Goal: Task Accomplishment & Management: Use online tool/utility

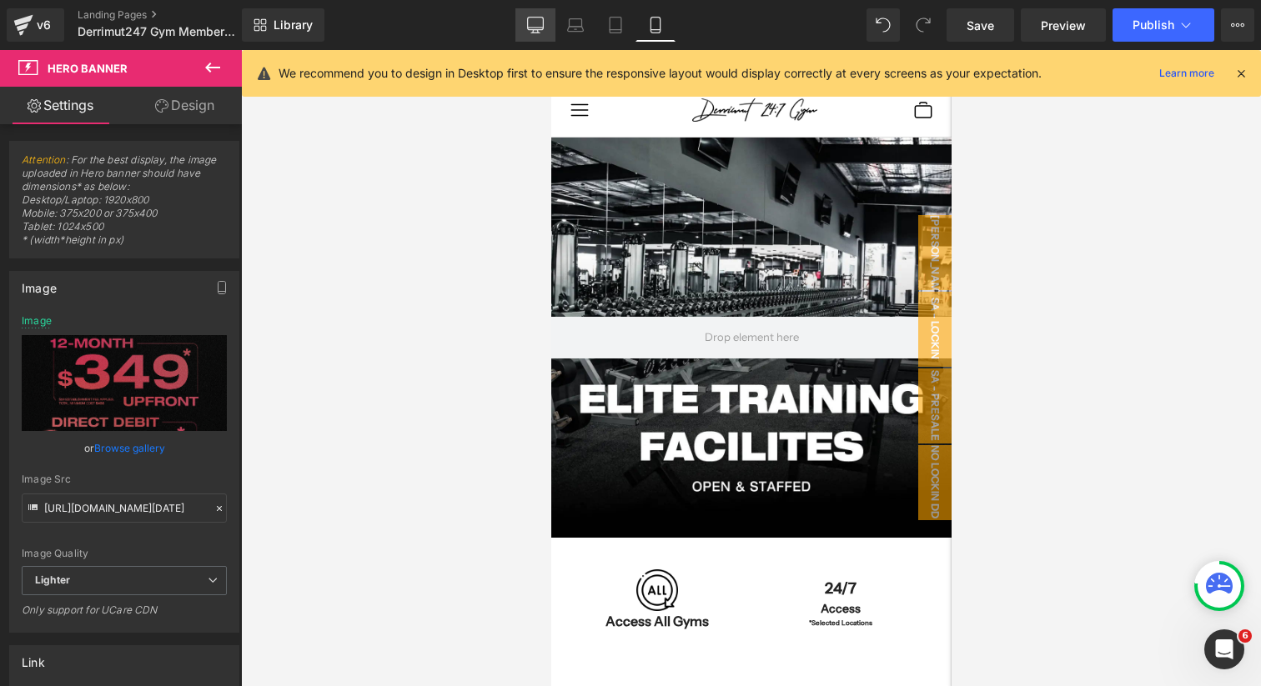
click at [541, 29] on icon at bounding box center [536, 24] width 16 height 13
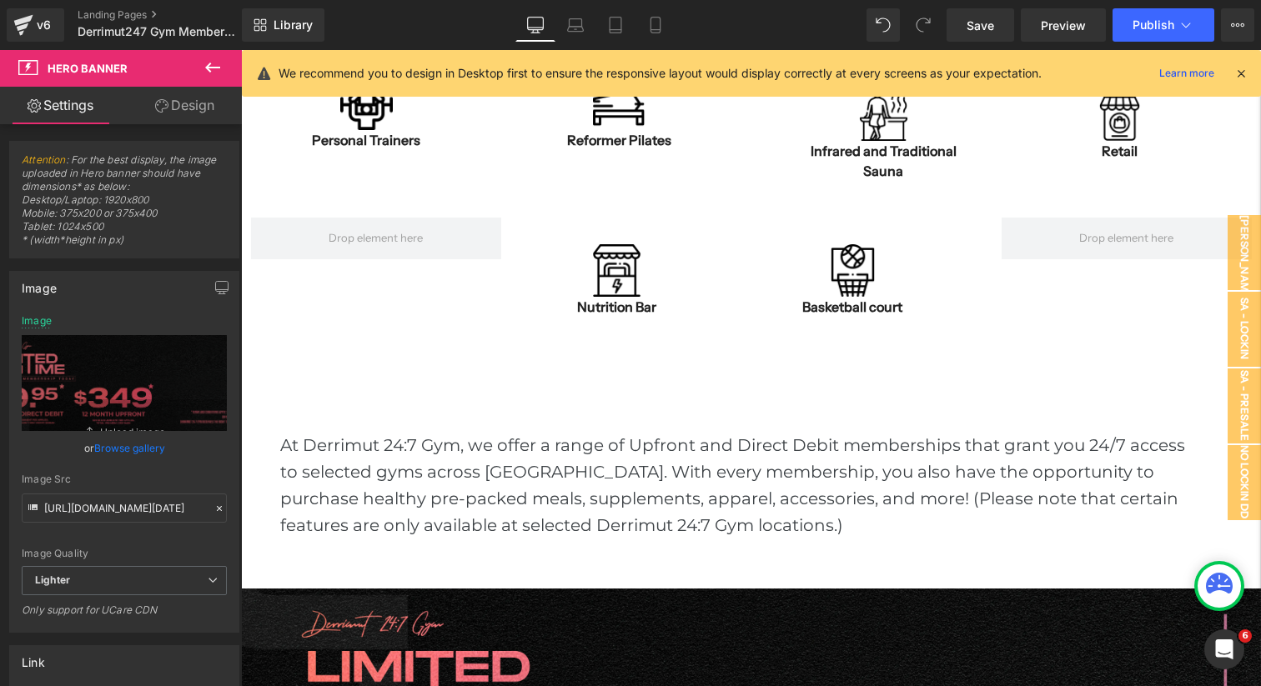
scroll to position [581, 0]
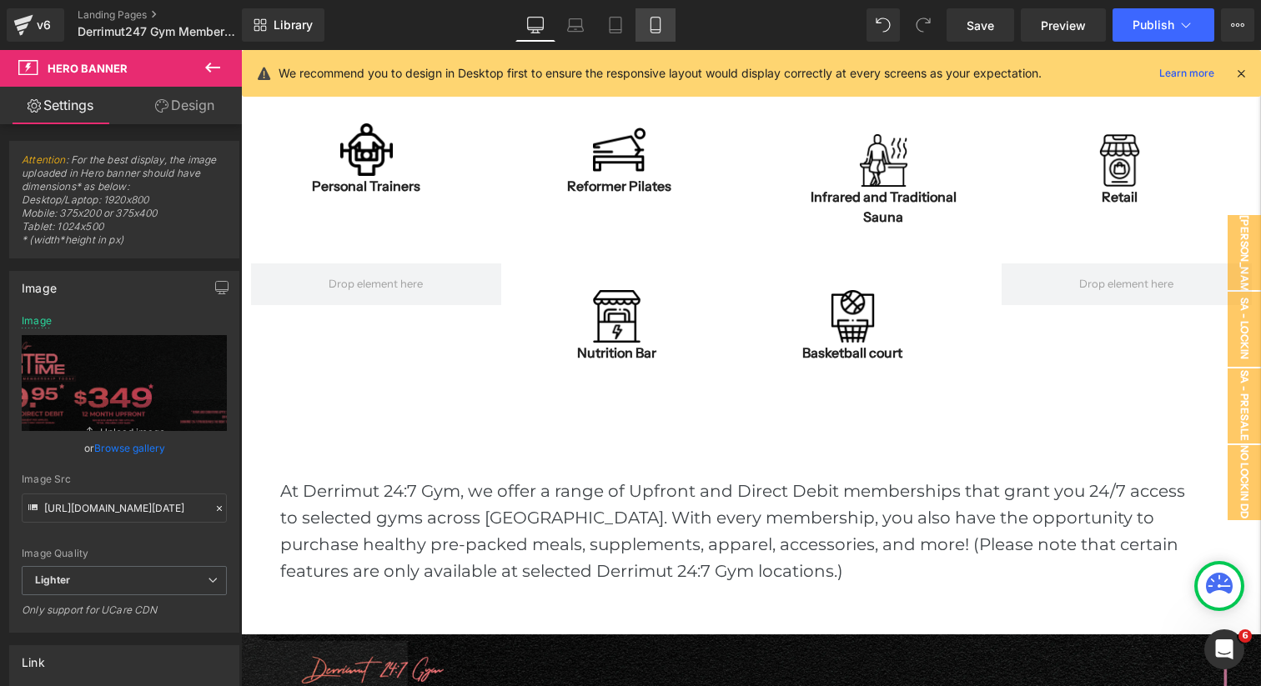
click at [659, 37] on link "Mobile" at bounding box center [656, 24] width 40 height 33
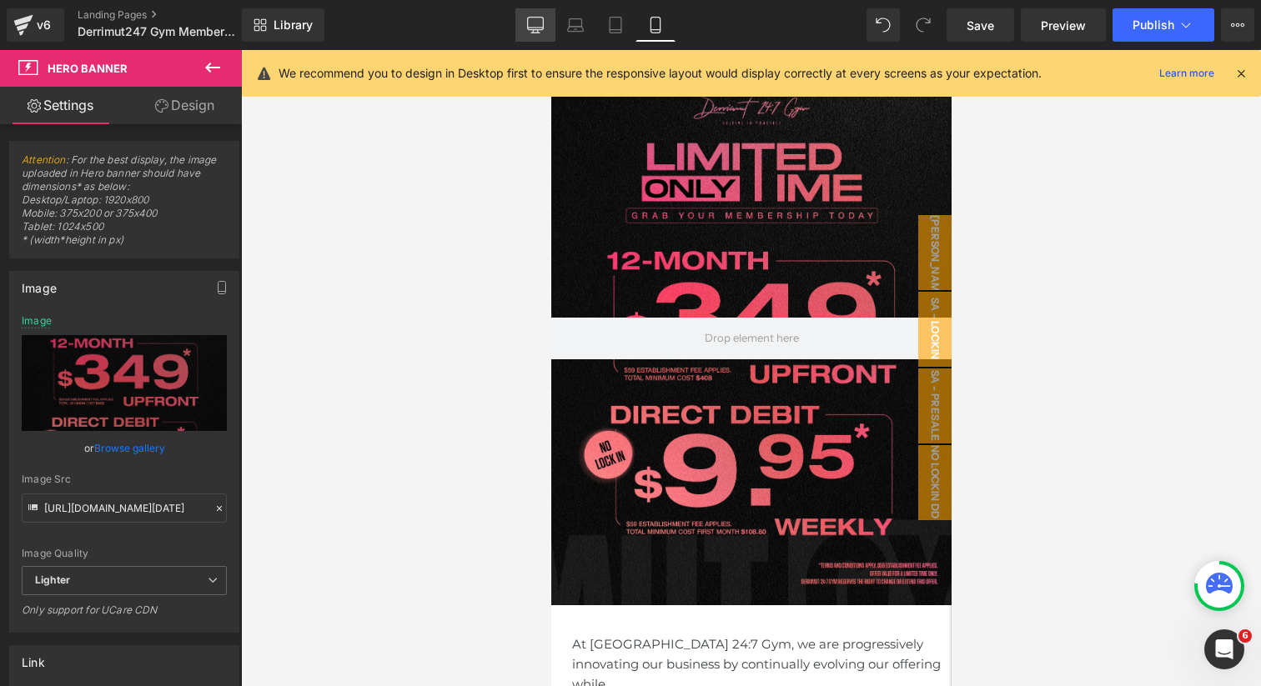
click at [543, 23] on icon at bounding box center [535, 25] width 17 height 17
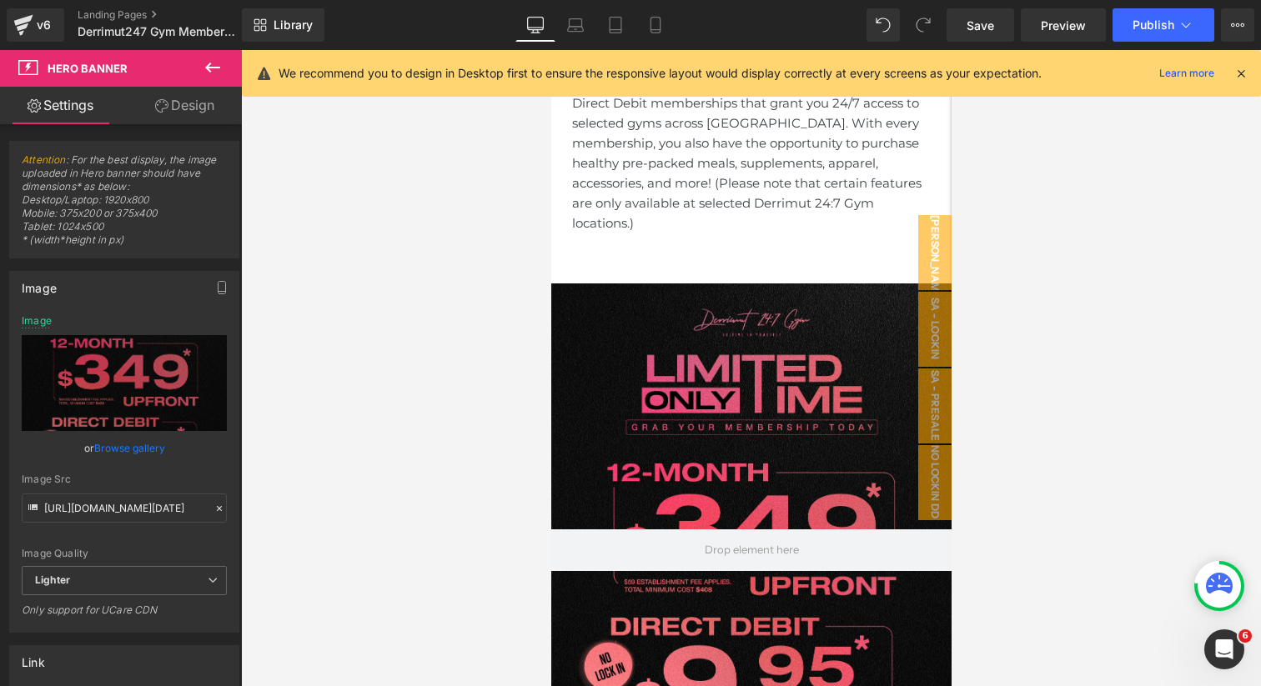
type input "https://ucarecdn.com/887a5790-2b62-439c-90e8-7a3e075f3649/-/format/auto/-/previ…"
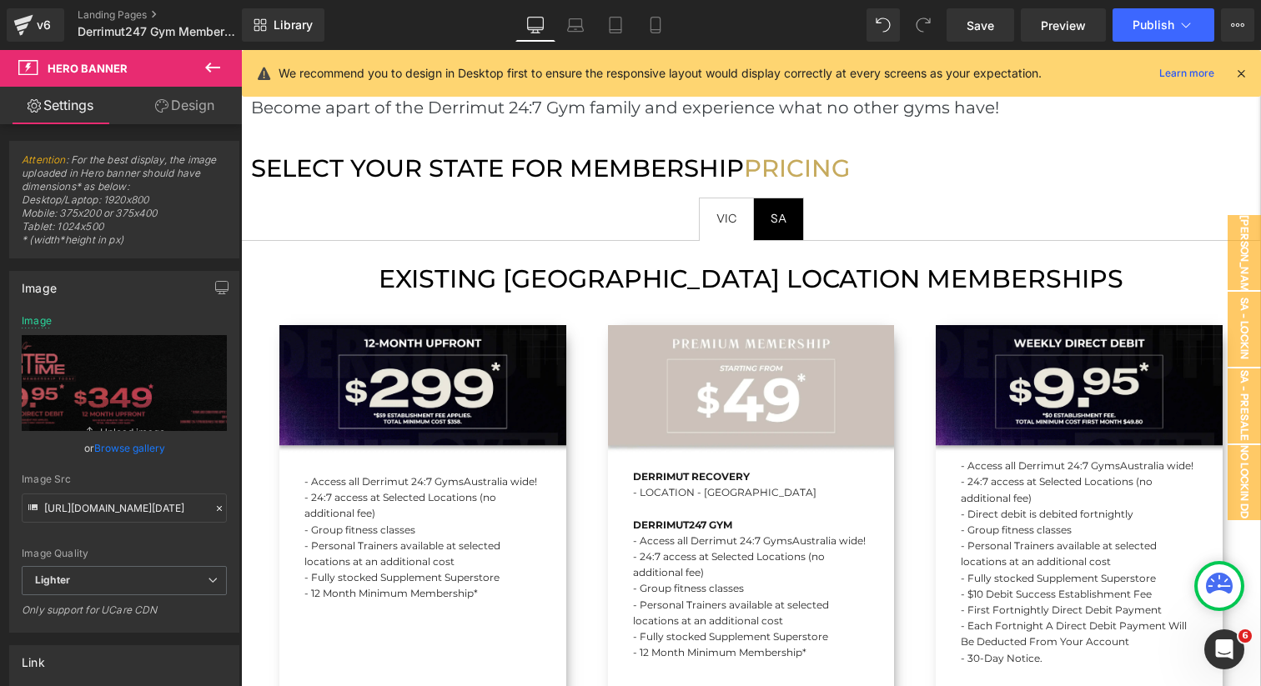
scroll to position [1619, 0]
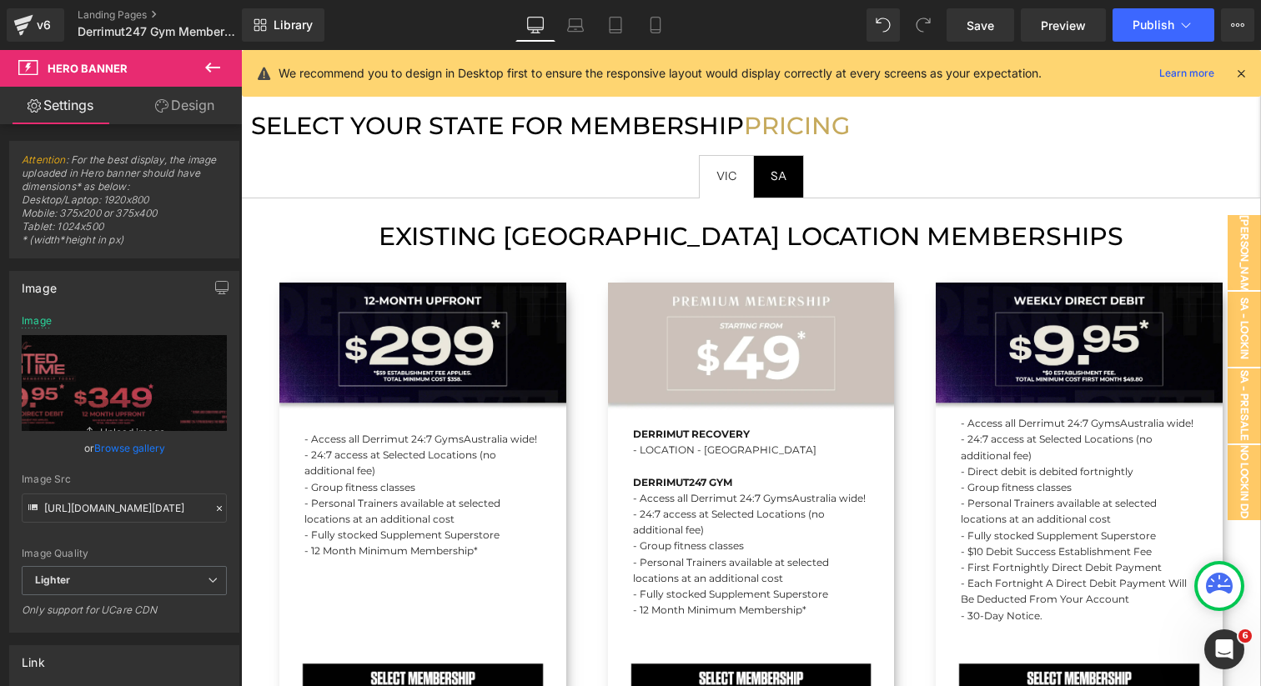
click at [529, 345] on div "- Access all Derrimut 24:7 Gyms Australia wide! - 24:7 access at Selected Locat…" at bounding box center [422, 509] width 287 height 453
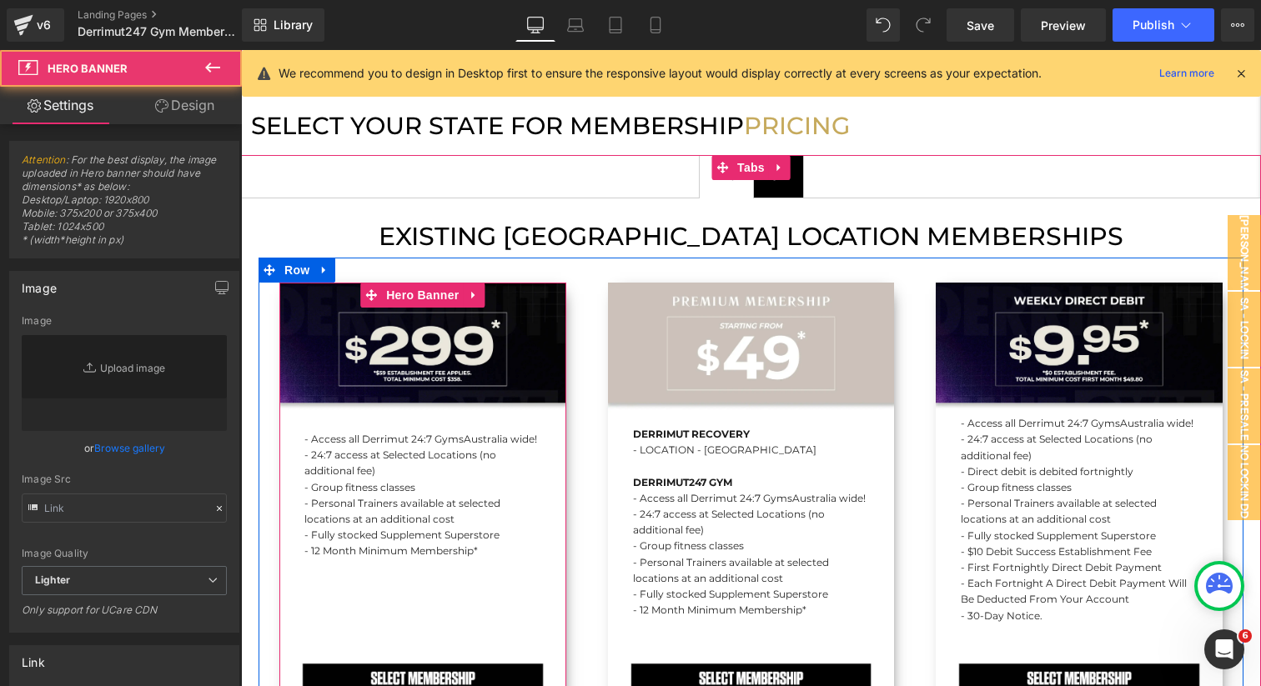
type input "https://ucarecdn.com/aeb5dc72-01a0-4618-a943-8e237abbf9b7/-/format/auto/-/previ…"
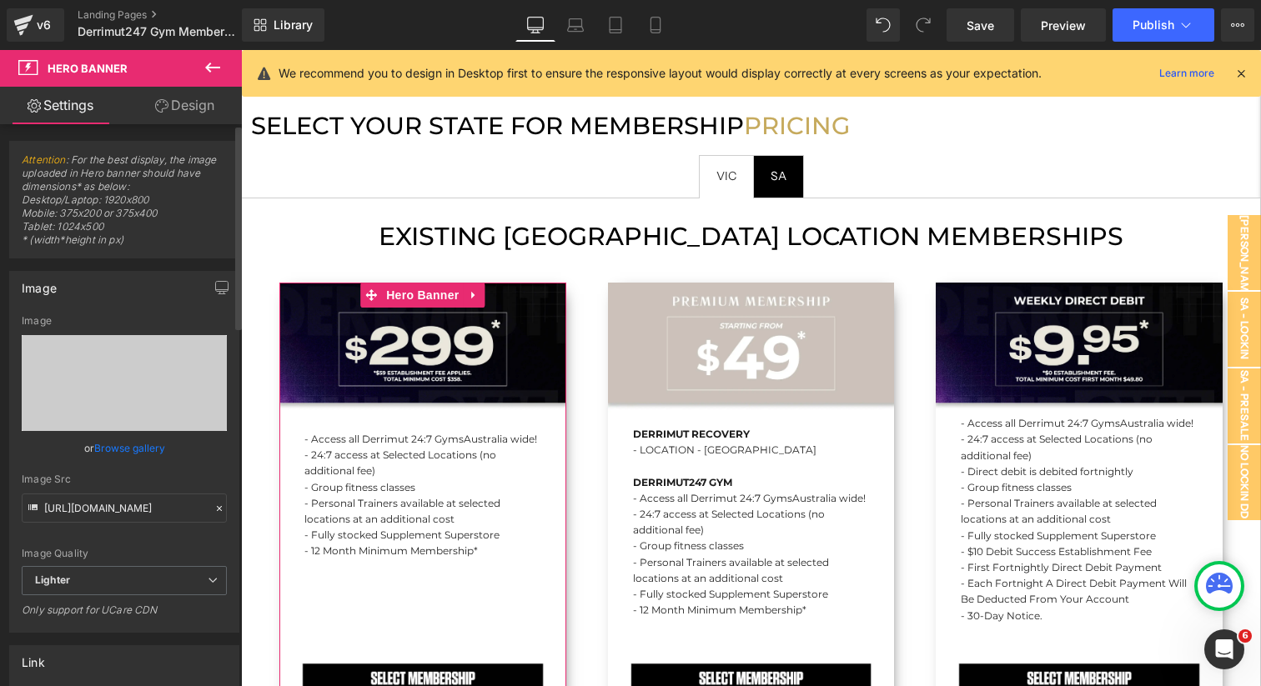
click at [128, 444] on link "Browse gallery" at bounding box center [129, 448] width 71 height 29
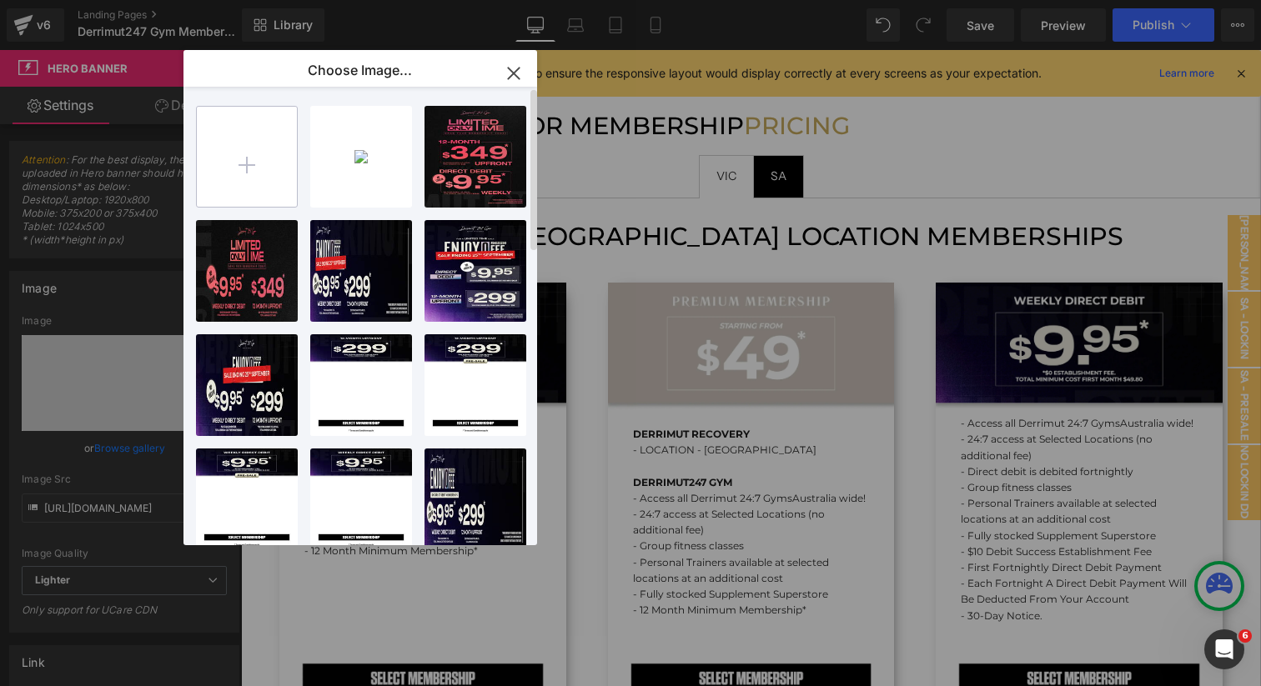
click at [241, 196] on input "file" at bounding box center [247, 157] width 100 height 100
type input "C:\fakepath\[DD] Limited Time Sep.webp"
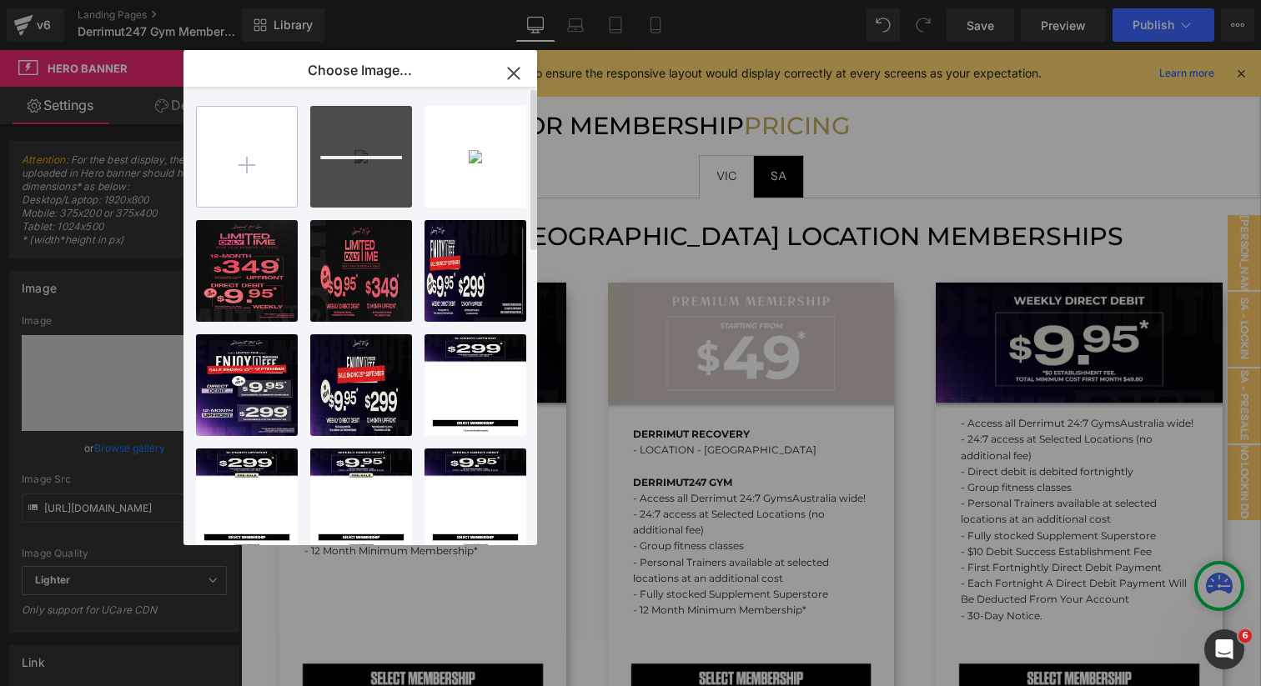
click at [250, 163] on input "file" at bounding box center [247, 157] width 100 height 100
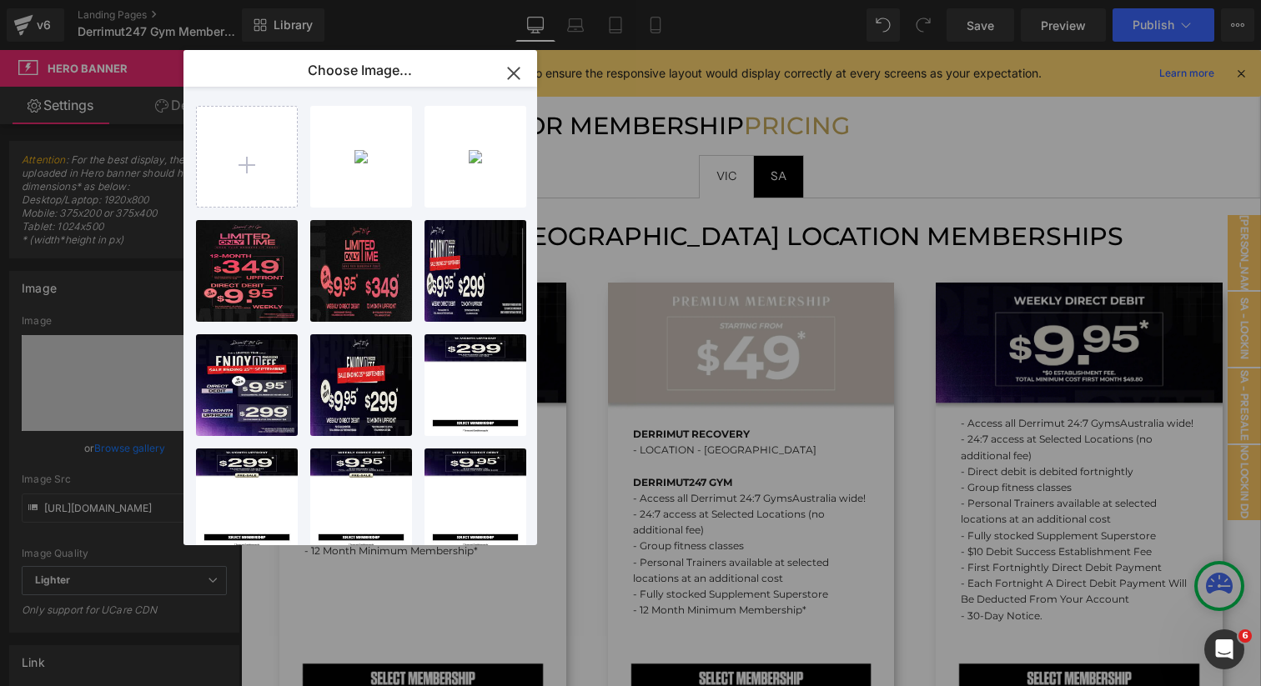
type input "C:\fakepath\[Pre_DD] Limited Time Sep.webp"
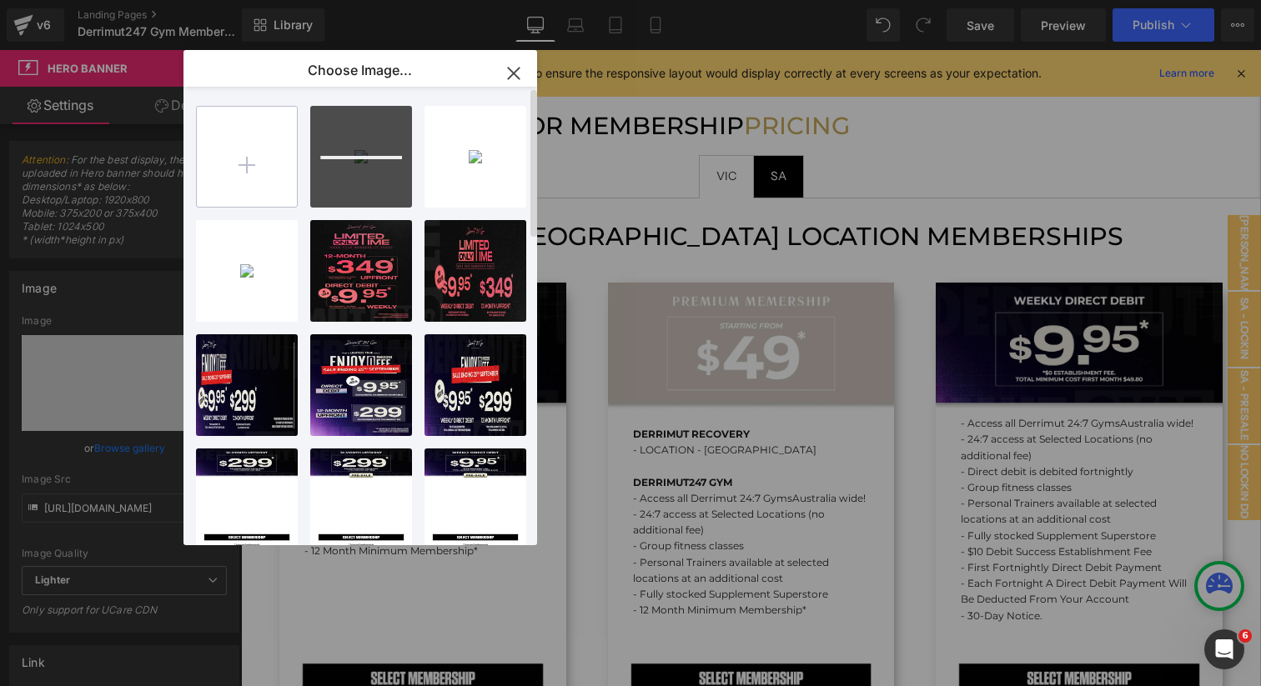
click at [275, 171] on input "file" at bounding box center [247, 157] width 100 height 100
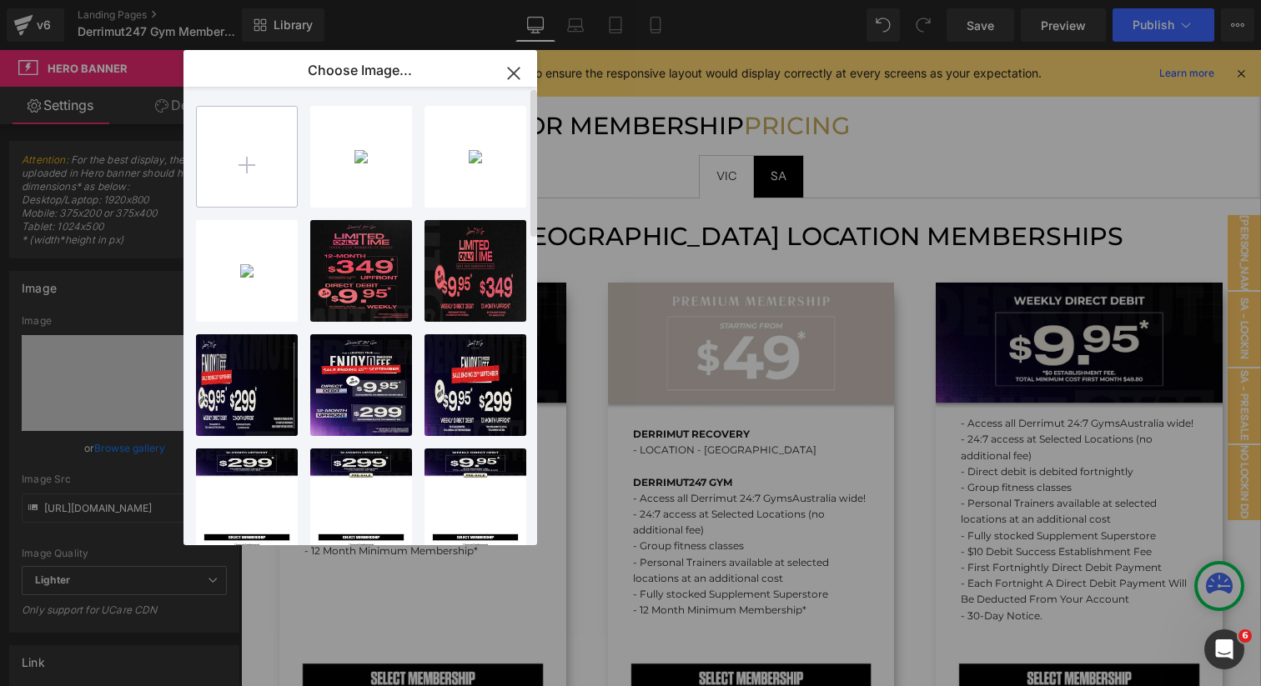
type input "C:\fakepath\[Pre_UP] Limited Time Sep.webp"
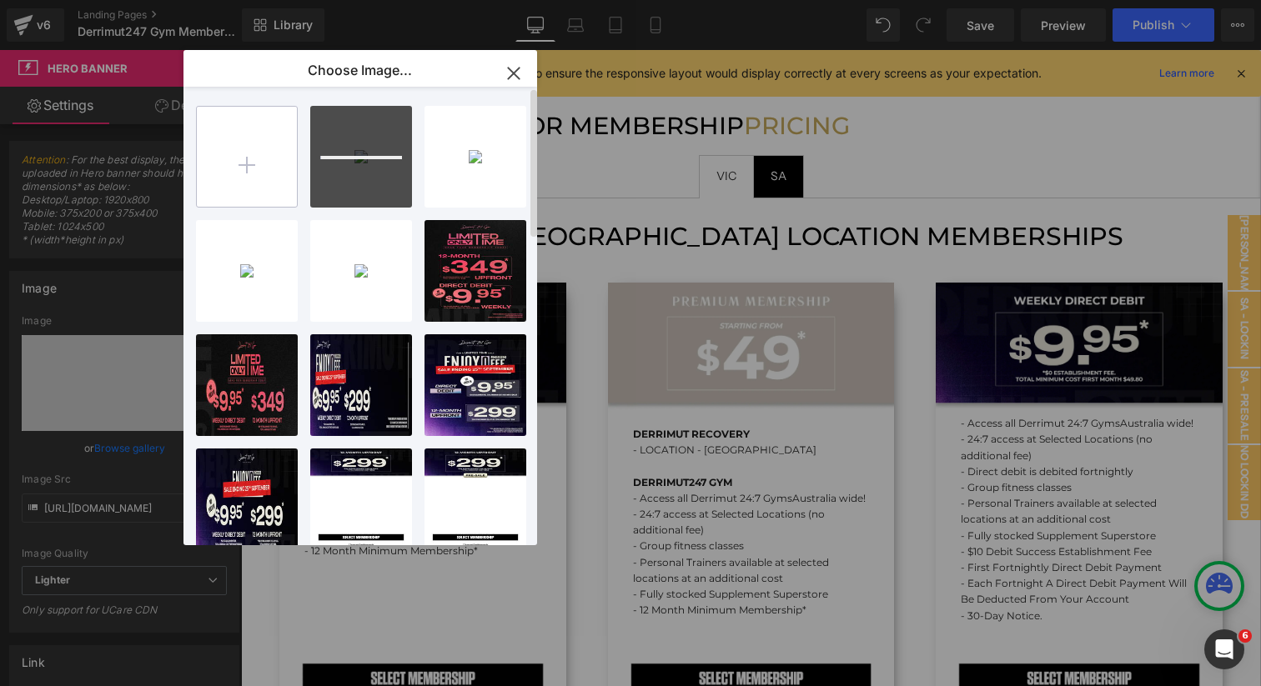
click at [230, 183] on input "file" at bounding box center [247, 157] width 100 height 100
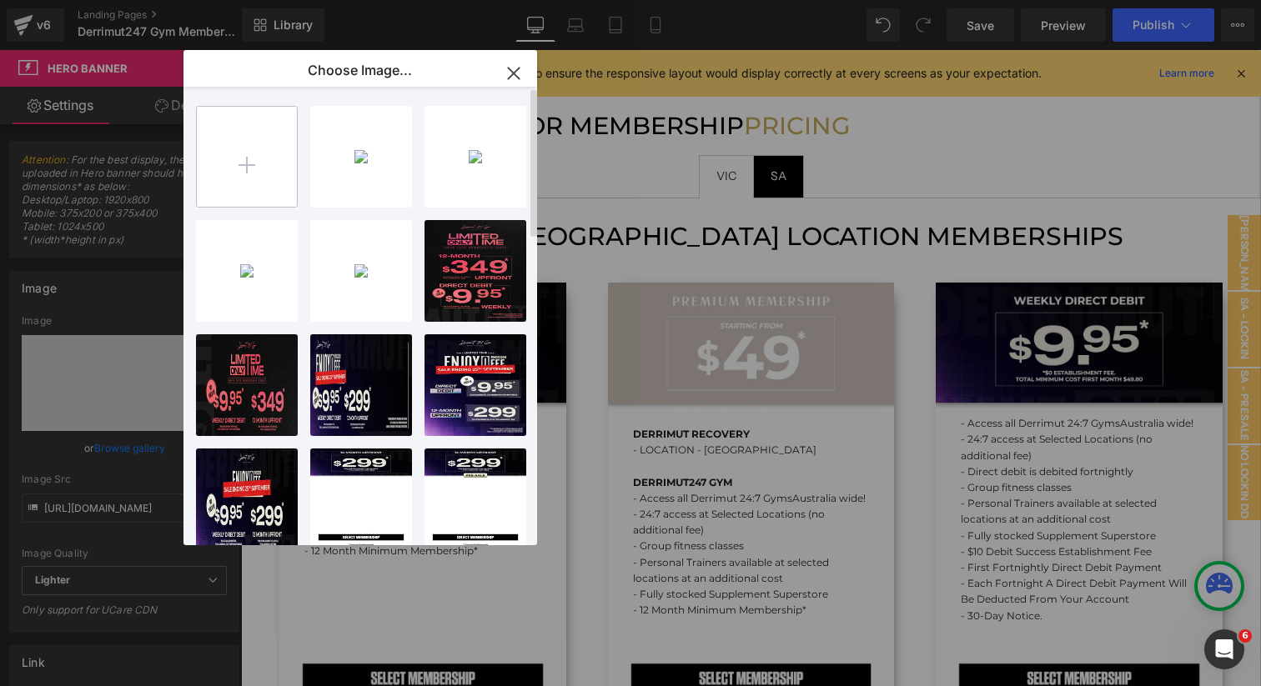
type input "C:\fakepath\[UP] Limited Time Sep.webp"
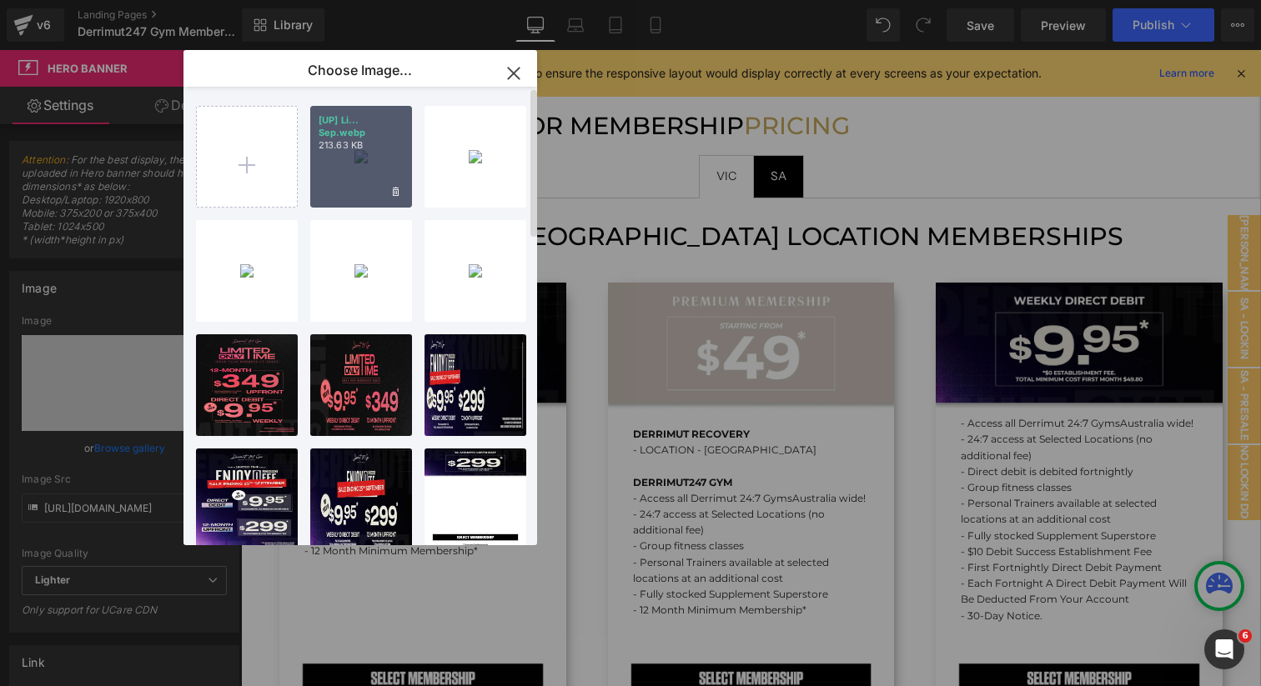
click at [375, 159] on div "[UP] Li... Sep.webp 213.63 KB" at bounding box center [361, 157] width 102 height 102
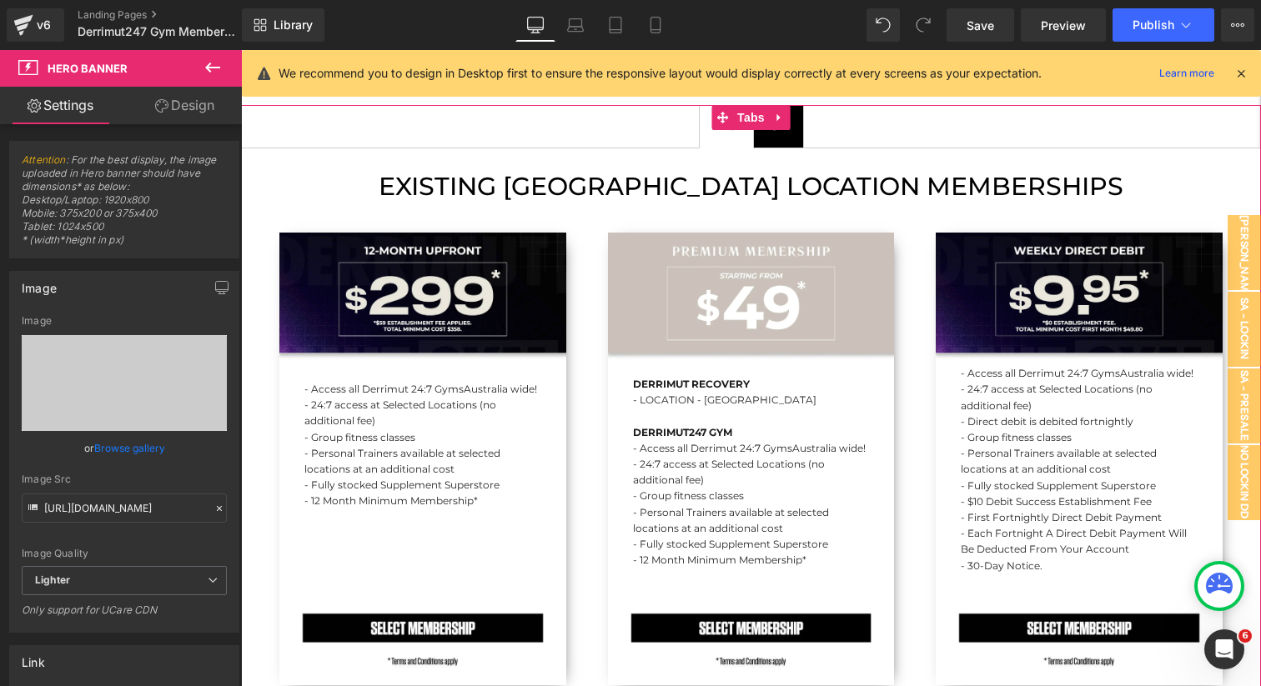
scroll to position [1686, 0]
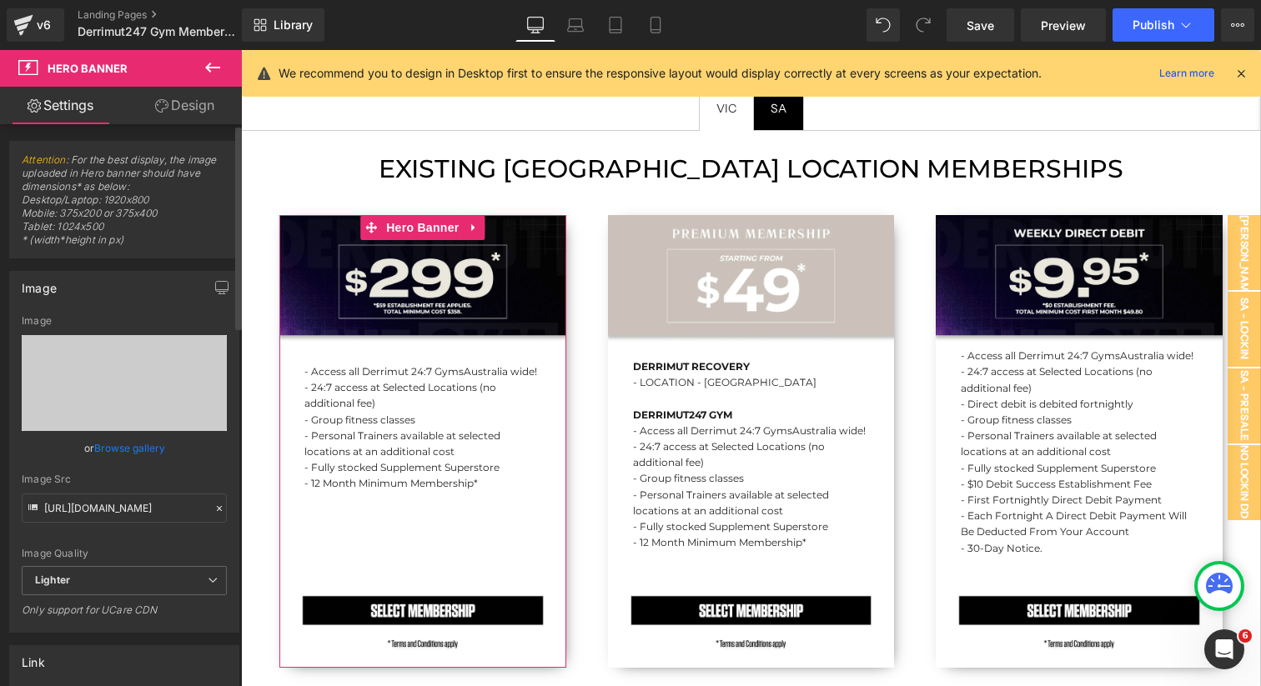
click at [133, 450] on link "Browse gallery" at bounding box center [129, 448] width 71 height 29
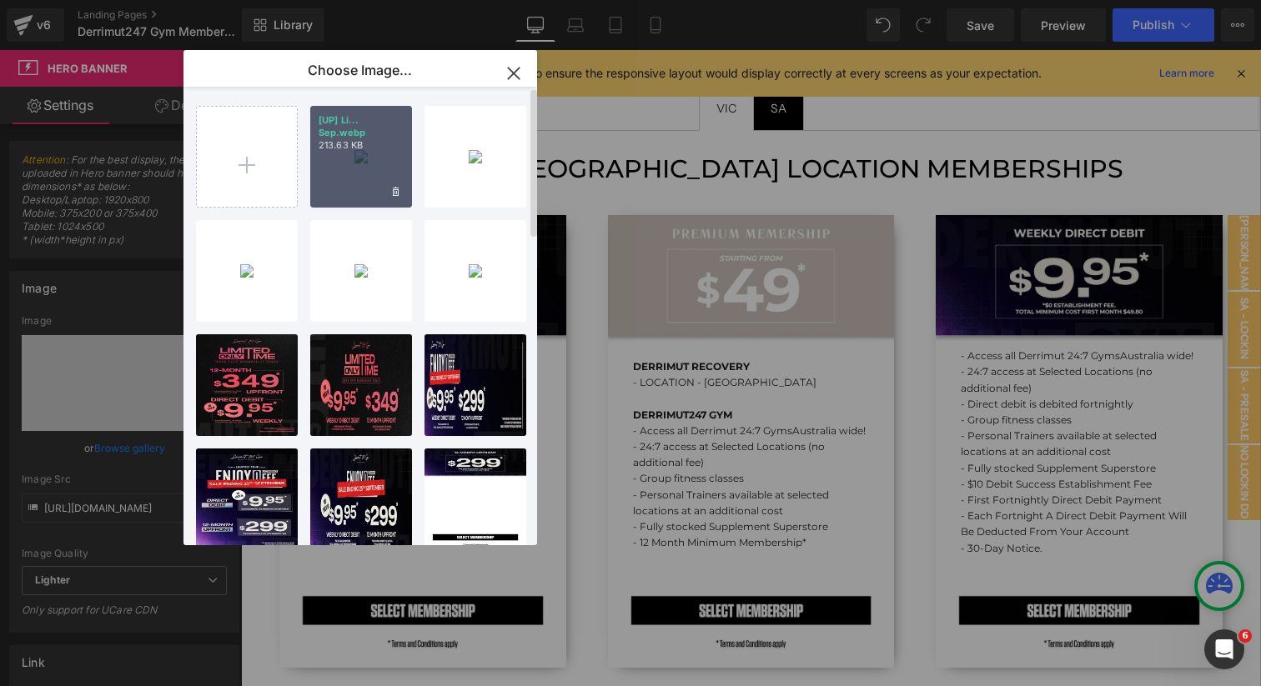
click at [380, 160] on div "[UP] Li... Sep.webp 213.63 KB" at bounding box center [361, 157] width 102 height 102
type input "https://ucarecdn.com/a28ef78a-434e-42e6-893a-ccb34ddeb8c2/-/format/auto/-/previ…"
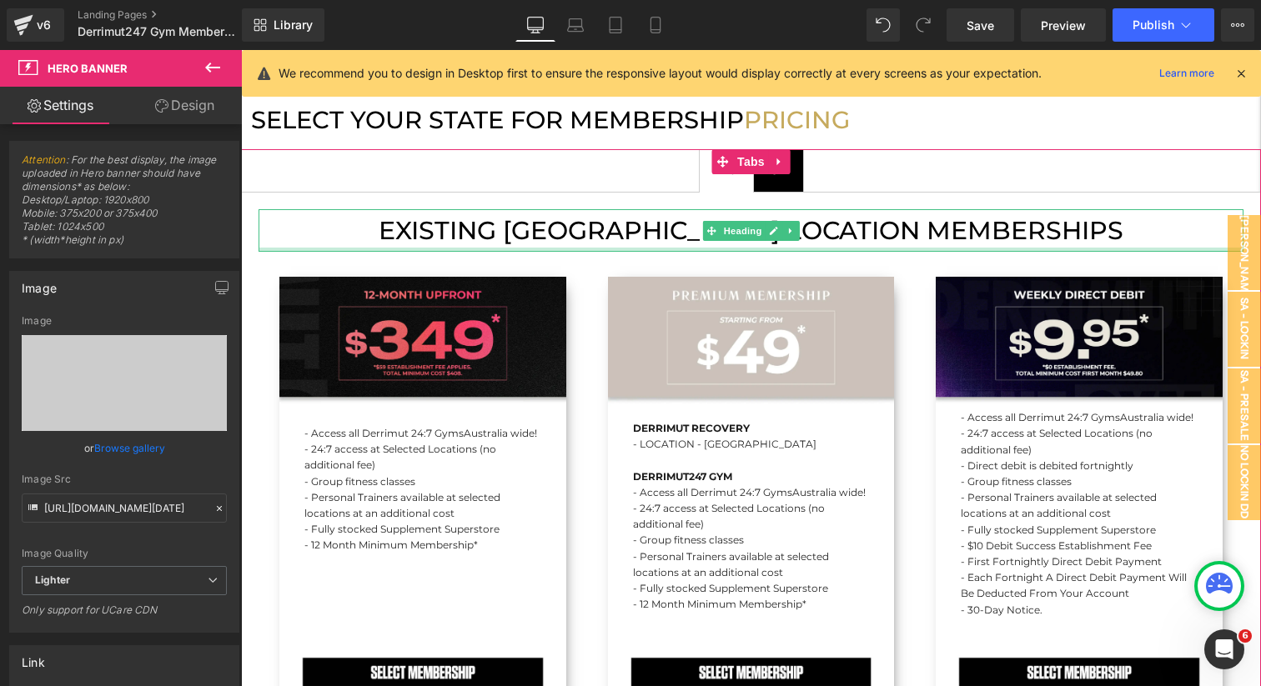
scroll to position [1625, 0]
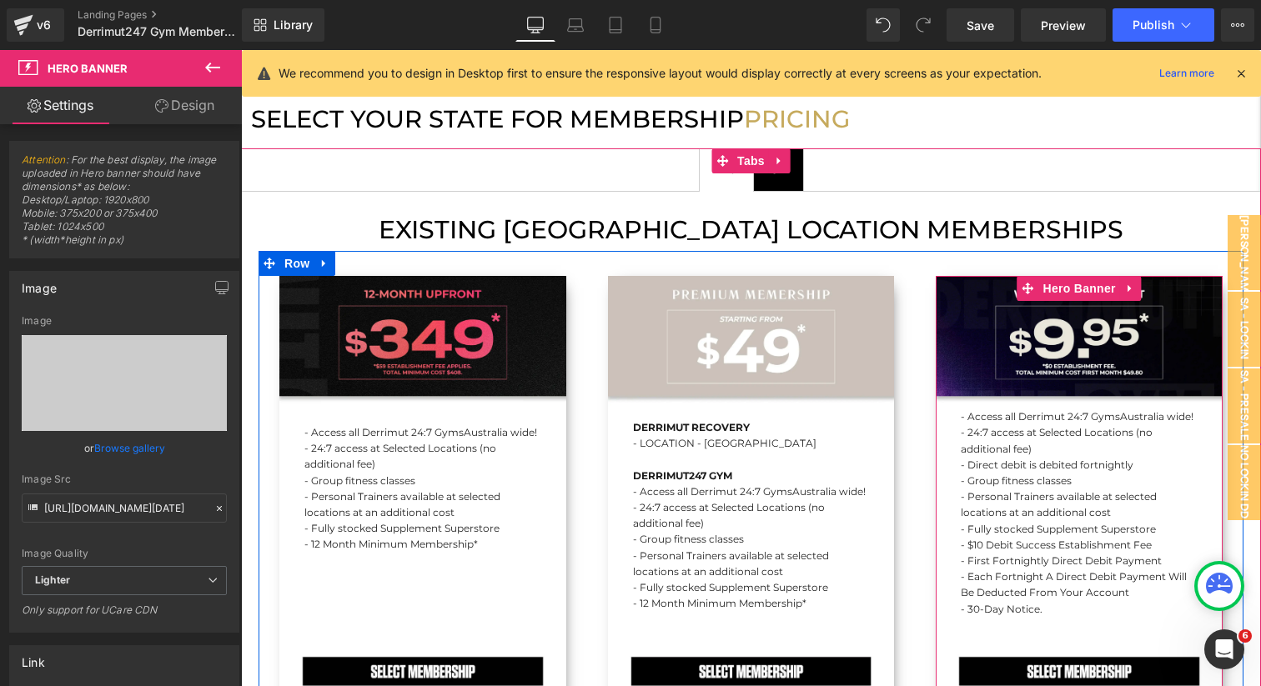
click at [955, 312] on div "- Access all Derrimut 24:7 Gyms Australia wide! - 24:7 access at Selected Locat…" at bounding box center [1079, 502] width 287 height 453
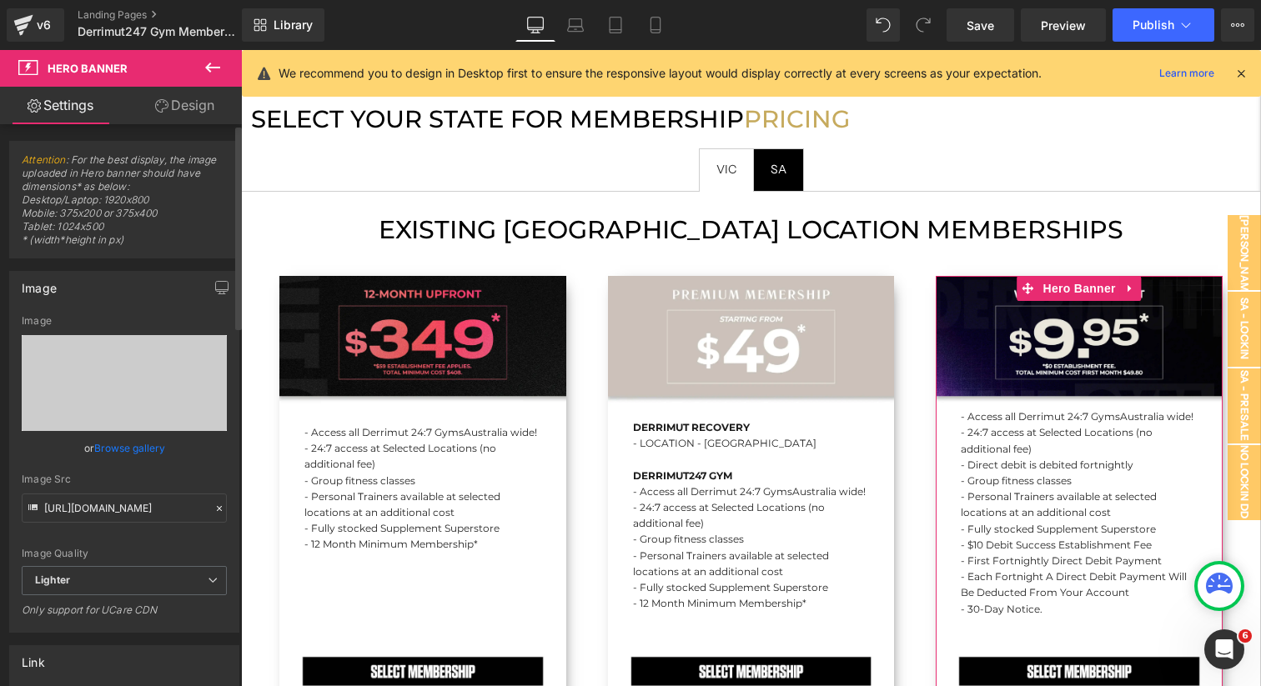
click at [146, 450] on link "Browse gallery" at bounding box center [129, 448] width 71 height 29
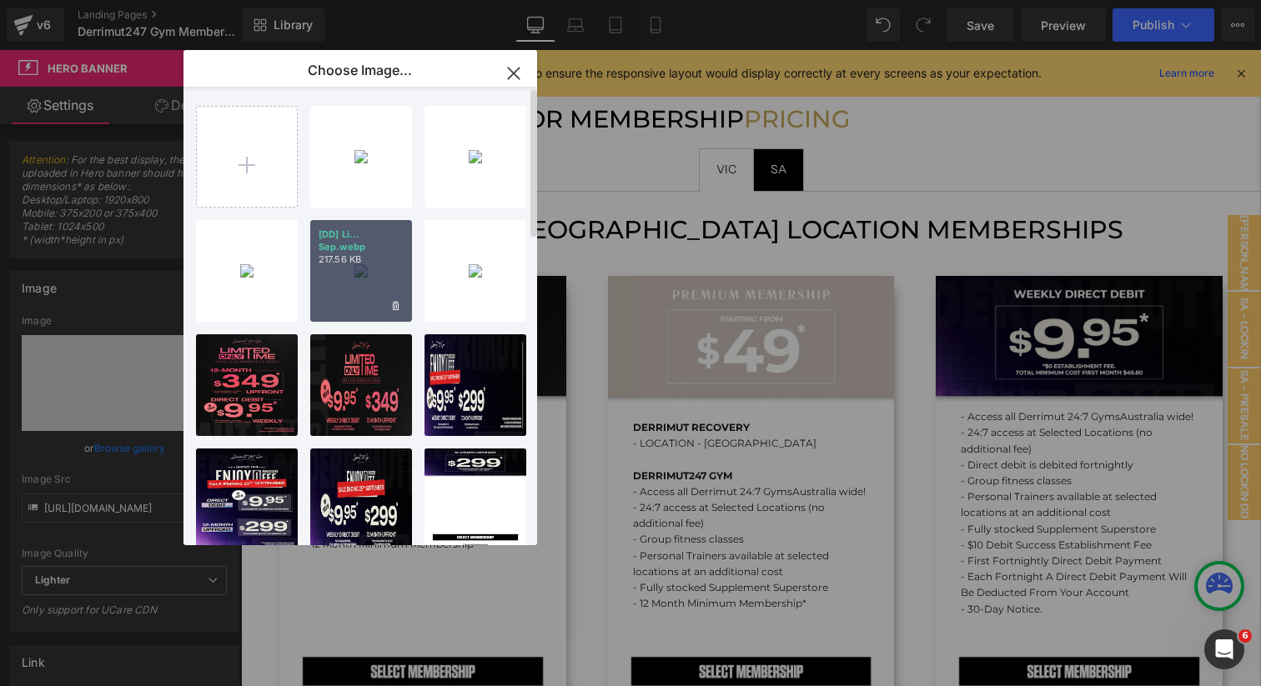
click at [356, 274] on div "[DD] Li... Sep.webp 217.56 KB" at bounding box center [361, 271] width 102 height 102
type input "https://ucarecdn.com/49daa628-131f-4d56-9e29-98dbf2fd6701/-/format/auto/-/previ…"
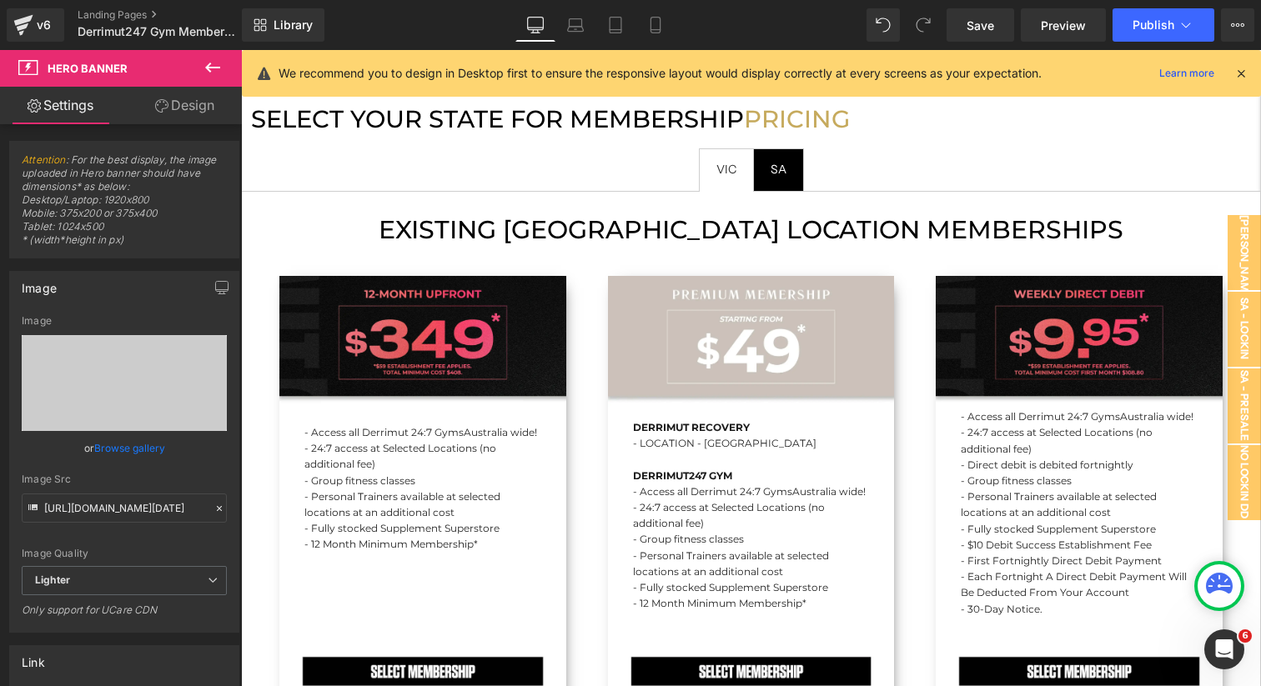
click at [289, 209] on h1 "EXISTING VIC LOCATION MEMBERSHIPS" at bounding box center [751, 230] width 985 height 43
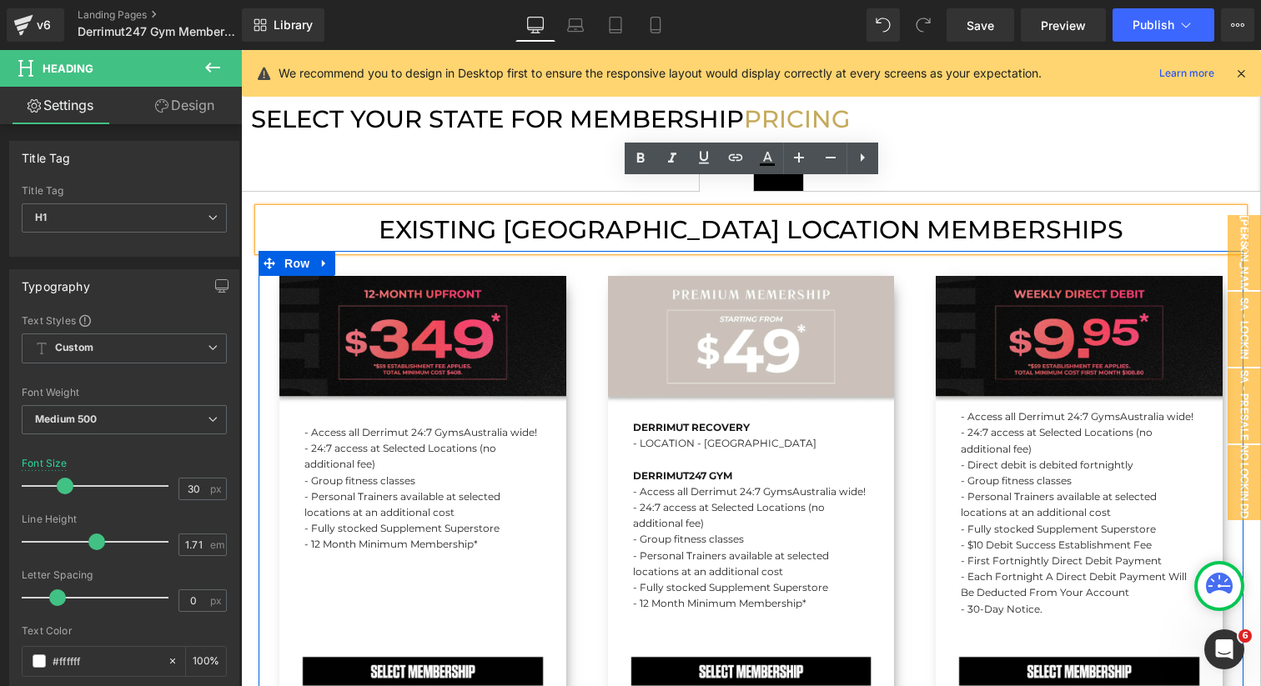
click at [595, 276] on div "DERRIMUT RECOVERY - LOCATION - PORT MELBOURNE DERRIMUT247 GYM - Access all Derr…" at bounding box center [751, 506] width 329 height 461
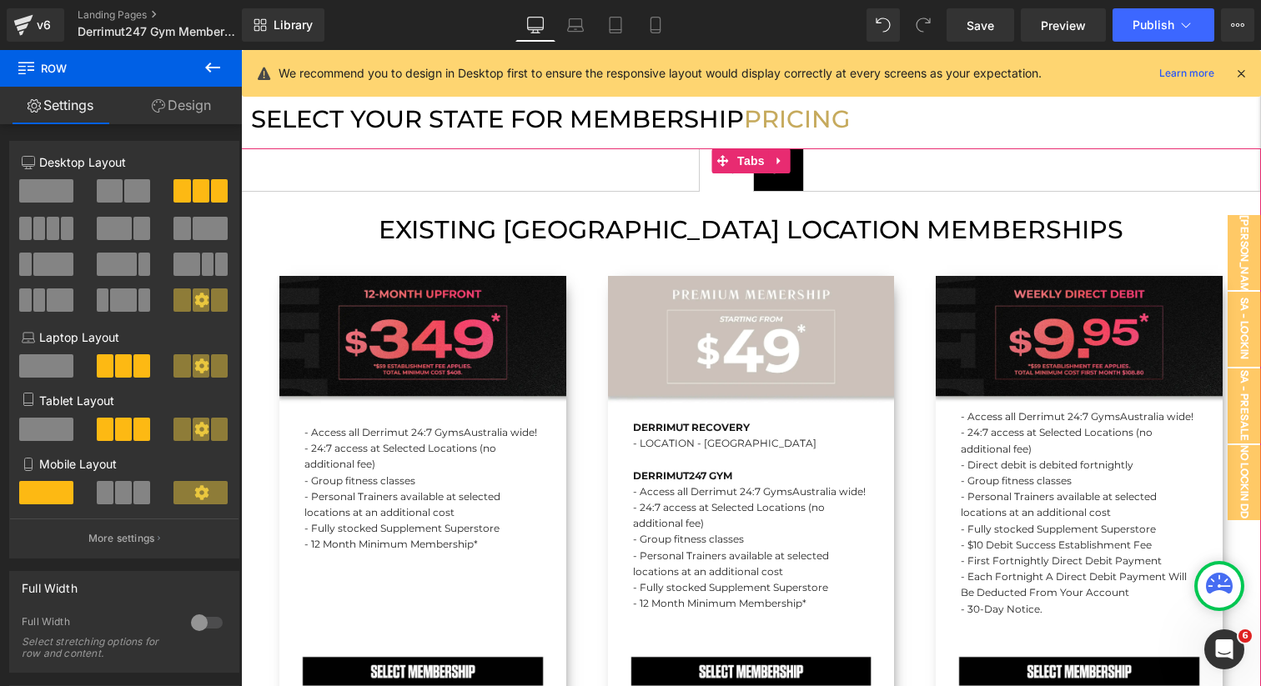
click at [769, 158] on span "SA Text Block" at bounding box center [778, 170] width 49 height 42
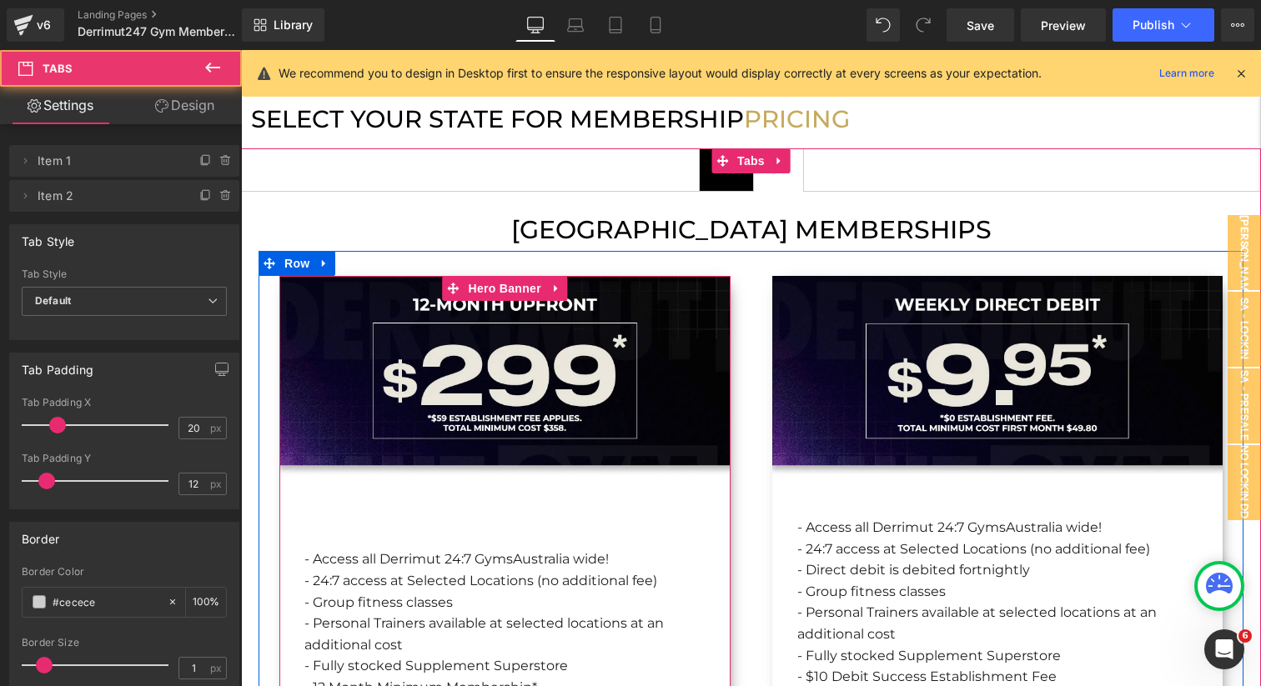
click at [536, 314] on div "- Access all Derrimut 24:7 Gyms Australia wide! - 24:7 access at Selected Locat…" at bounding box center [504, 632] width 451 height 712
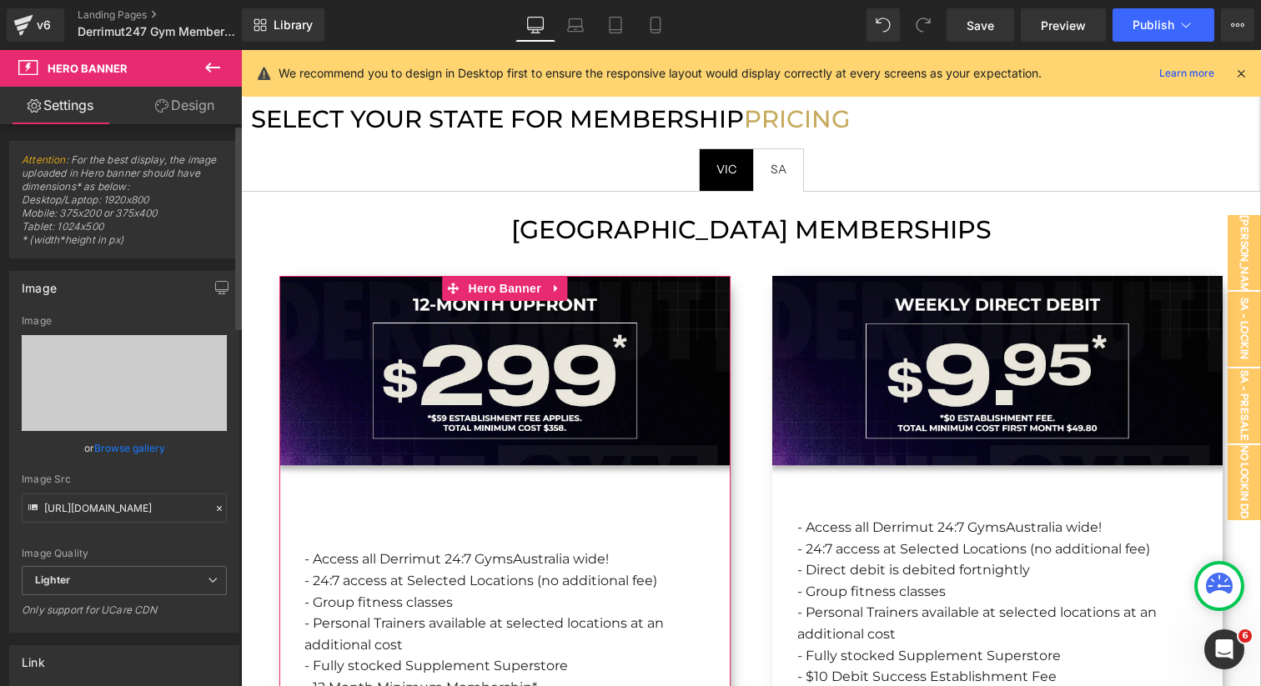
click at [118, 452] on link "Browse gallery" at bounding box center [129, 448] width 71 height 29
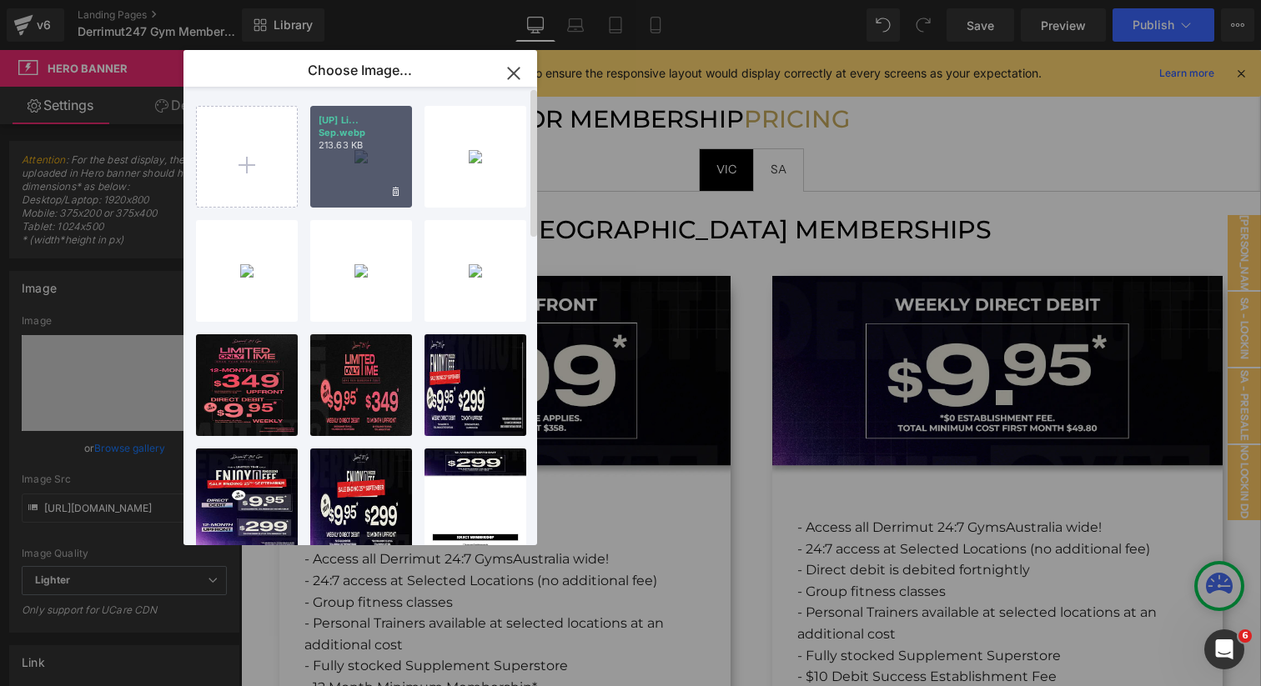
click at [370, 153] on div "[UP] Li... Sep.webp 213.63 KB" at bounding box center [361, 157] width 102 height 102
type input "https://ucarecdn.com/a28ef78a-434e-42e6-893a-ccb34ddeb8c2/-/format/auto/-/previ…"
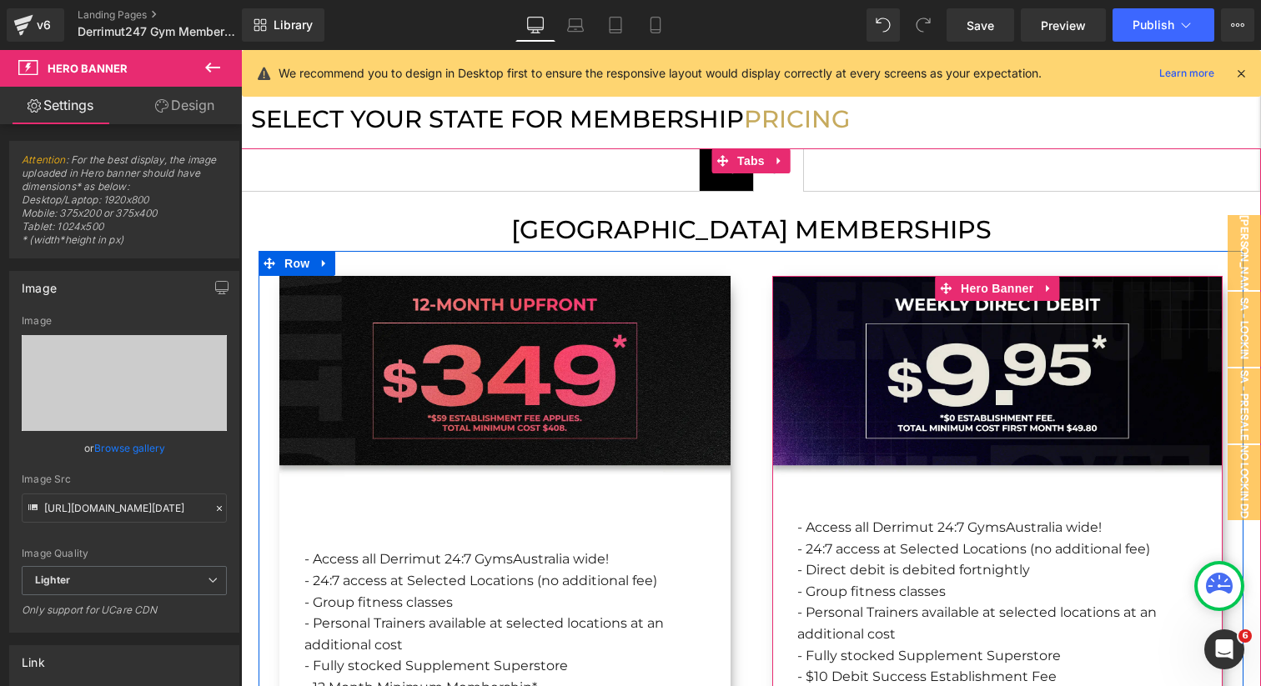
click at [909, 363] on div "- Access all Derrimut 24:7 Gyms Australia wide! - 24:7 access at Selected Locat…" at bounding box center [997, 632] width 451 height 712
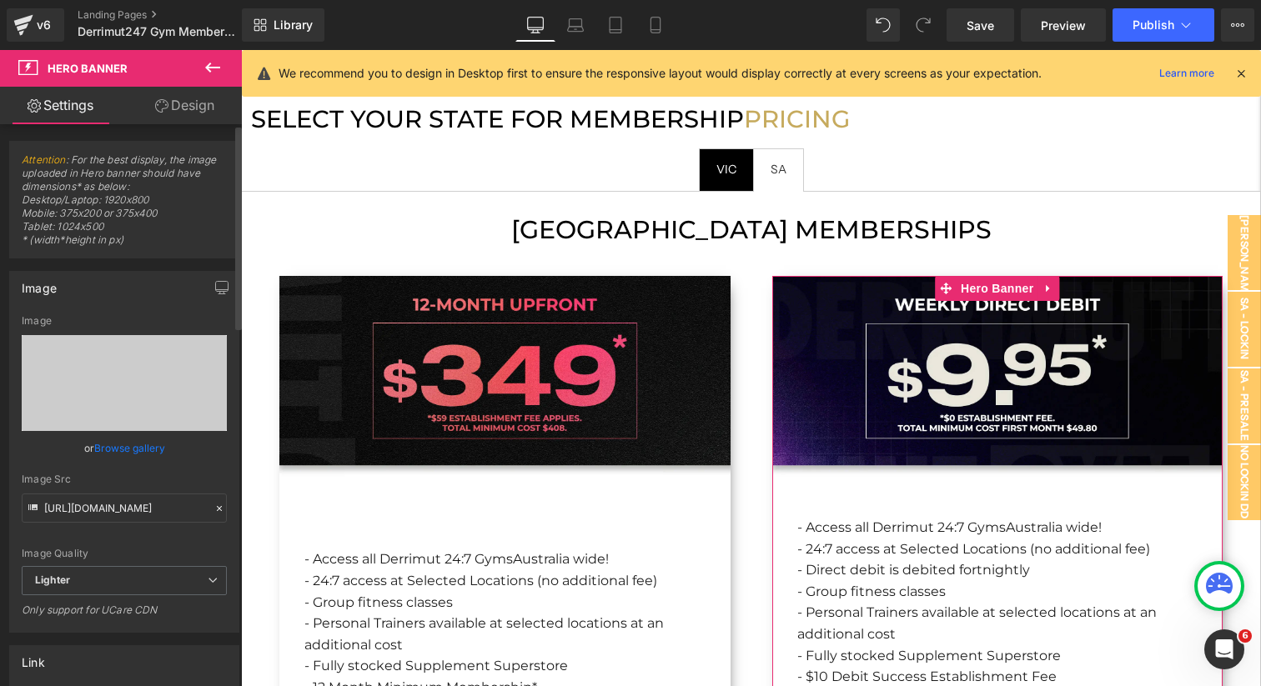
click at [149, 450] on link "Browse gallery" at bounding box center [129, 448] width 71 height 29
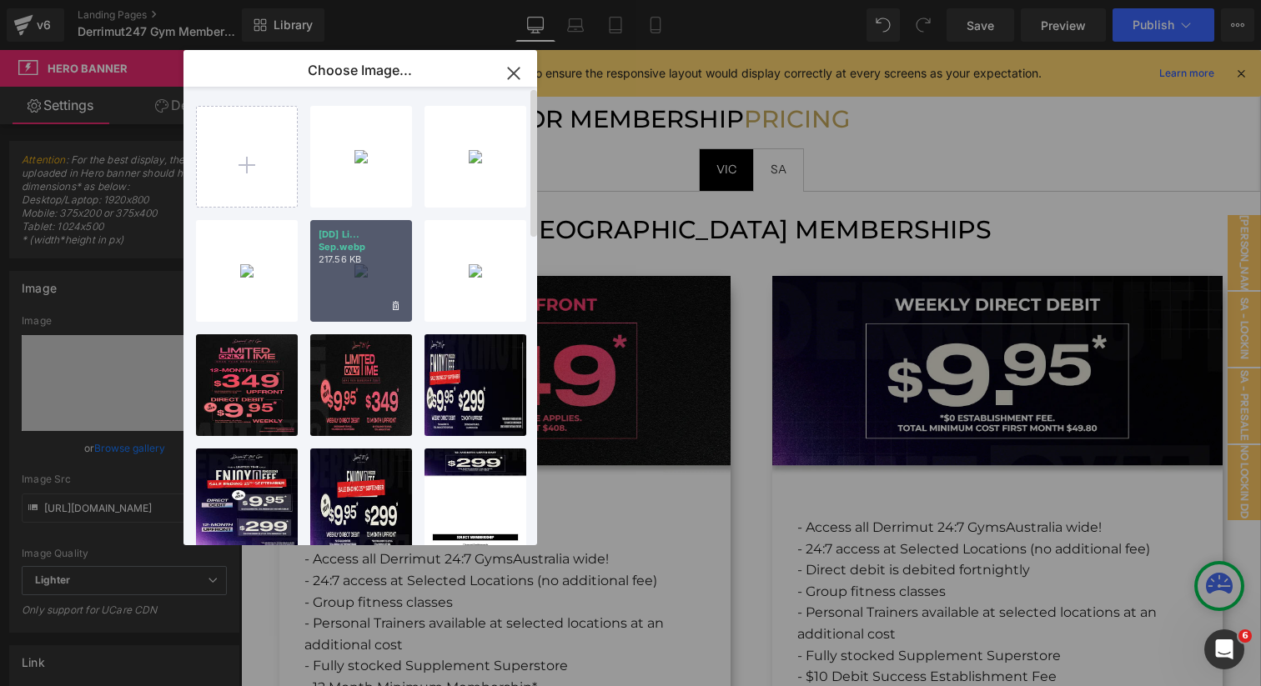
click at [332, 304] on div "[DD] Li... Sep.webp 217.56 KB" at bounding box center [361, 271] width 102 height 102
type input "https://ucarecdn.com/49daa628-131f-4d56-9e29-98dbf2fd6701/-/format/auto/-/previ…"
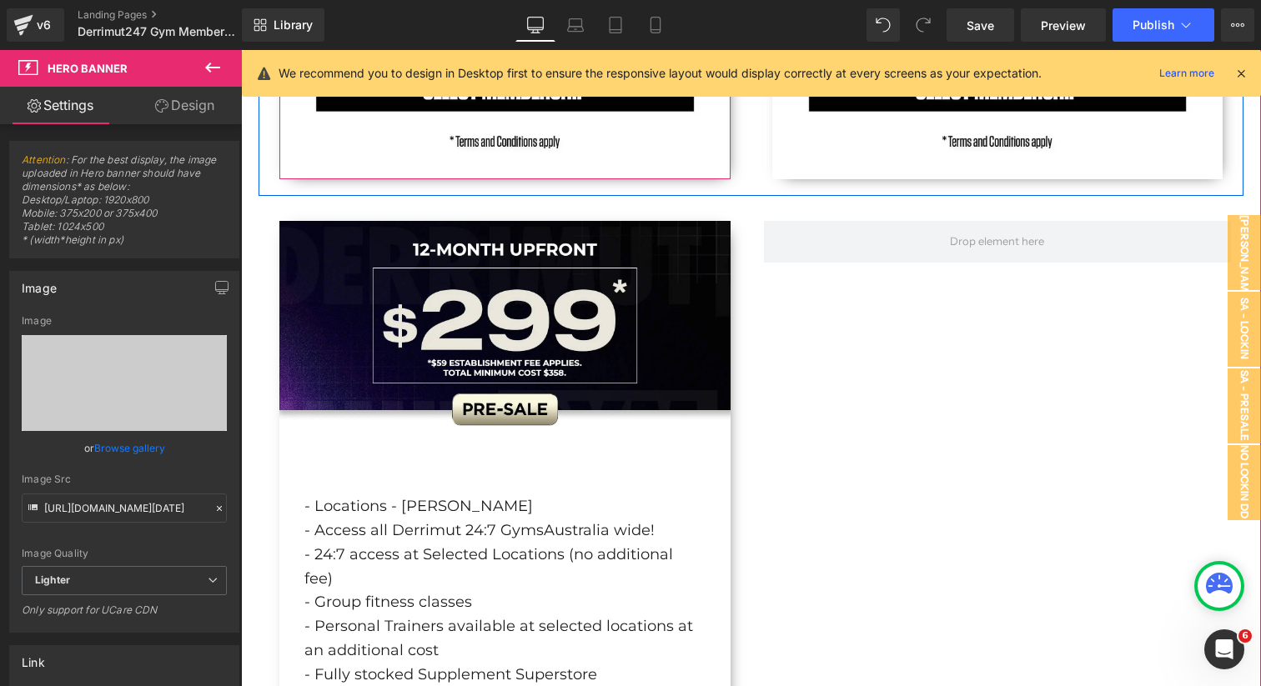
scroll to position [2475, 0]
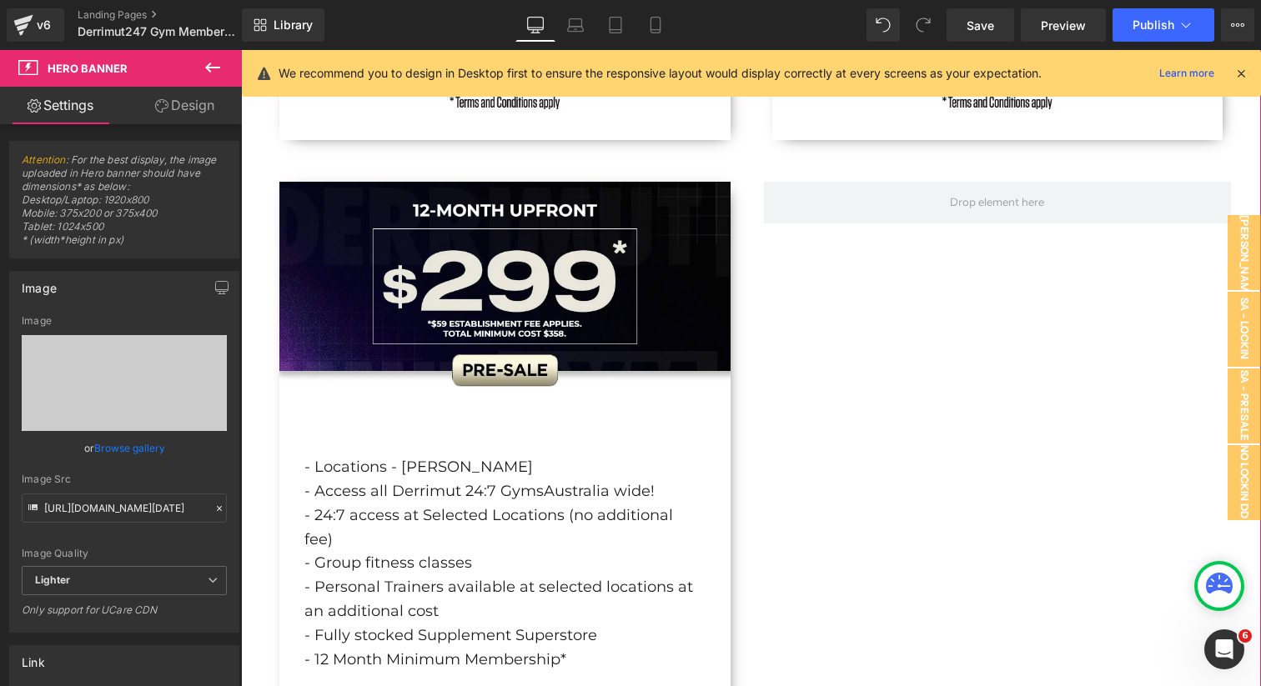
click at [291, 229] on div "- Locations - Elizabeth - Access all Derrimut 24:7 Gyms Australia wide! - 24:7 …" at bounding box center [504, 538] width 451 height 712
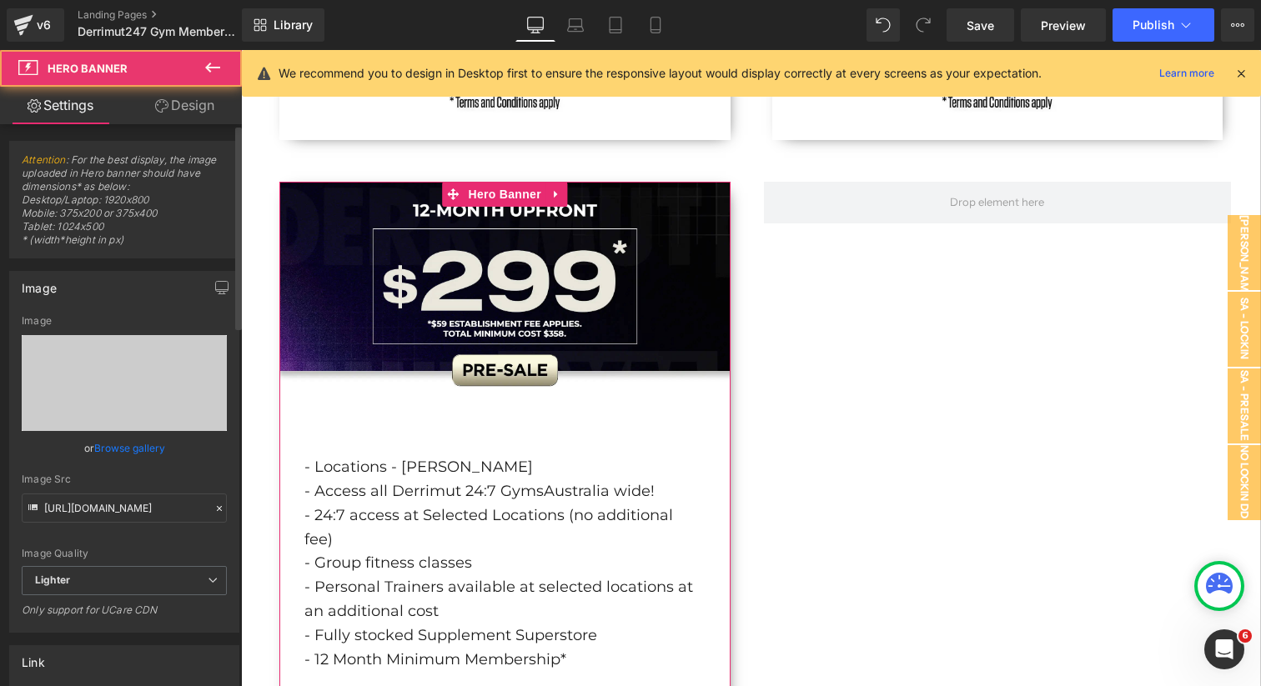
click at [128, 449] on link "Browse gallery" at bounding box center [129, 448] width 71 height 29
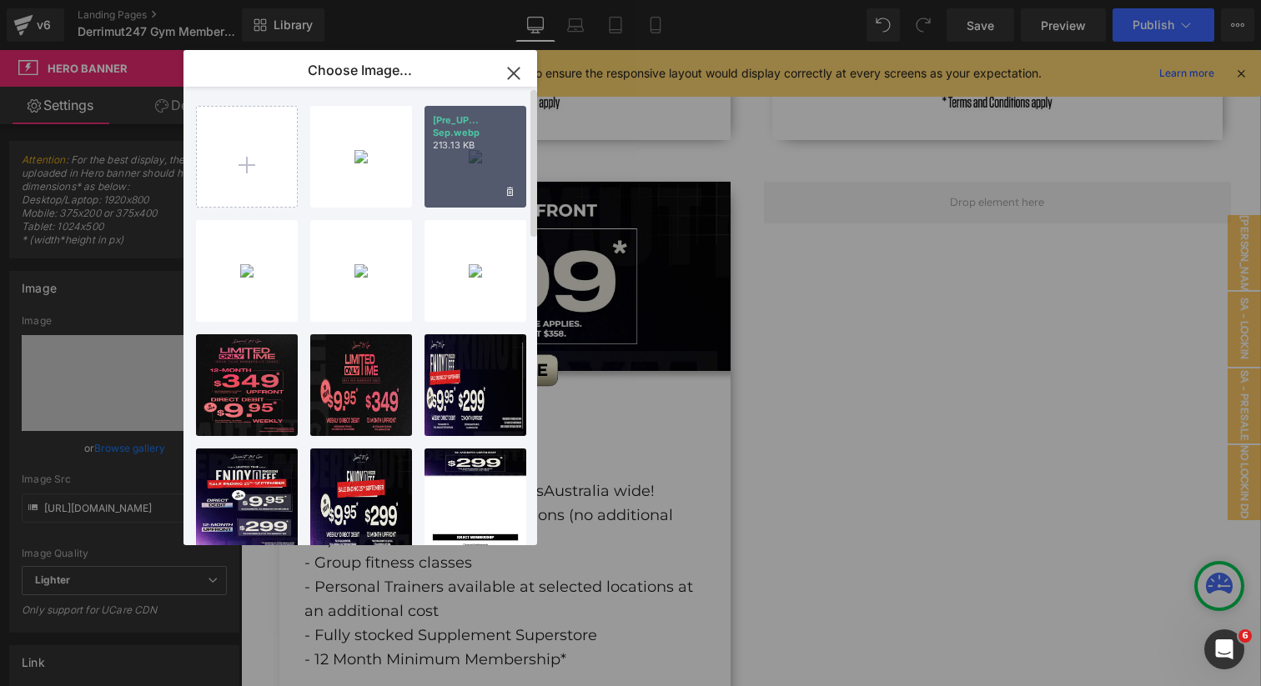
click at [443, 152] on div "[Pre_UP... Sep.webp 213.13 KB" at bounding box center [476, 157] width 102 height 102
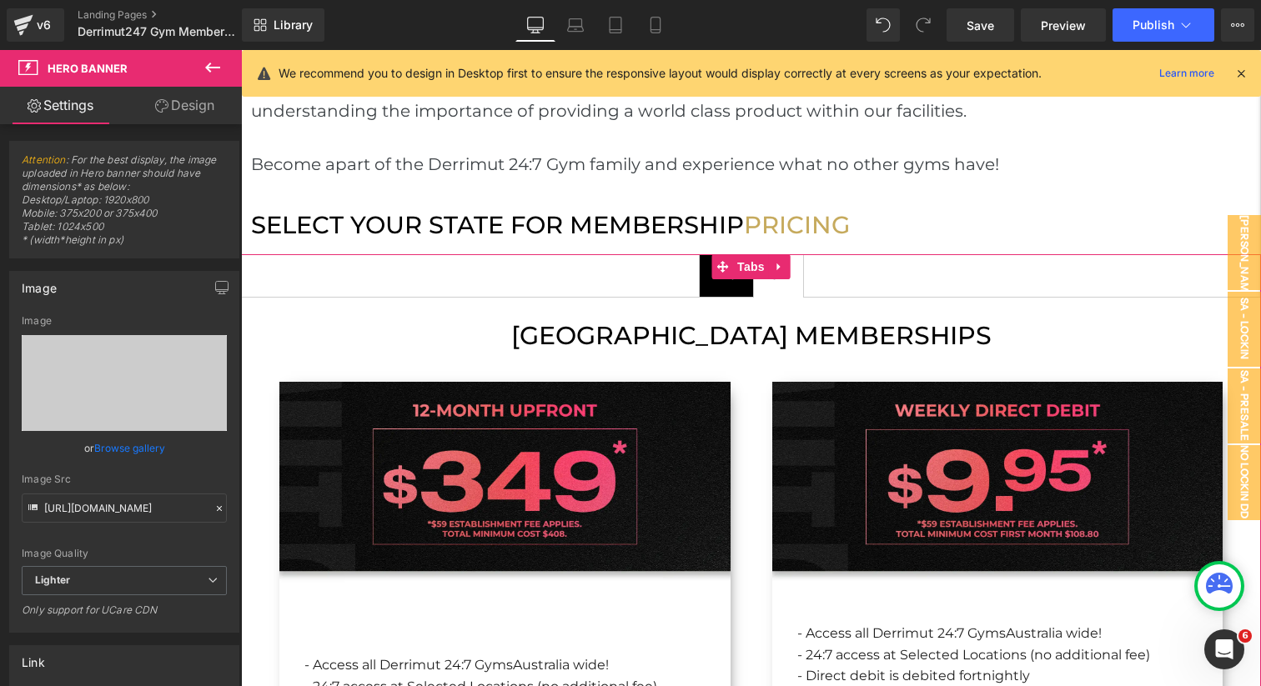
scroll to position [1622, 0]
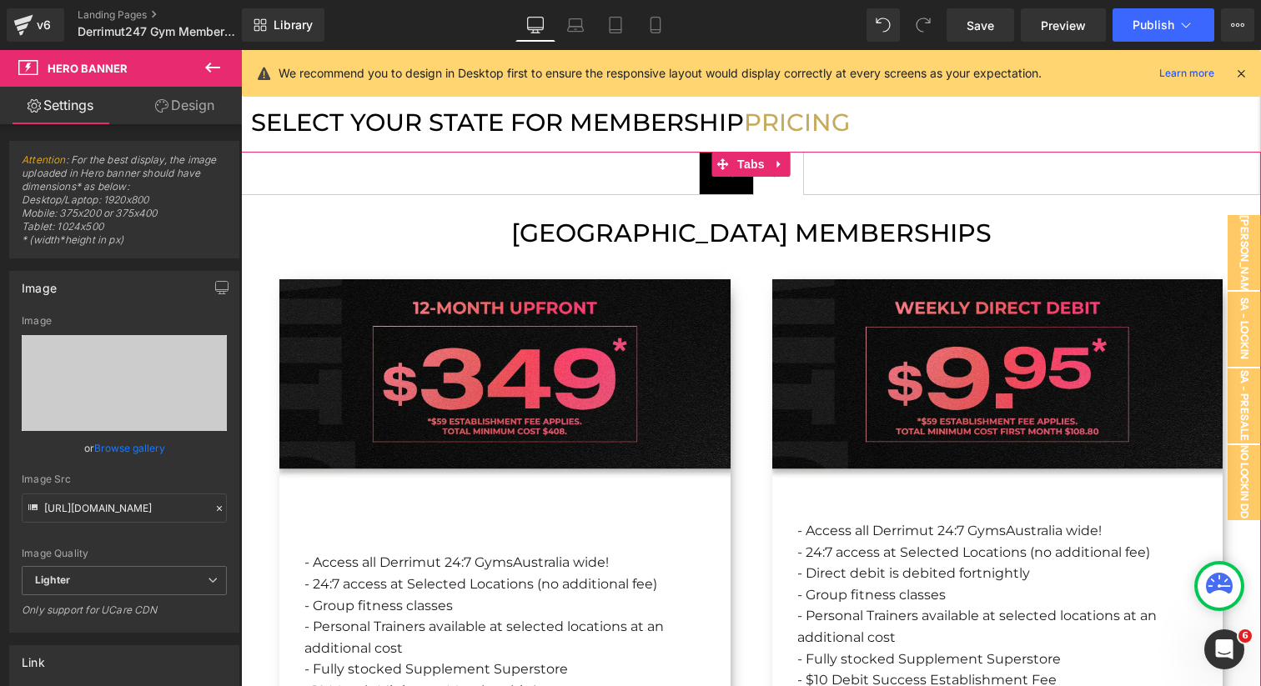
click at [706, 163] on span "VIC Text Block" at bounding box center [726, 174] width 53 height 42
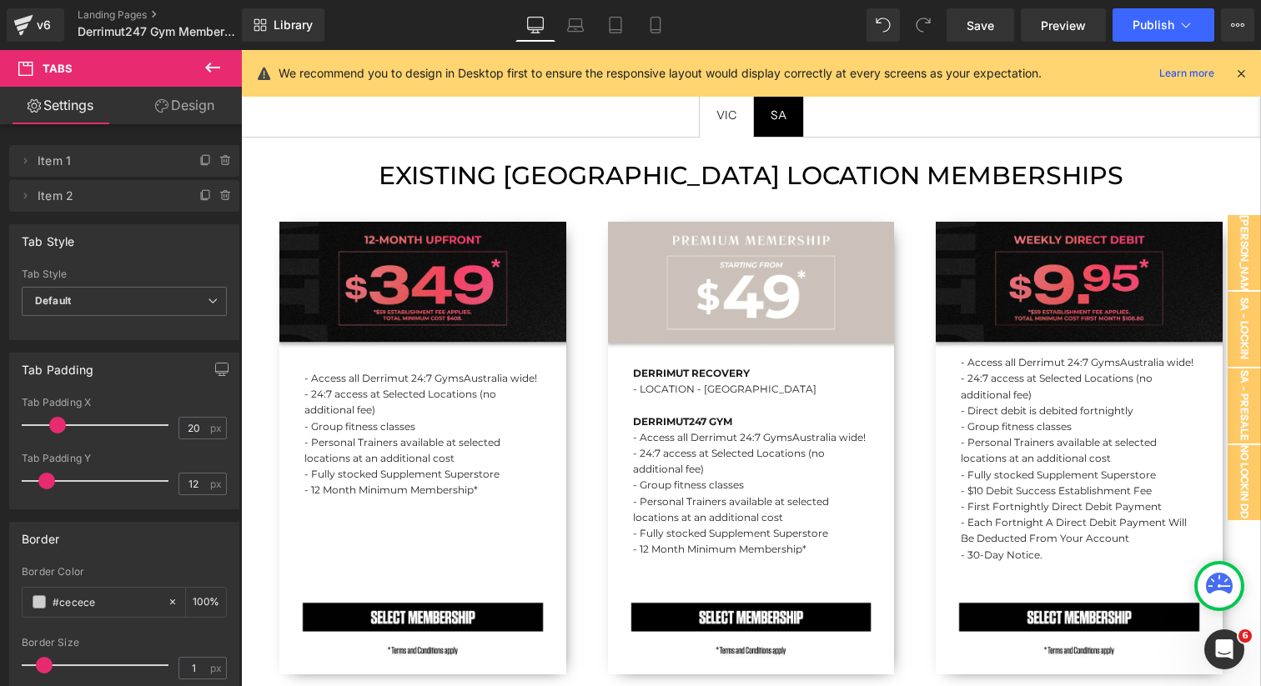
scroll to position [1586, 0]
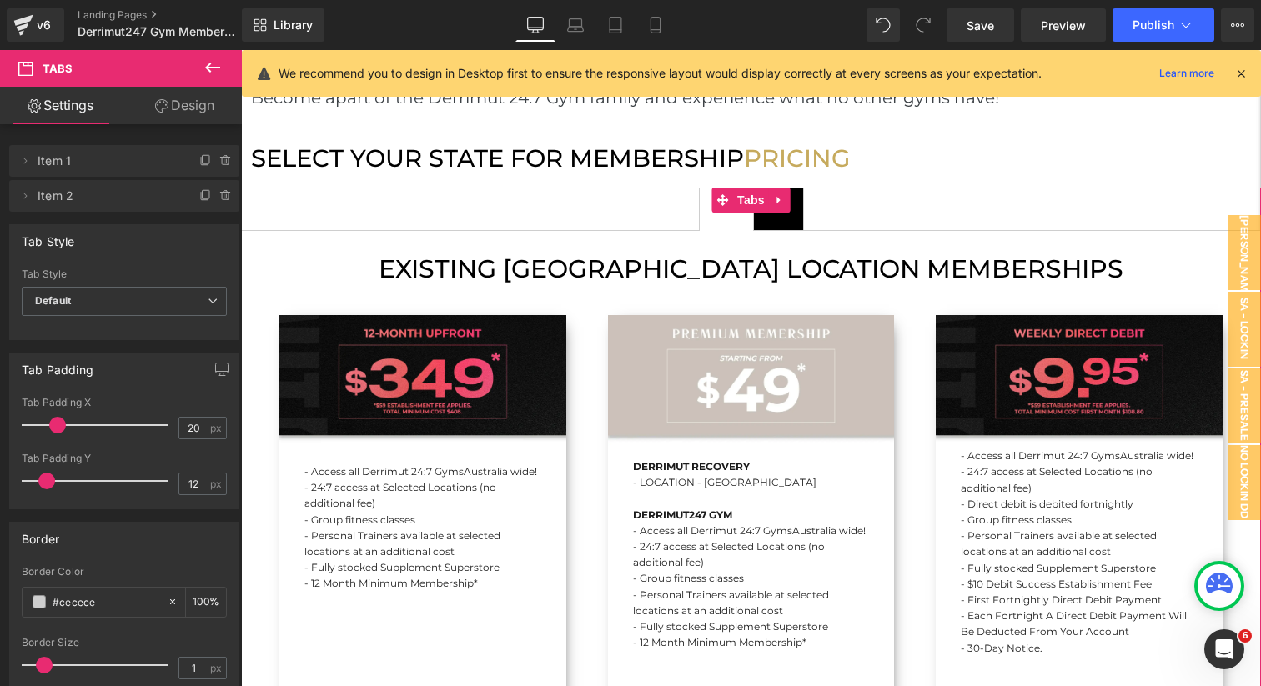
click at [781, 193] on span "SA Text Block" at bounding box center [778, 209] width 49 height 42
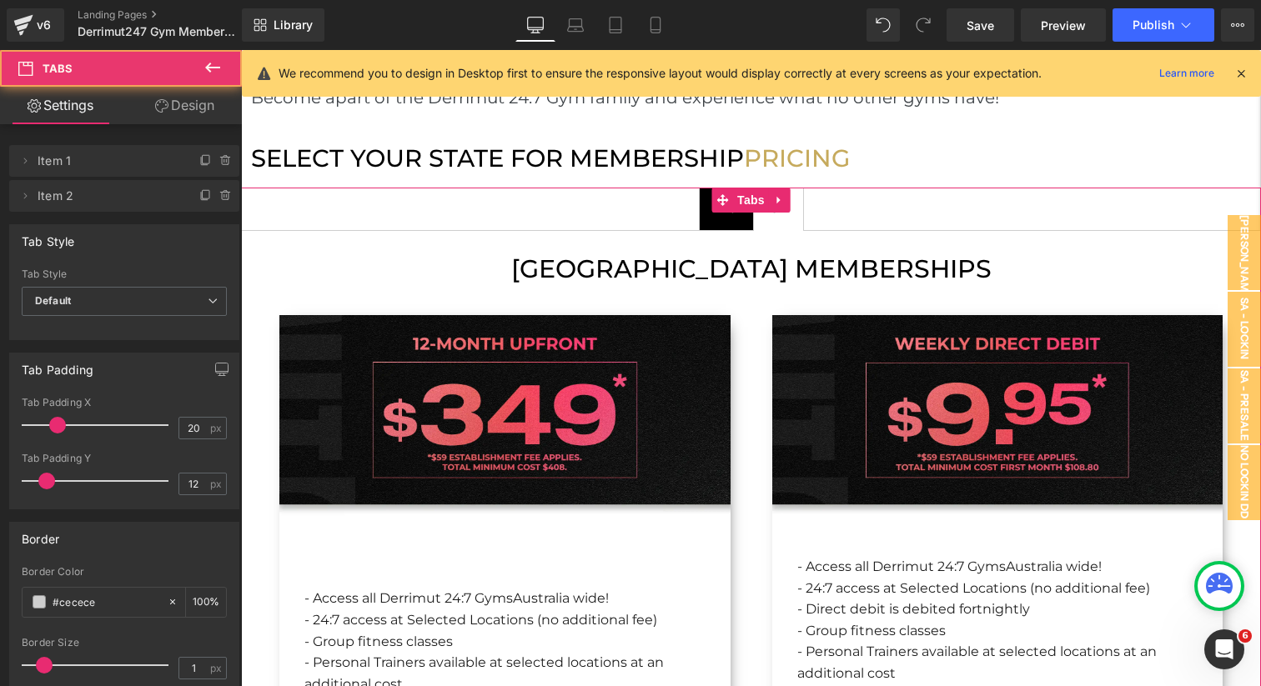
click at [732, 196] on span "VIC Text Block" at bounding box center [726, 209] width 53 height 42
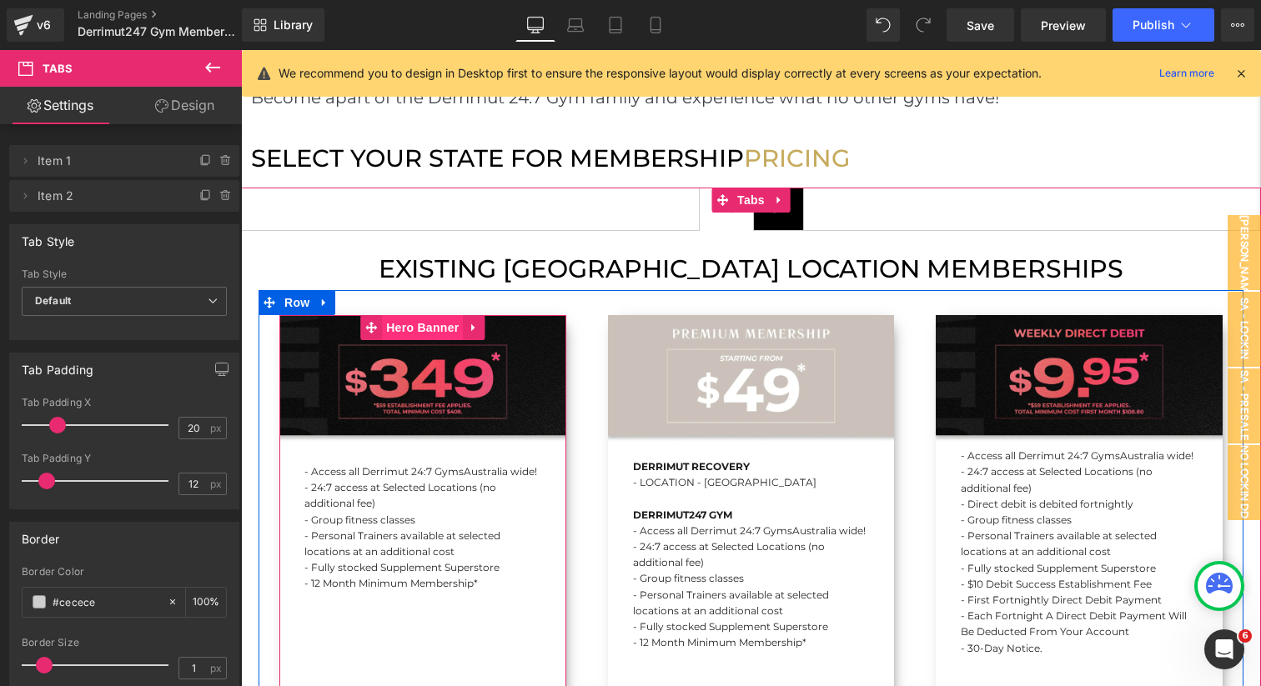
click at [414, 315] on div "- Access all Derrimut 24:7 Gyms Australia wide! - 24:7 access at Selected Locat…" at bounding box center [422, 541] width 287 height 453
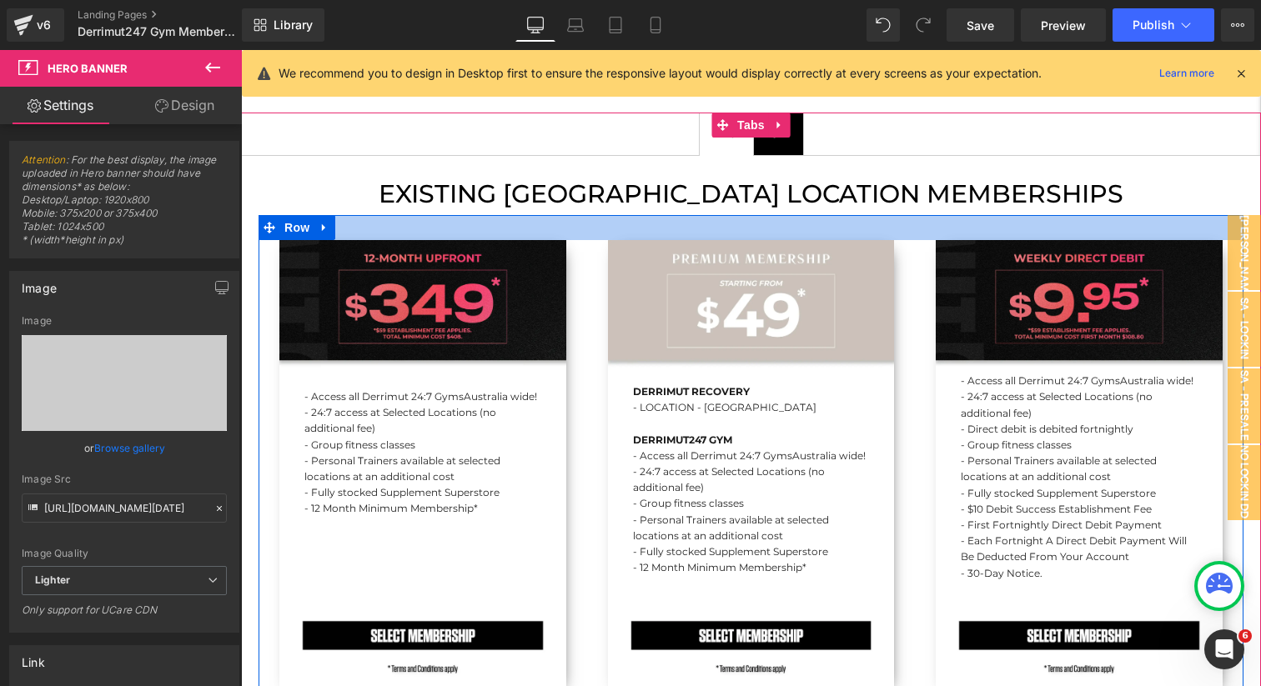
scroll to position [1676, 0]
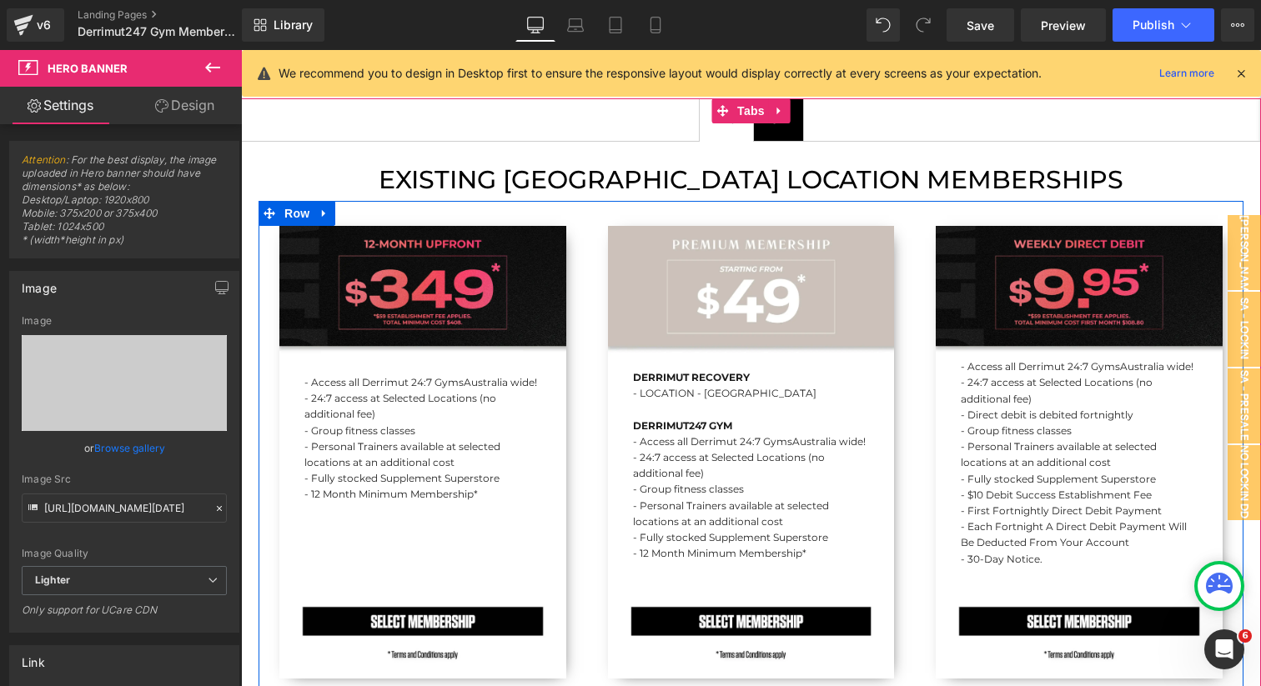
click at [401, 236] on div "- Access all Derrimut 24:7 Gyms Australia wide! - 24:7 access at Selected Locat…" at bounding box center [422, 452] width 287 height 453
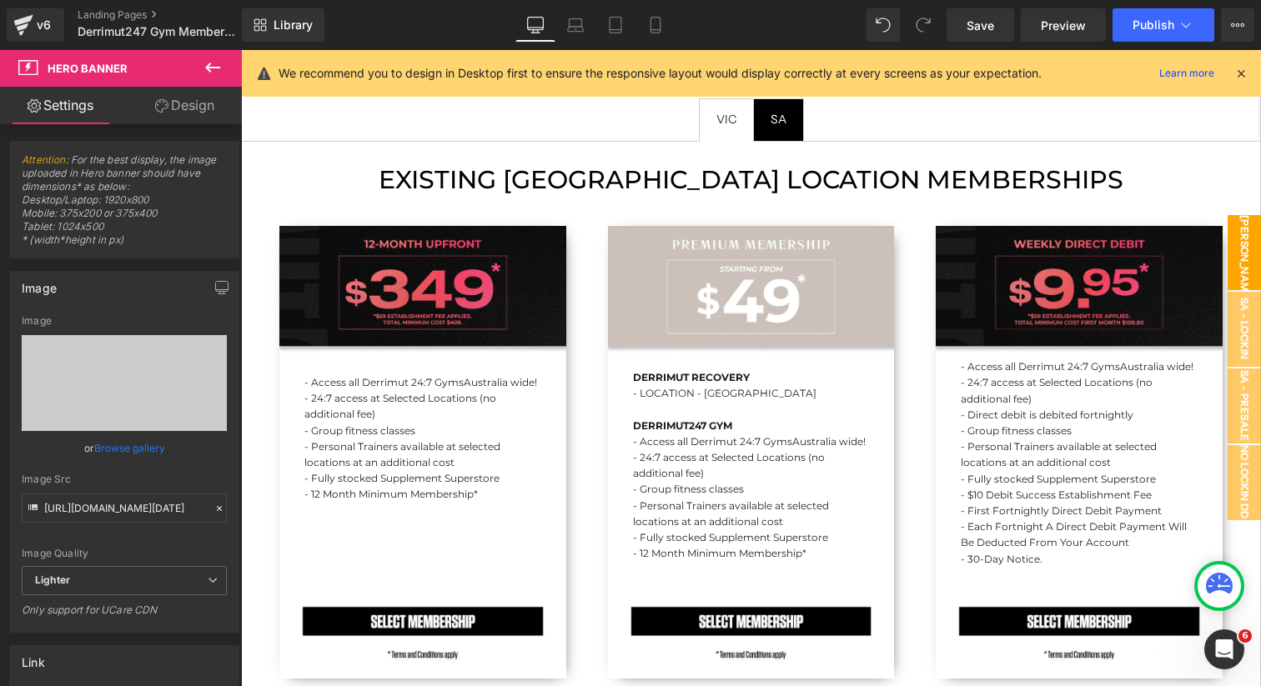
click at [1236, 257] on span "VIC Lockin DD - POPUP" at bounding box center [1227, 252] width 67 height 75
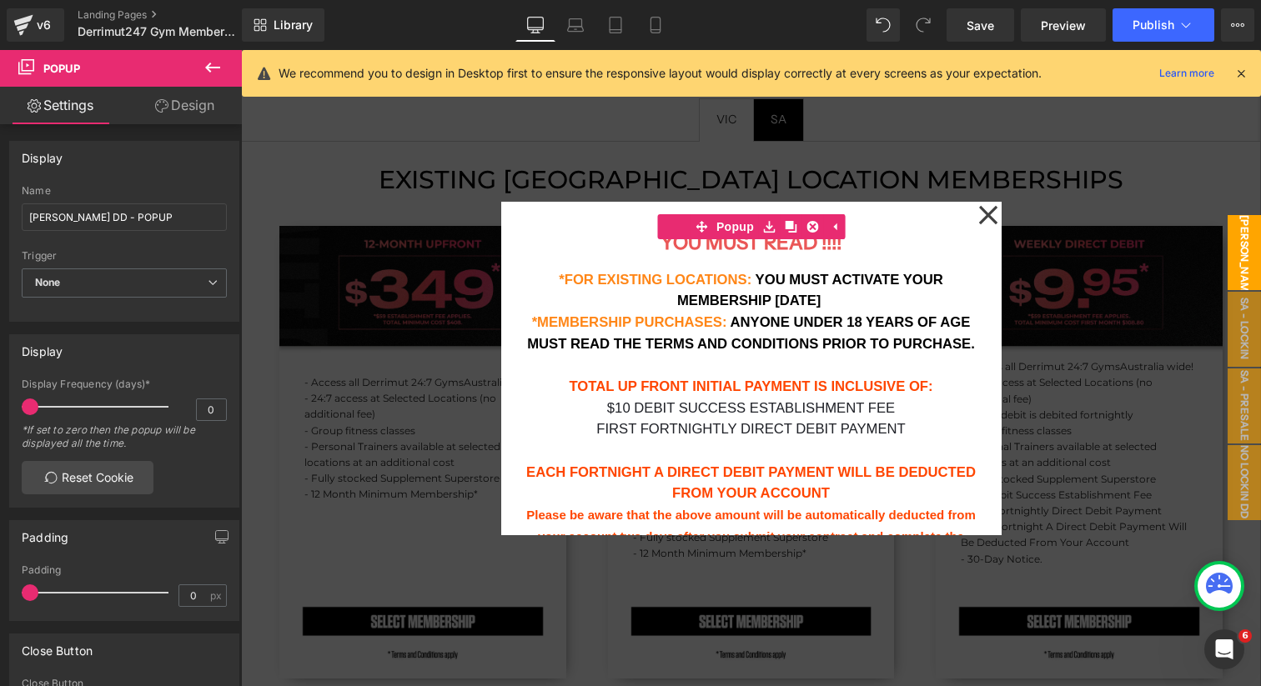
scroll to position [242, 0]
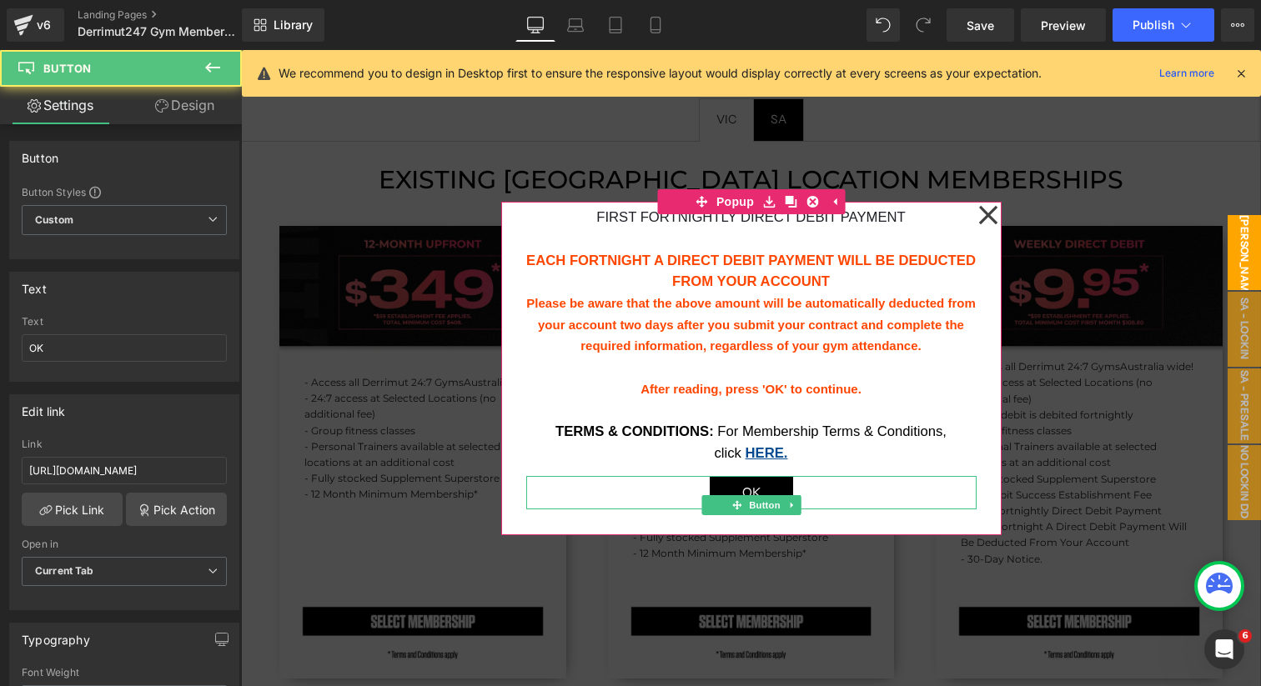
click at [755, 489] on span "OK" at bounding box center [751, 493] width 18 height 22
click at [750, 491] on span "OK" at bounding box center [751, 493] width 18 height 22
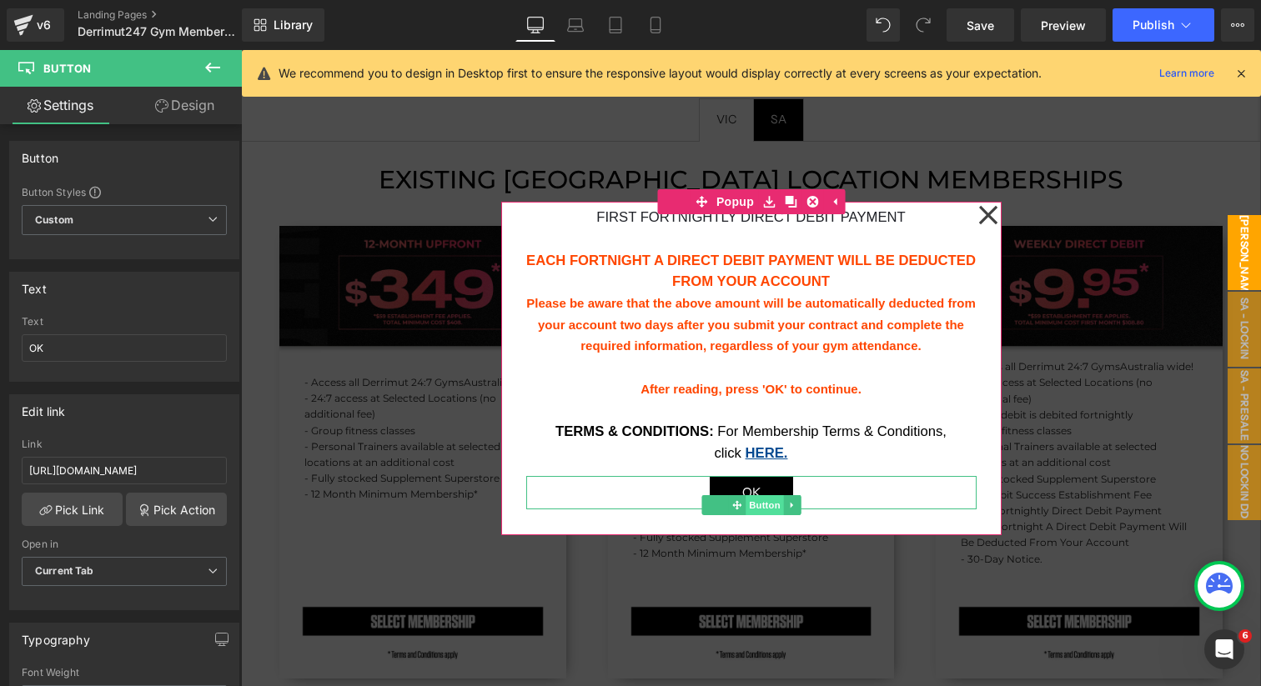
click at [750, 501] on span "Button" at bounding box center [765, 505] width 38 height 20
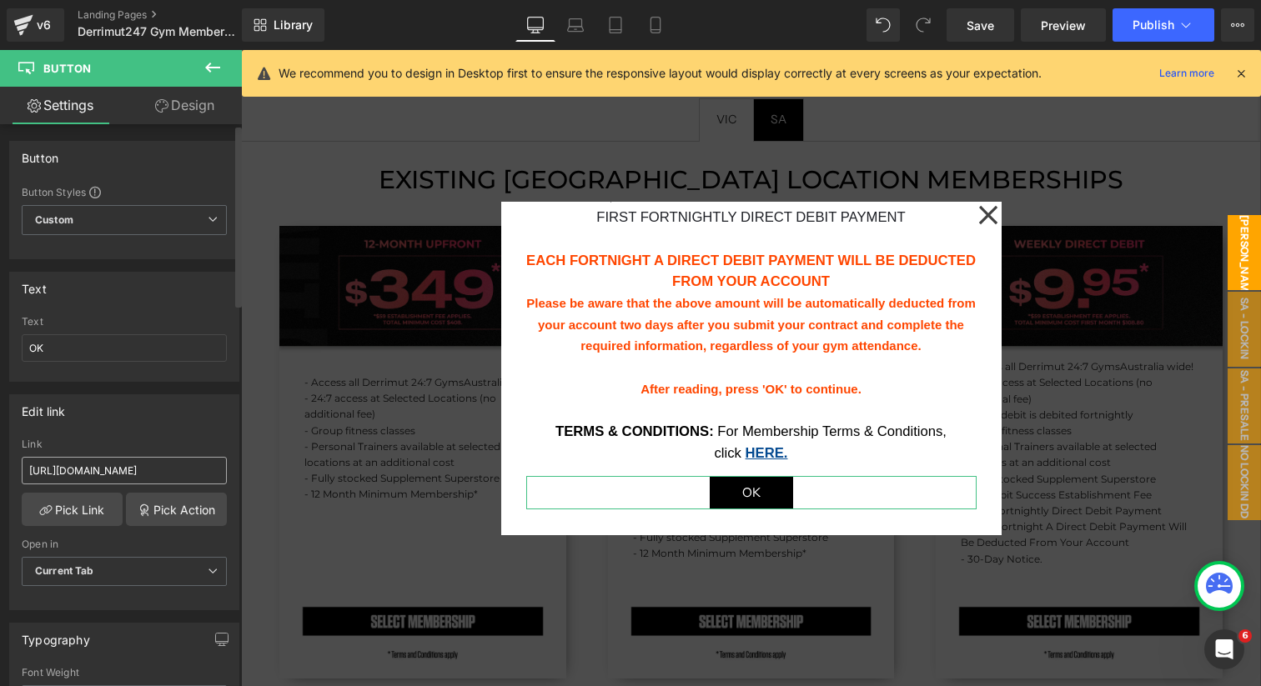
click at [132, 468] on input "https://oc.debitsuccess.com/DirectEntry/DirectDebitRequest/Form?brandtemplateid…" at bounding box center [124, 471] width 205 height 28
type input "https://oc.debitsuccess.com/DirectEntry/DirectDebitRequest/Form?brandtemplateid…"
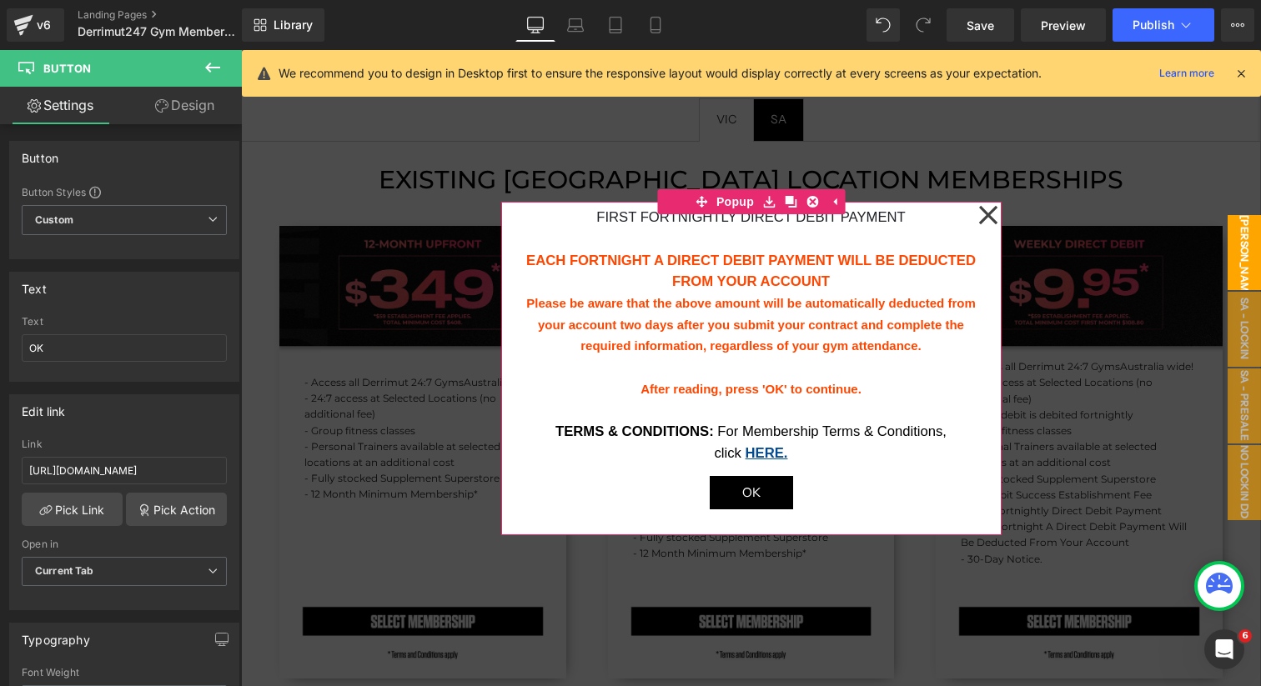
click at [990, 221] on icon at bounding box center [988, 214] width 20 height 83
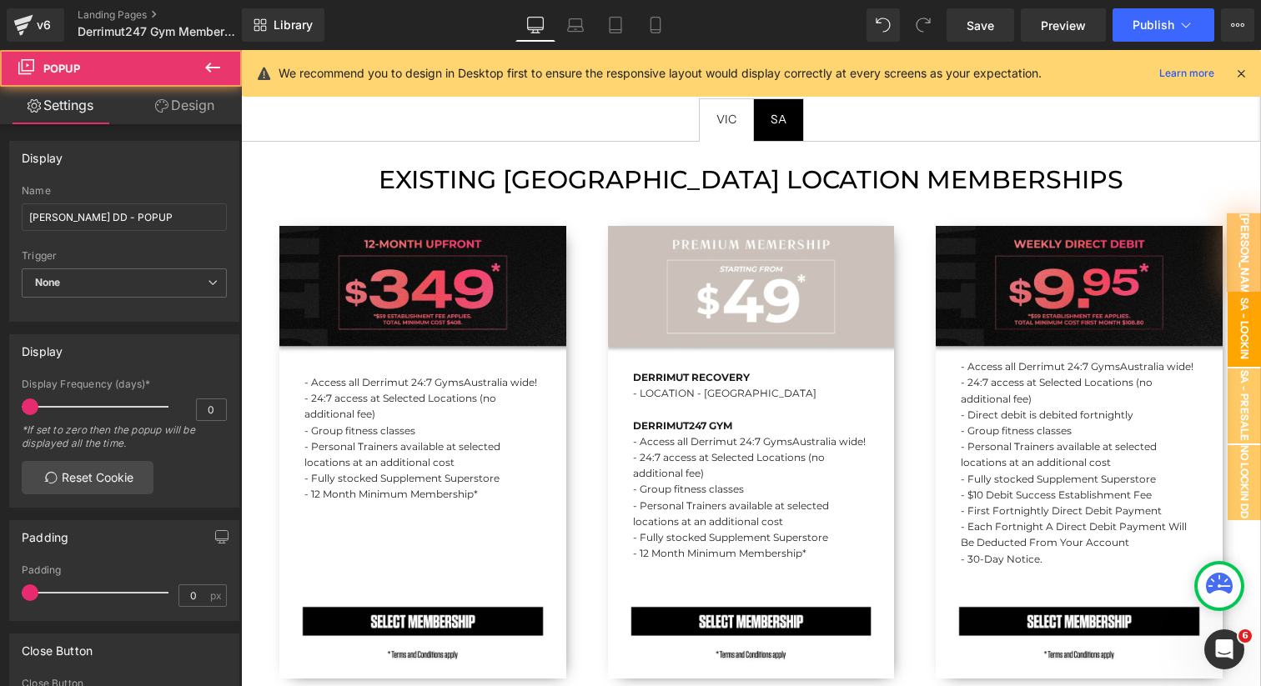
click at [1253, 324] on span "SA - Lockin DD - POPUP" at bounding box center [1227, 329] width 67 height 75
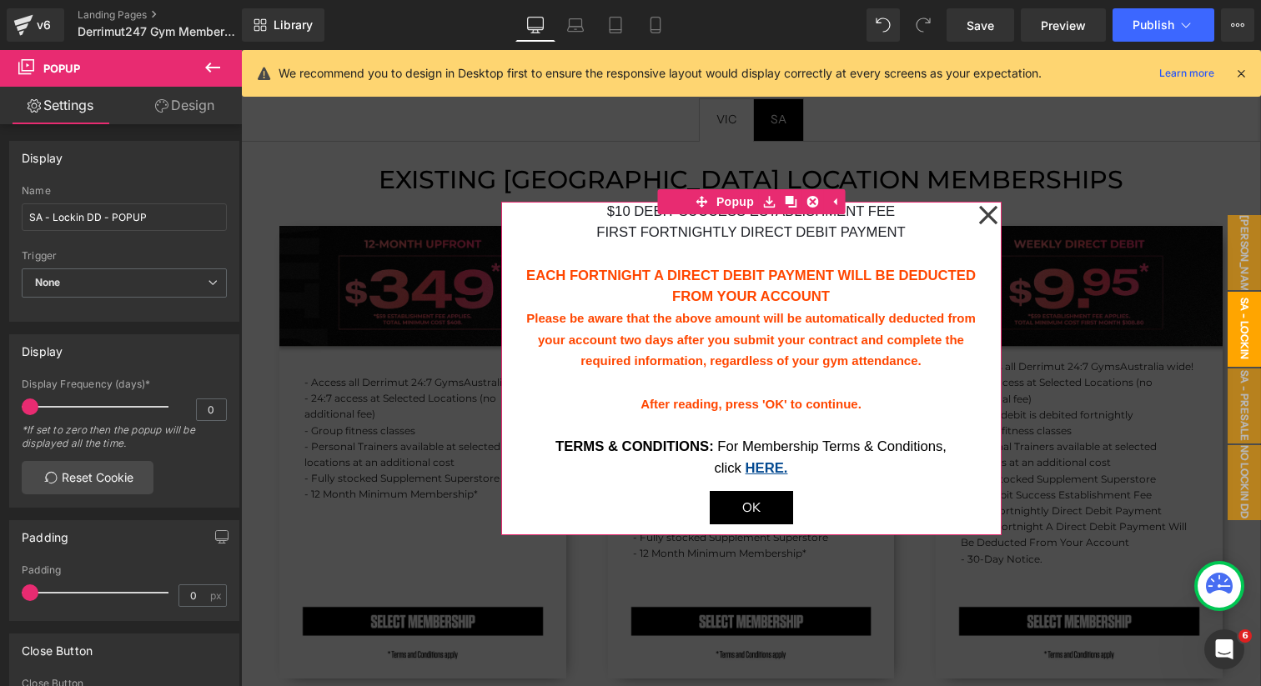
scroll to position [242, 0]
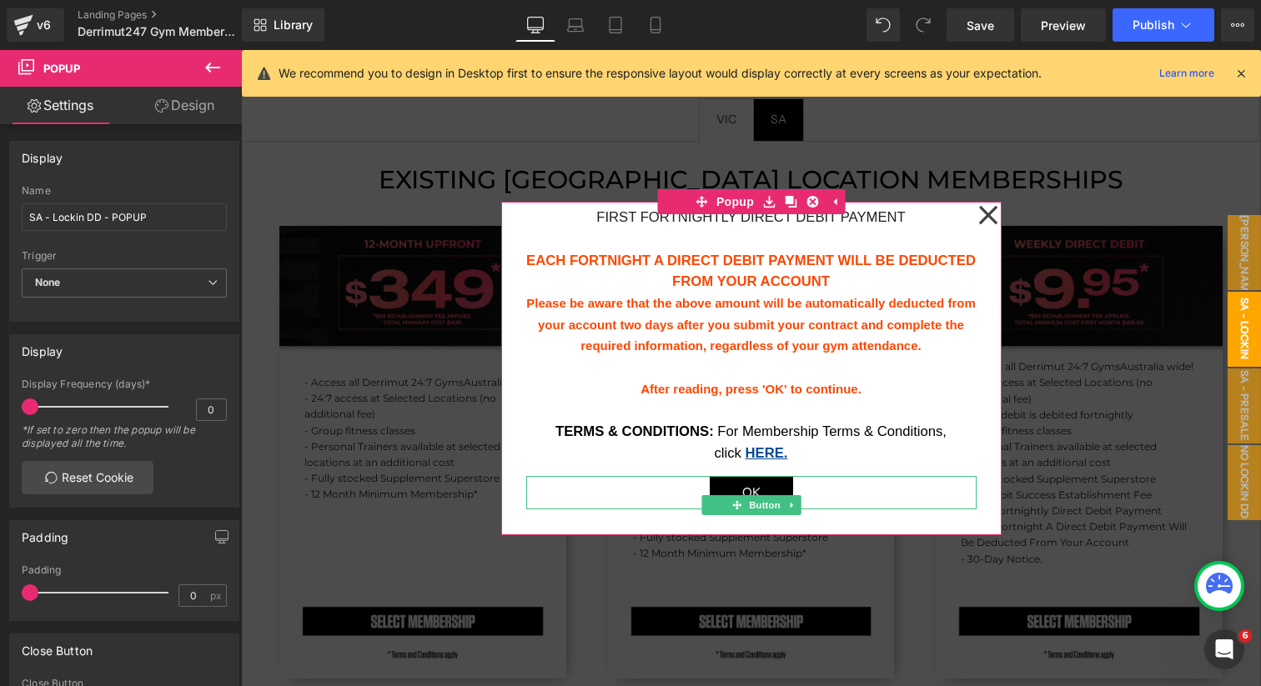
click at [752, 489] on span "OK" at bounding box center [751, 493] width 18 height 22
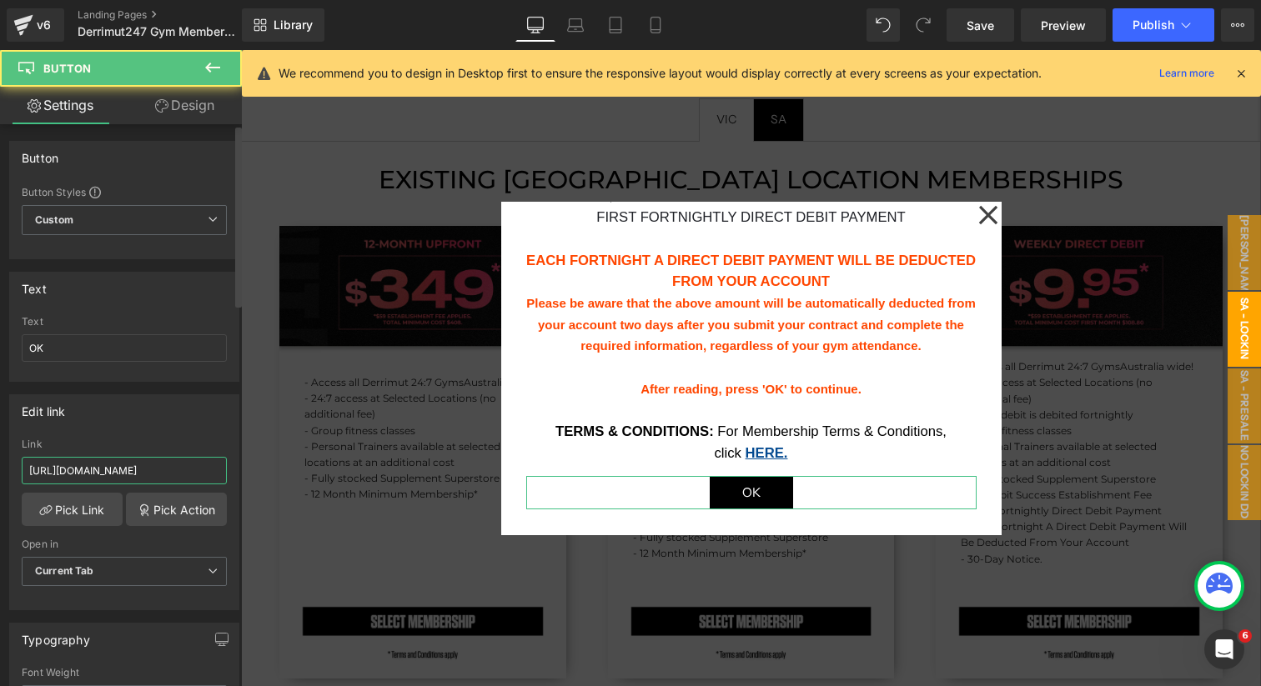
click at [122, 468] on input "https://oc.debitsuccess.com/DirectEntry/DirectDebitRequest/Form?brandtemplateid…" at bounding box center [124, 471] width 205 height 28
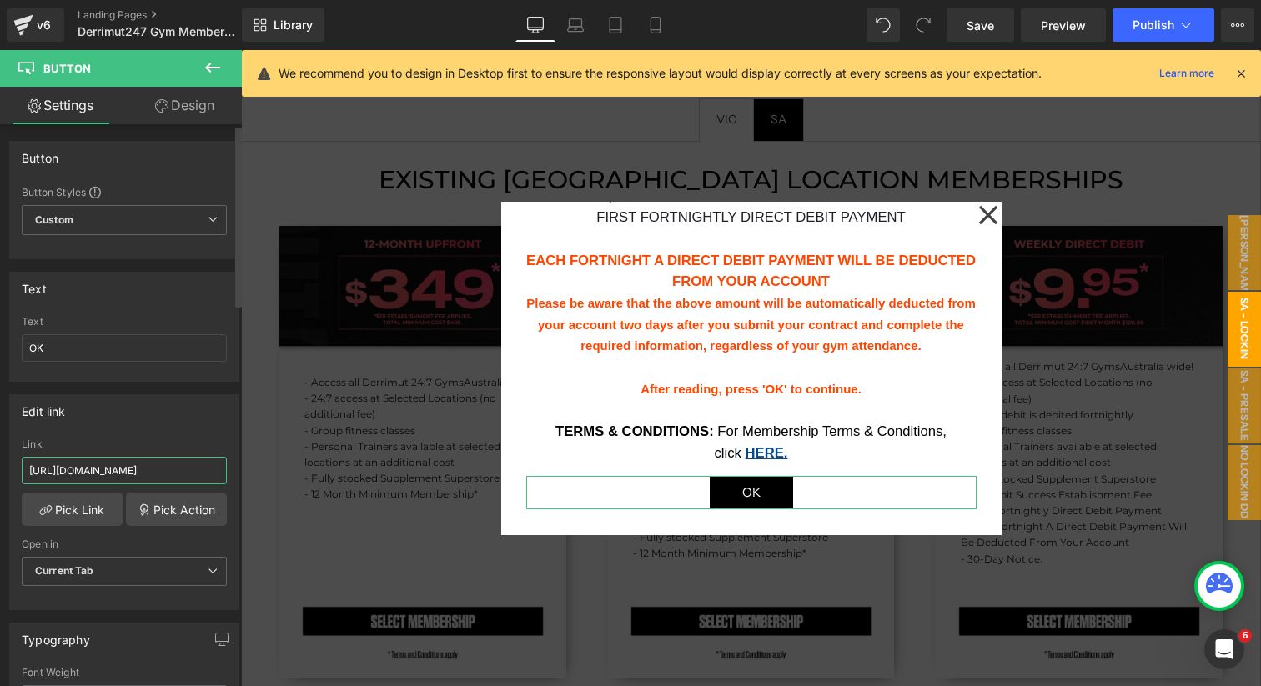
type input "https://oc.debitsuccess.com/DirectEntry/DirectDebitRequest/Form?brandtemplateid…"
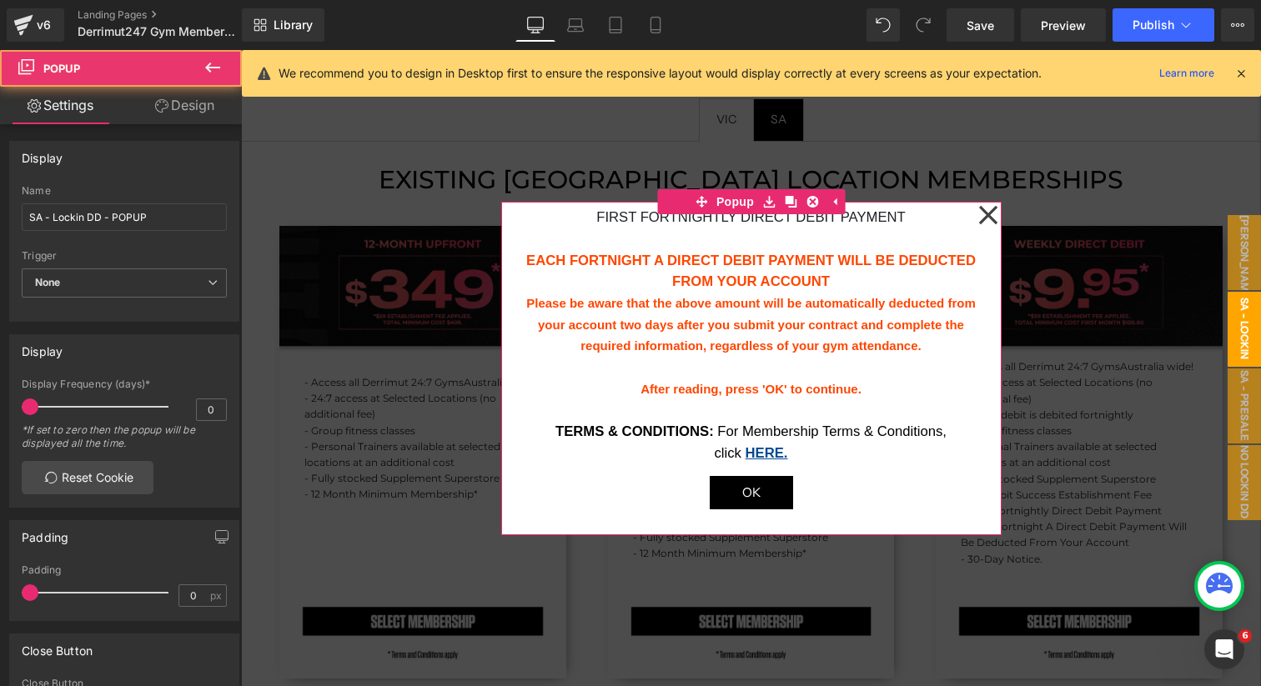
click at [983, 219] on icon at bounding box center [987, 214] width 18 height 18
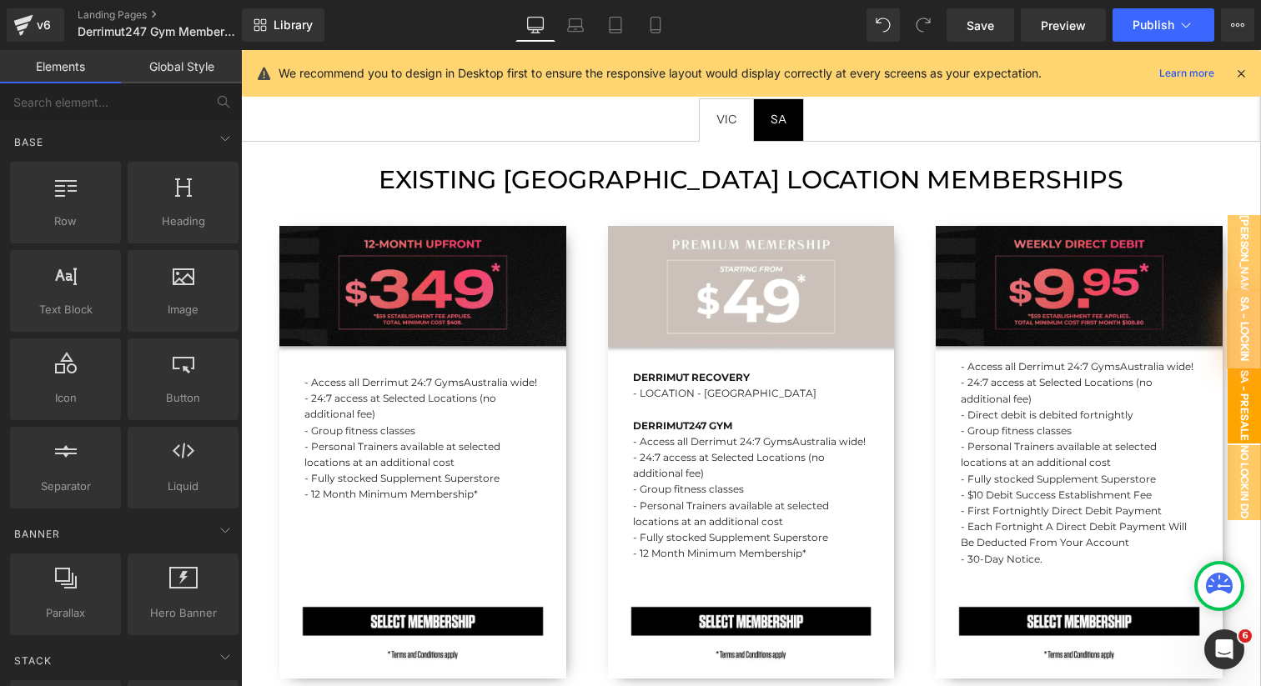
click at [1255, 406] on span "SA - Presale - Lockin DD - POPUP" at bounding box center [1211, 406] width 100 height 75
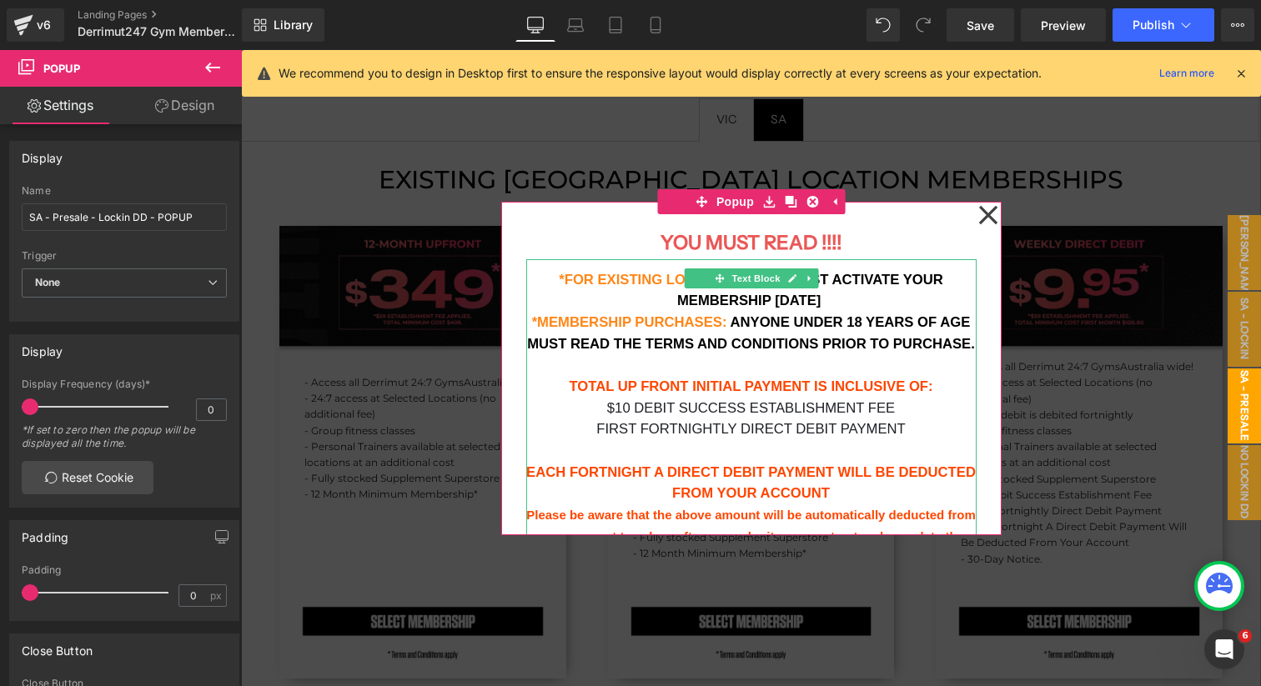
scroll to position [242, 0]
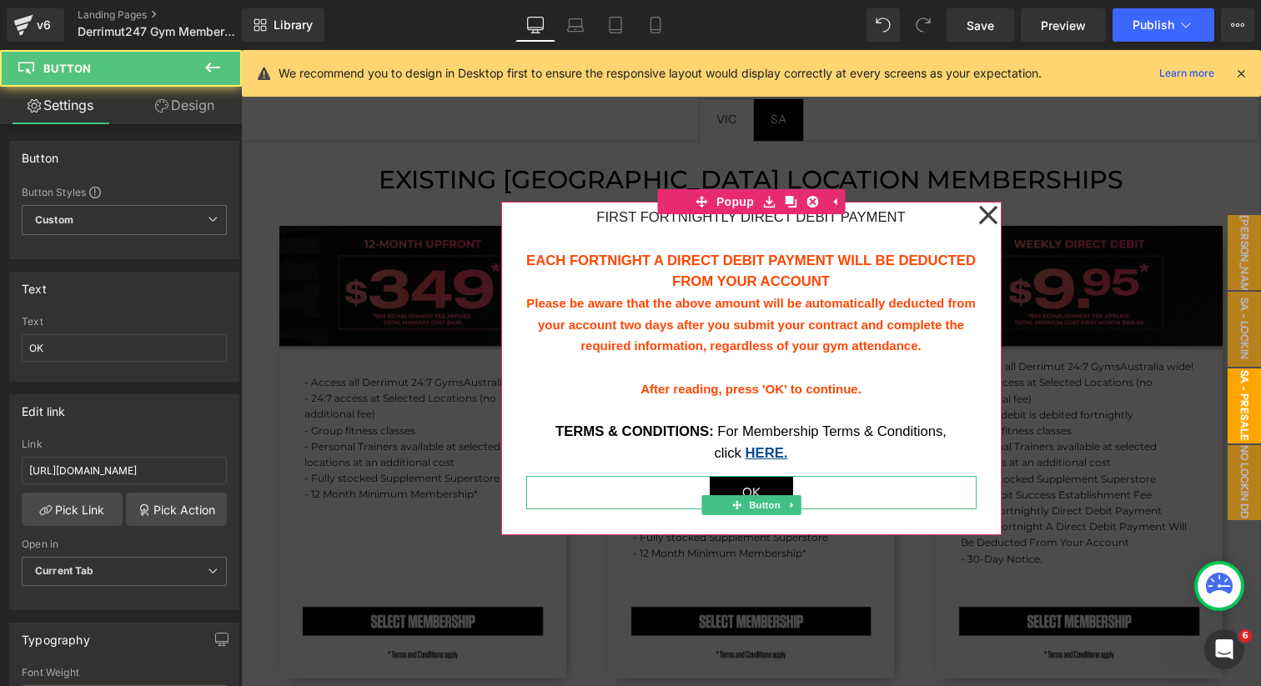
click at [737, 491] on link "OK" at bounding box center [751, 492] width 83 height 33
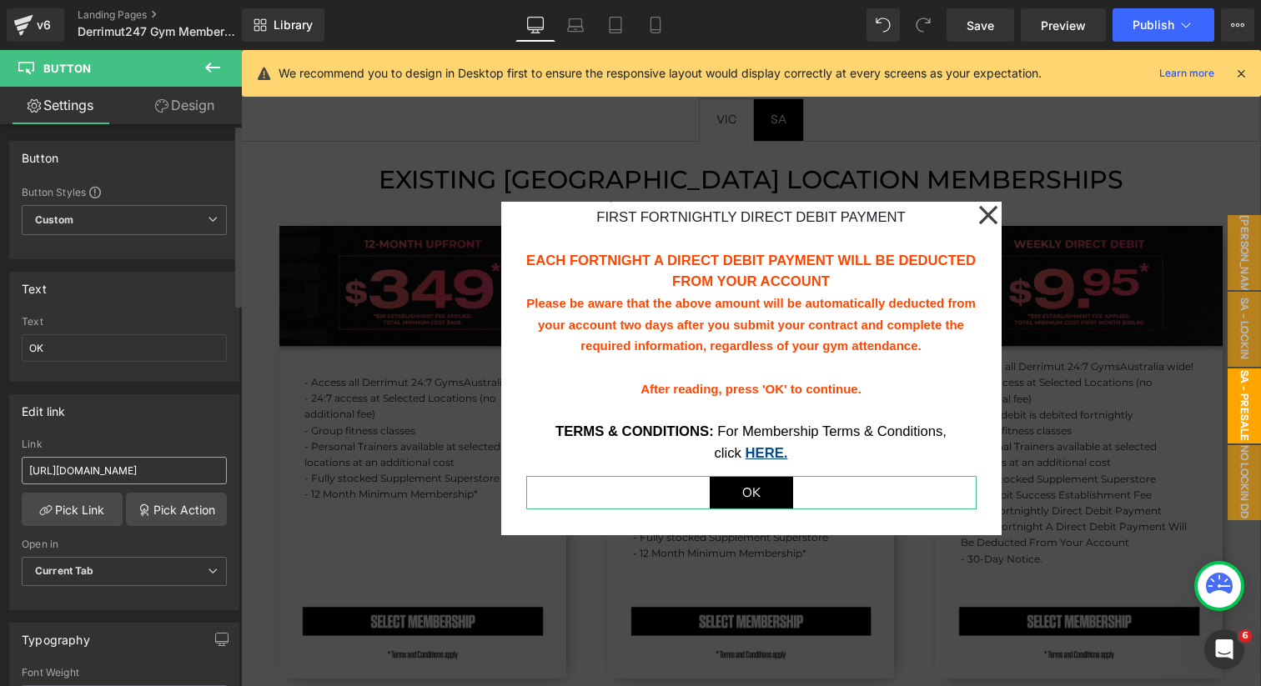
click at [84, 469] on input "https://oc.debitsuccess.com/DirectEntry/DirectDebitRequest/Form?brandtemplateid…" at bounding box center [124, 471] width 205 height 28
type input "https://oc.debitsuccess.com/DirectEntry/DirectDebitRequest/Form?brandtemplateid…"
click at [988, 214] on icon at bounding box center [987, 214] width 18 height 18
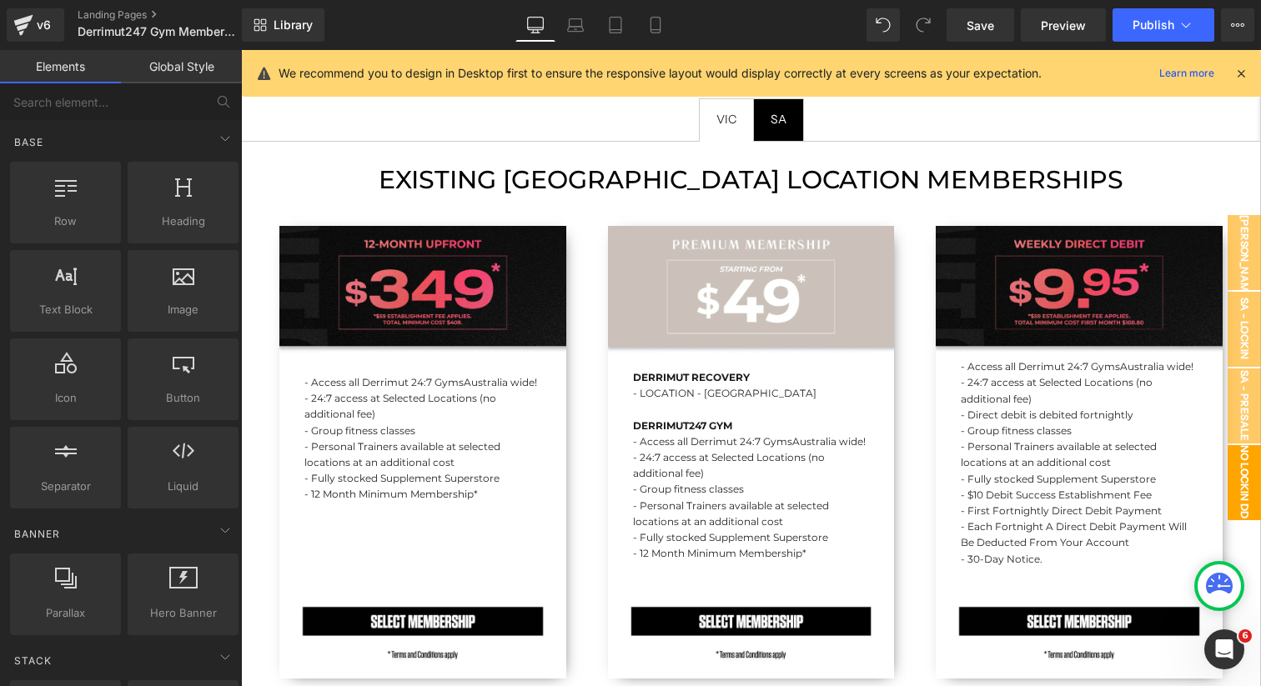
click at [1246, 475] on span "No lockin DD - POPUP" at bounding box center [1227, 482] width 67 height 75
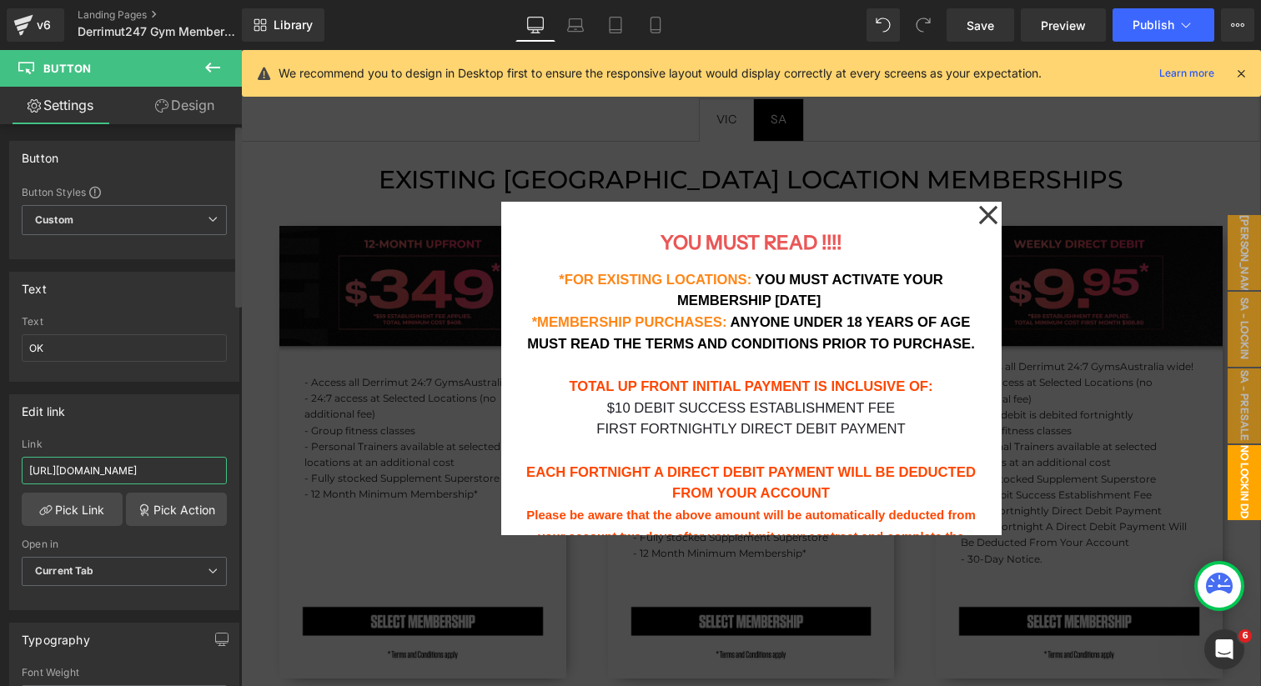
click at [133, 475] on input "https://oc.debitsuccess.com/DirectEntry/DirectDebitRequest/Form?brandtemplateid…" at bounding box center [124, 471] width 205 height 28
type input "https://oc.debitsuccess.com/DirectEntry/DirectDebitRequest/Form?brandtemplateid…"
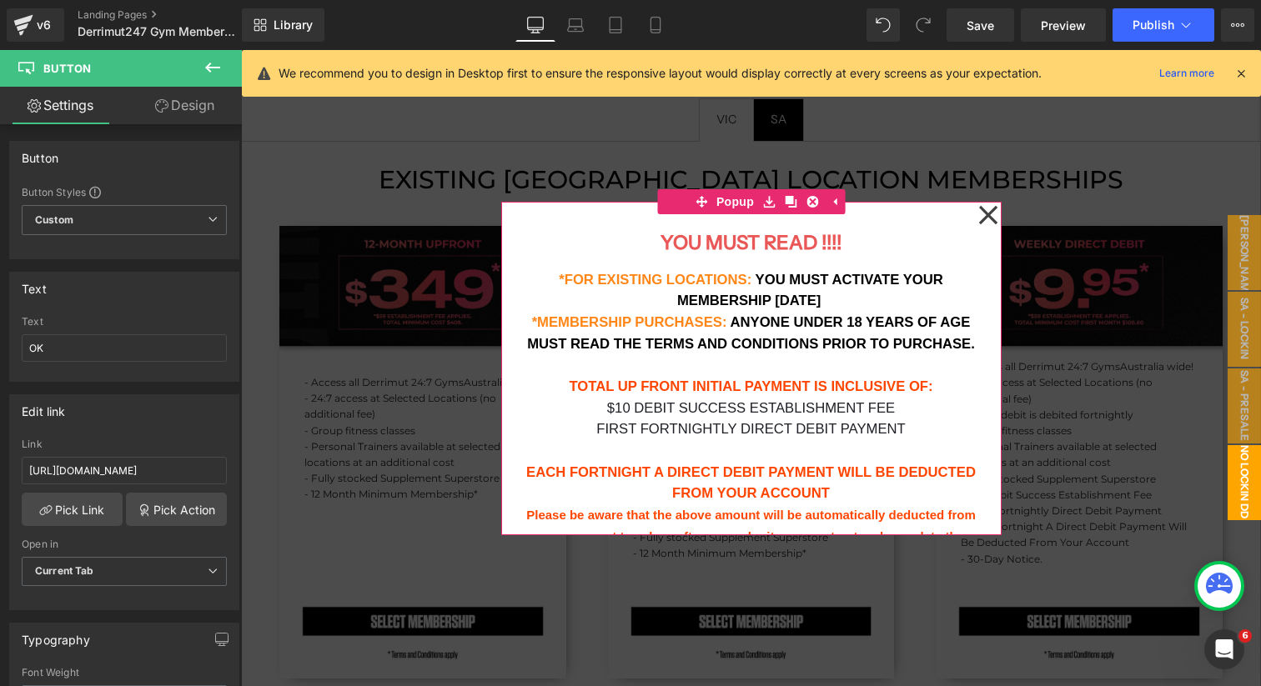
click at [986, 208] on icon at bounding box center [988, 214] width 20 height 83
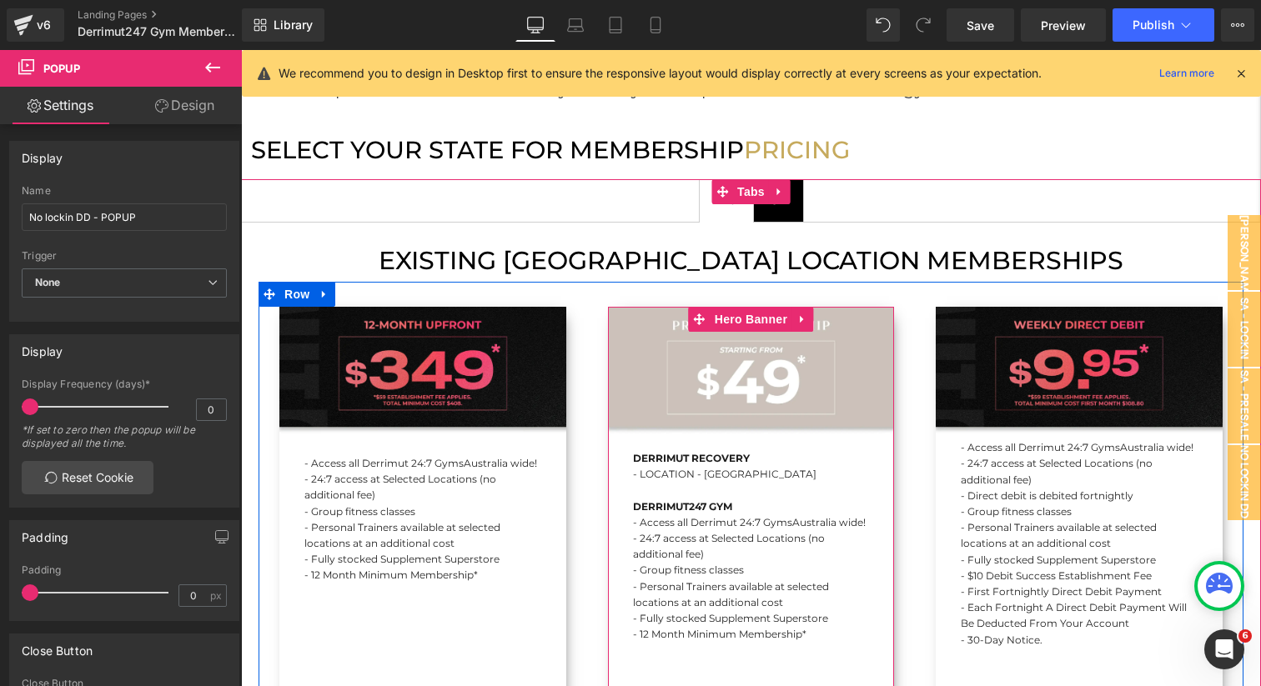
scroll to position [1556, 0]
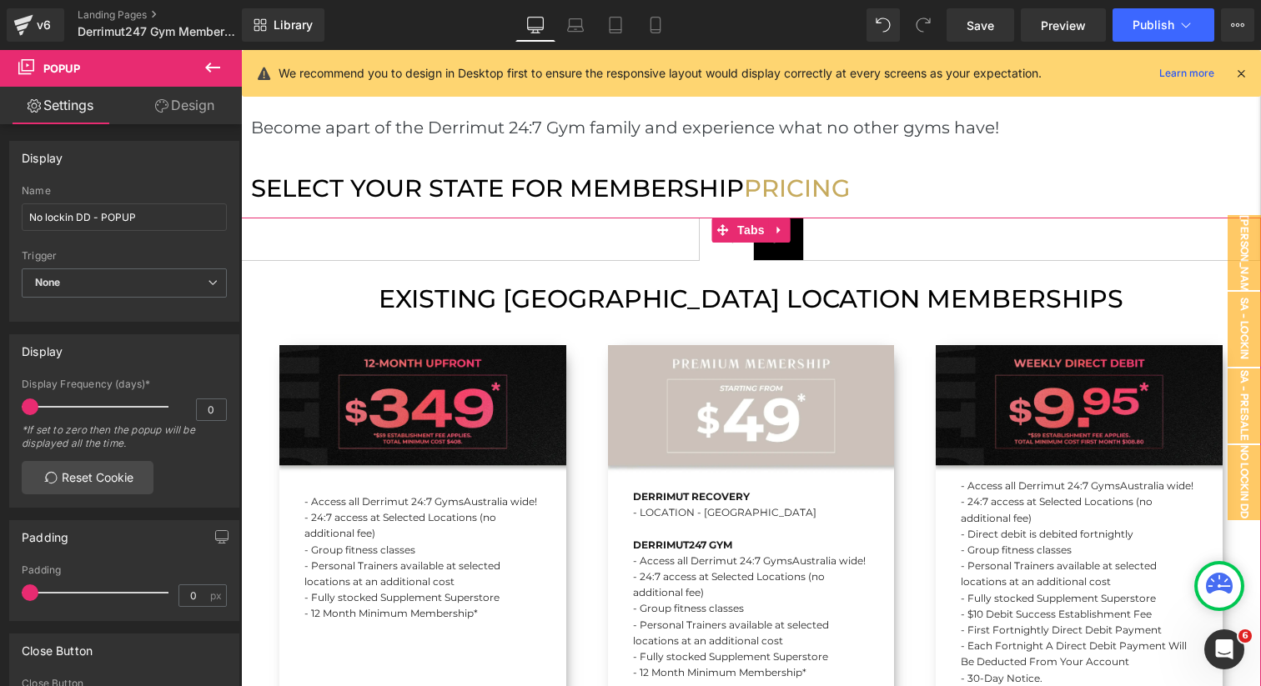
click at [797, 219] on span "SA Text Block" at bounding box center [778, 240] width 49 height 42
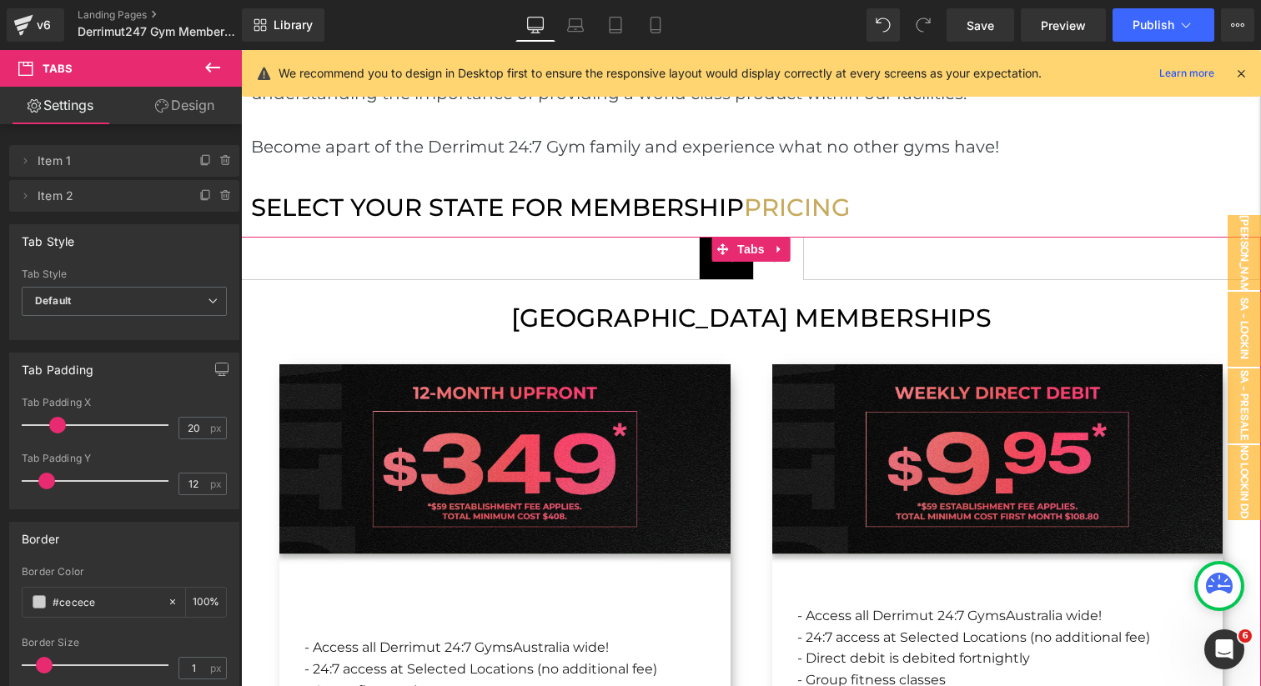
scroll to position [1410, 0]
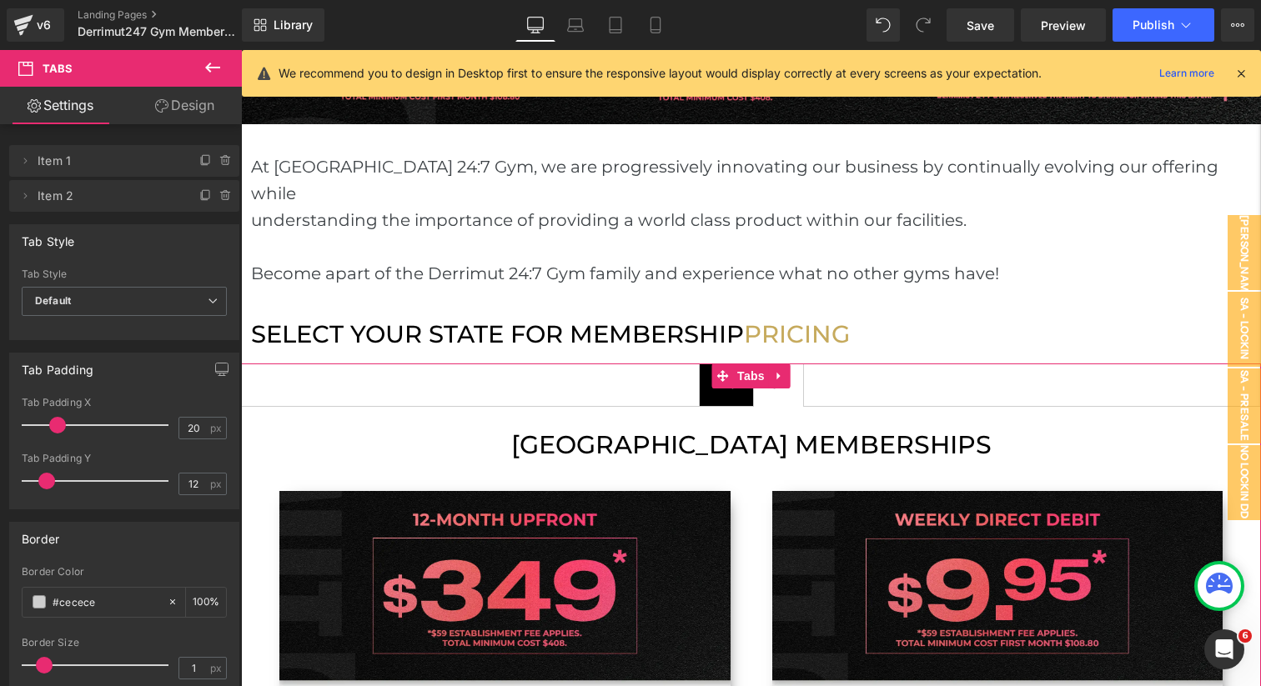
click at [705, 374] on span "VIC Text Block" at bounding box center [726, 385] width 53 height 42
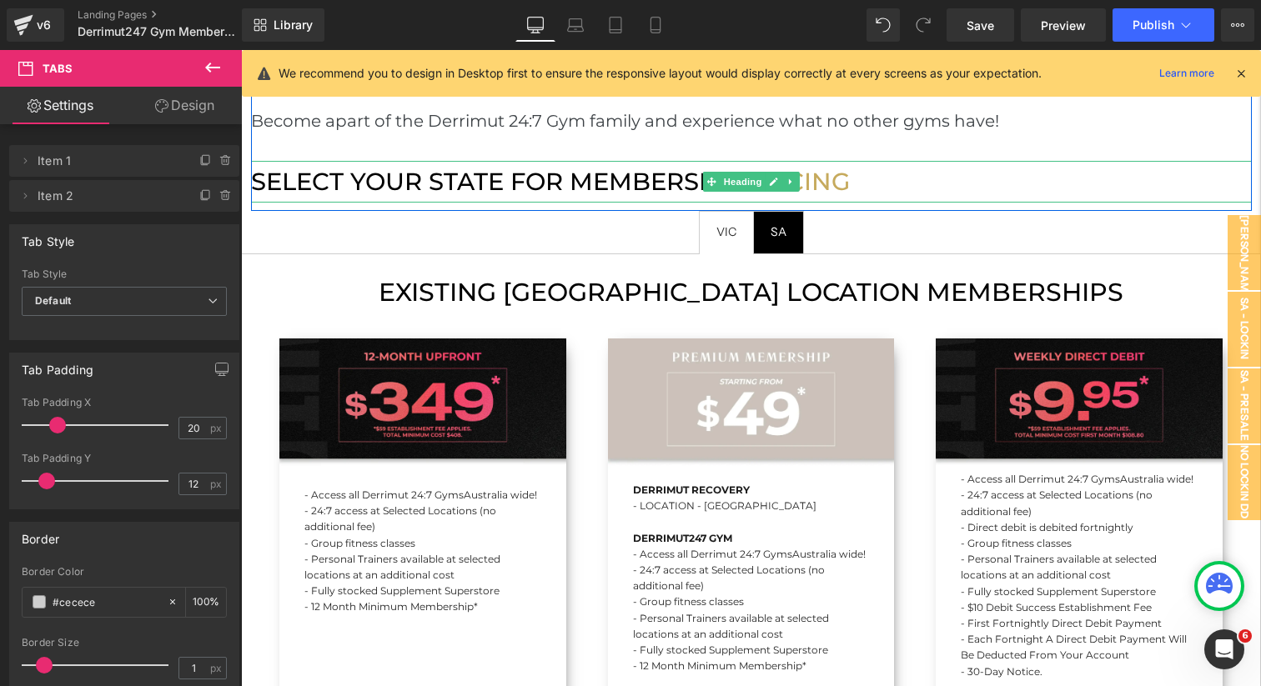
scroll to position [1618, 0]
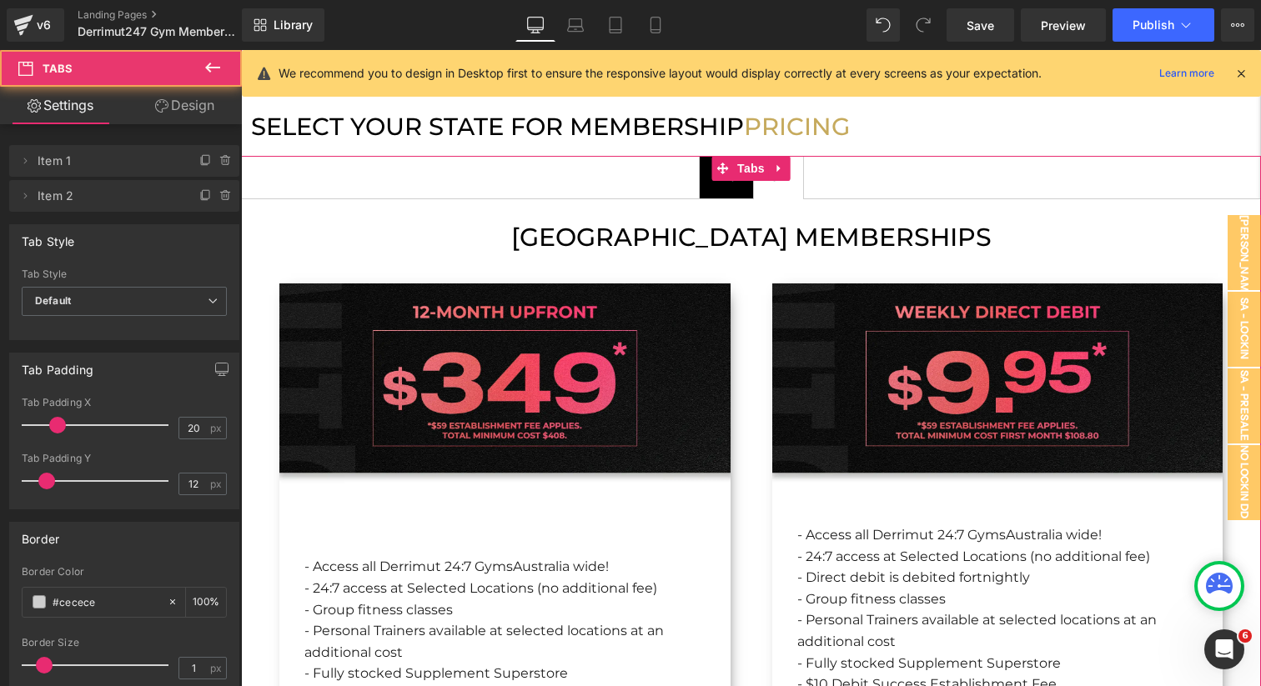
click at [794, 162] on span "SA Text Block" at bounding box center [778, 178] width 49 height 42
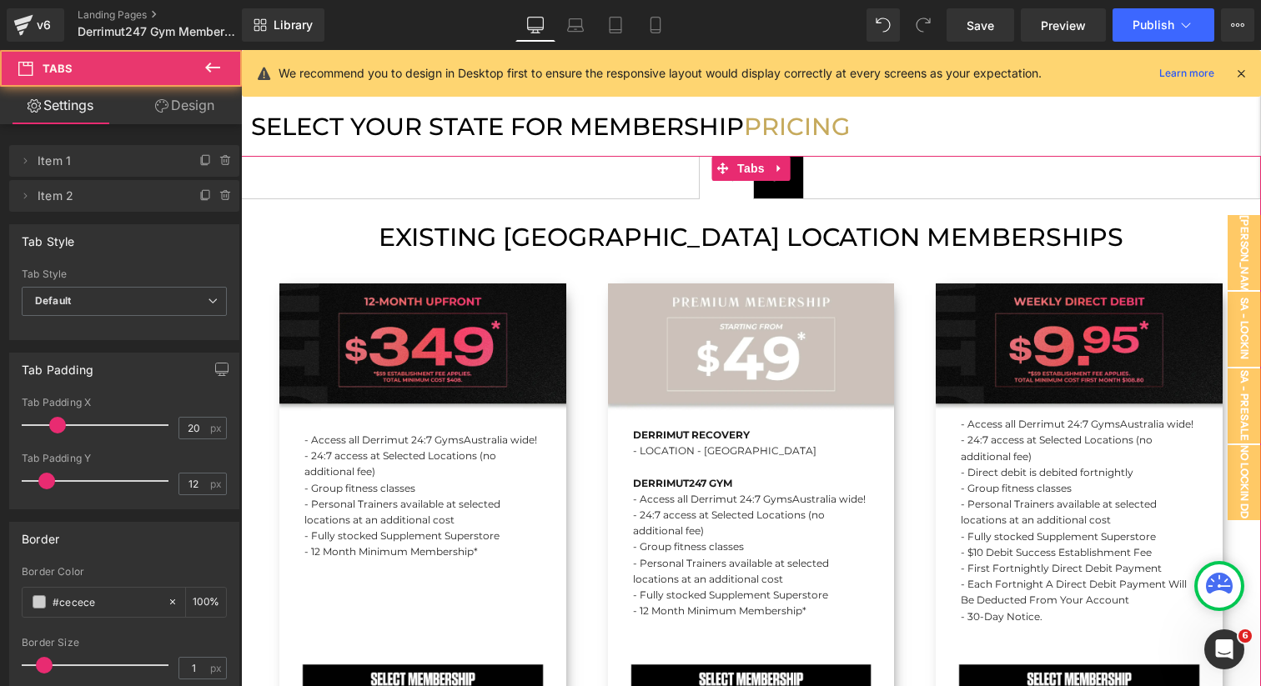
click at [735, 164] on span "VIC Text Block" at bounding box center [726, 178] width 53 height 42
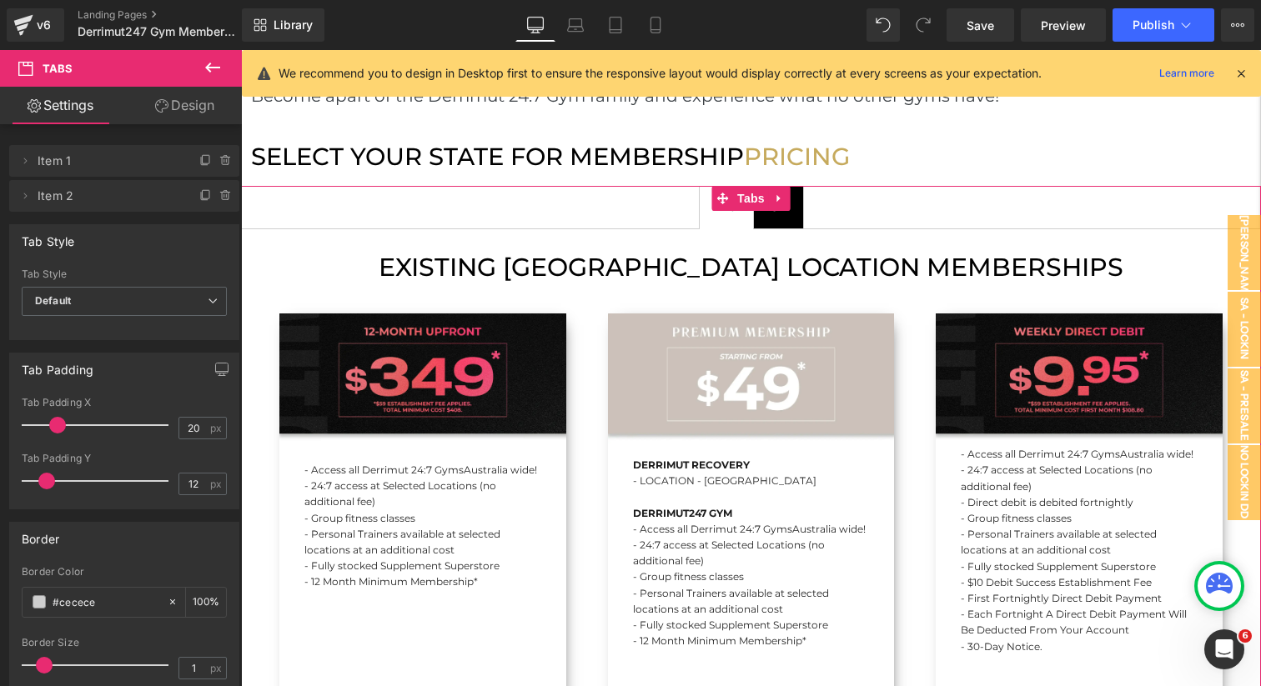
scroll to position [1565, 0]
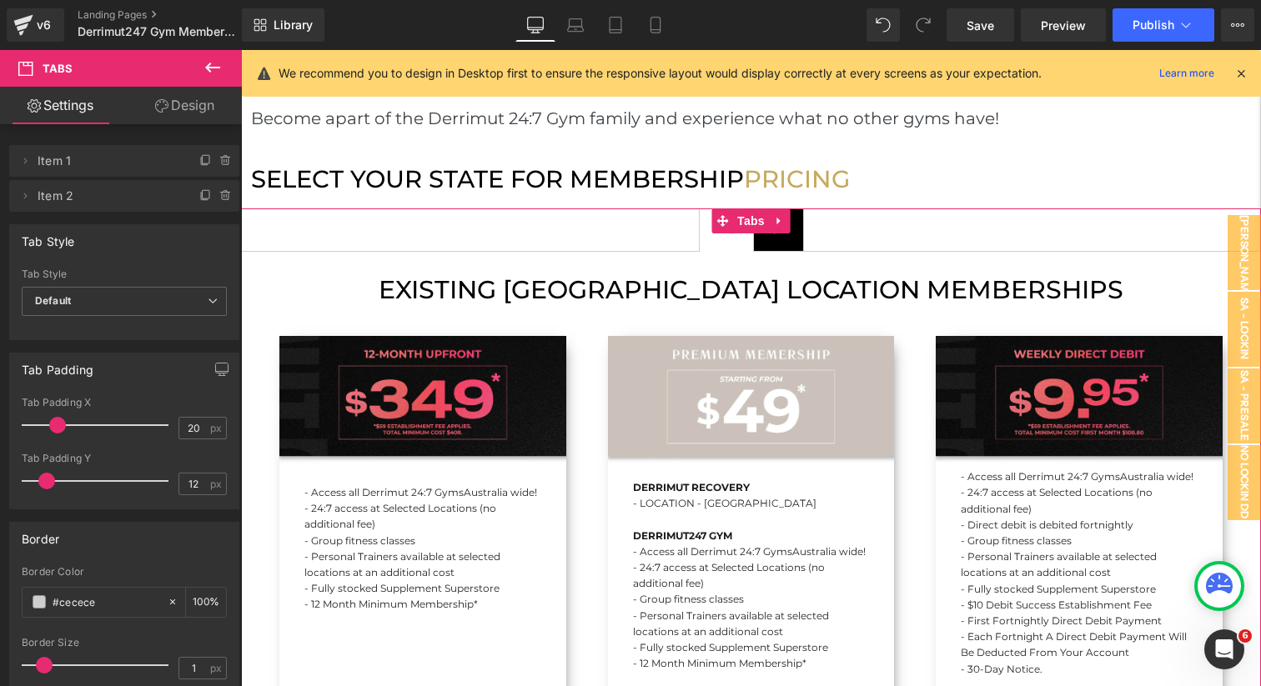
click at [796, 224] on span "SA Text Block" at bounding box center [778, 230] width 49 height 42
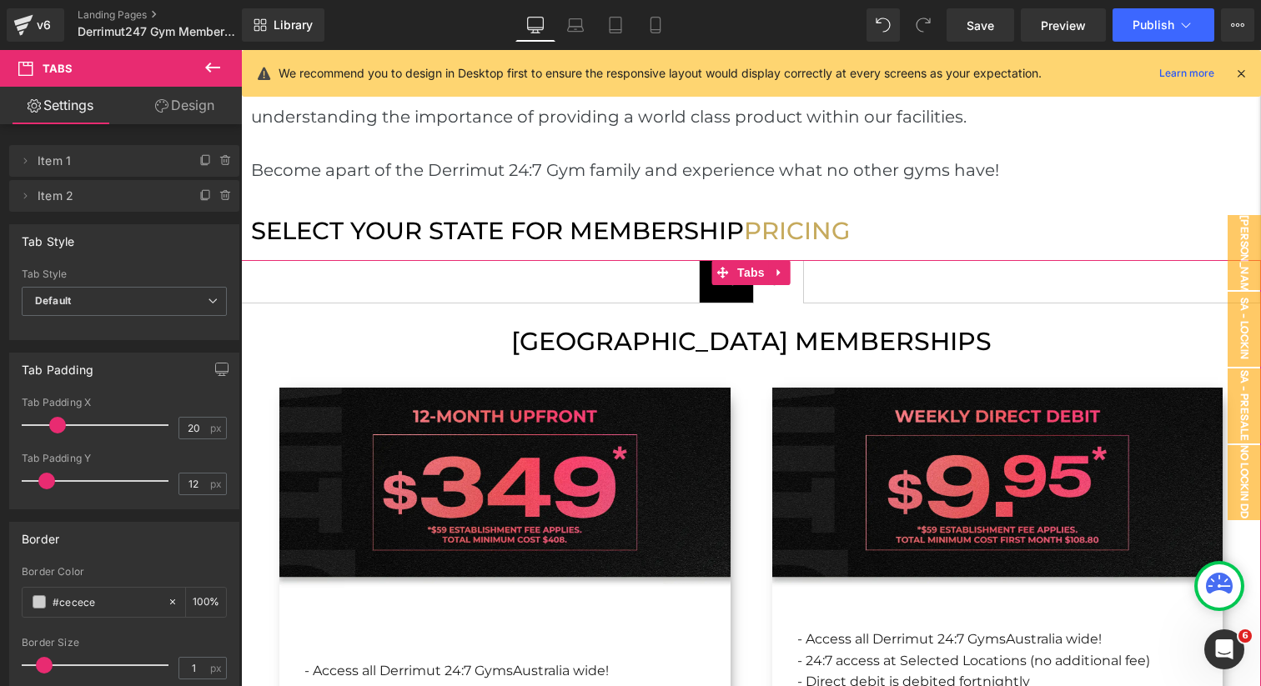
scroll to position [1524, 0]
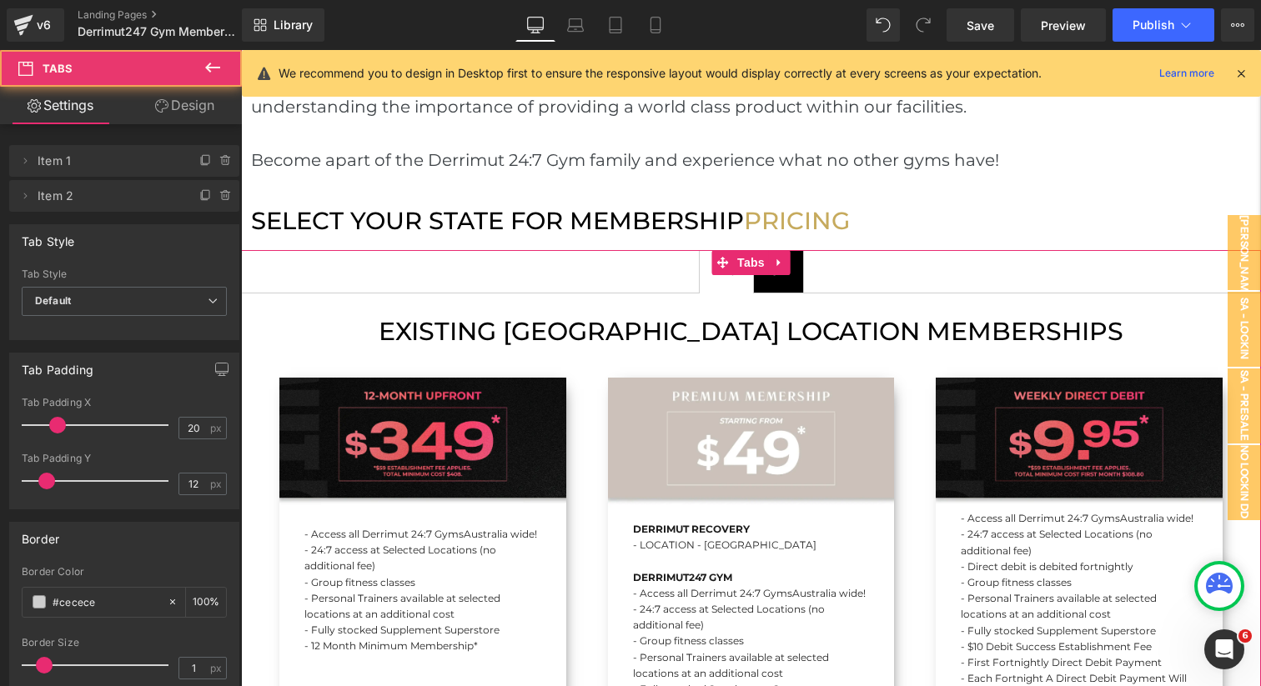
click at [726, 264] on span "VIC Text Block" at bounding box center [726, 272] width 53 height 42
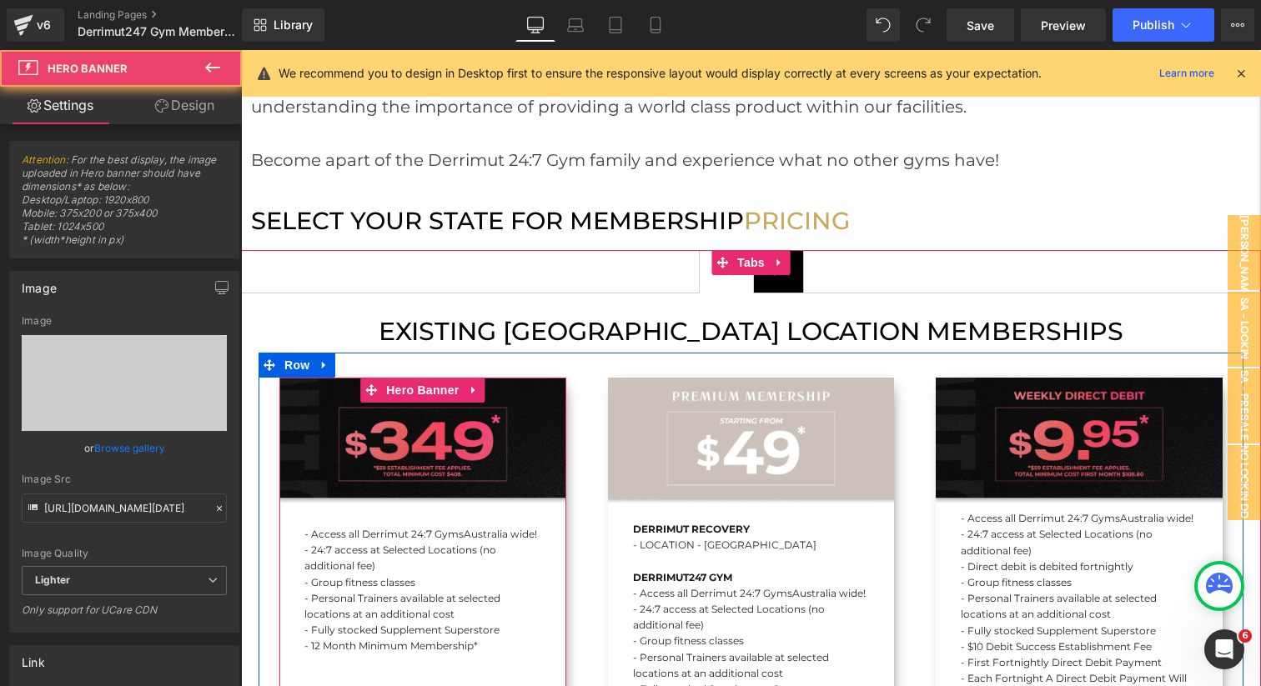
click at [494, 392] on div "- Access all Derrimut 24:7 Gyms Australia wide! - 24:7 access at Selected Locat…" at bounding box center [422, 604] width 287 height 453
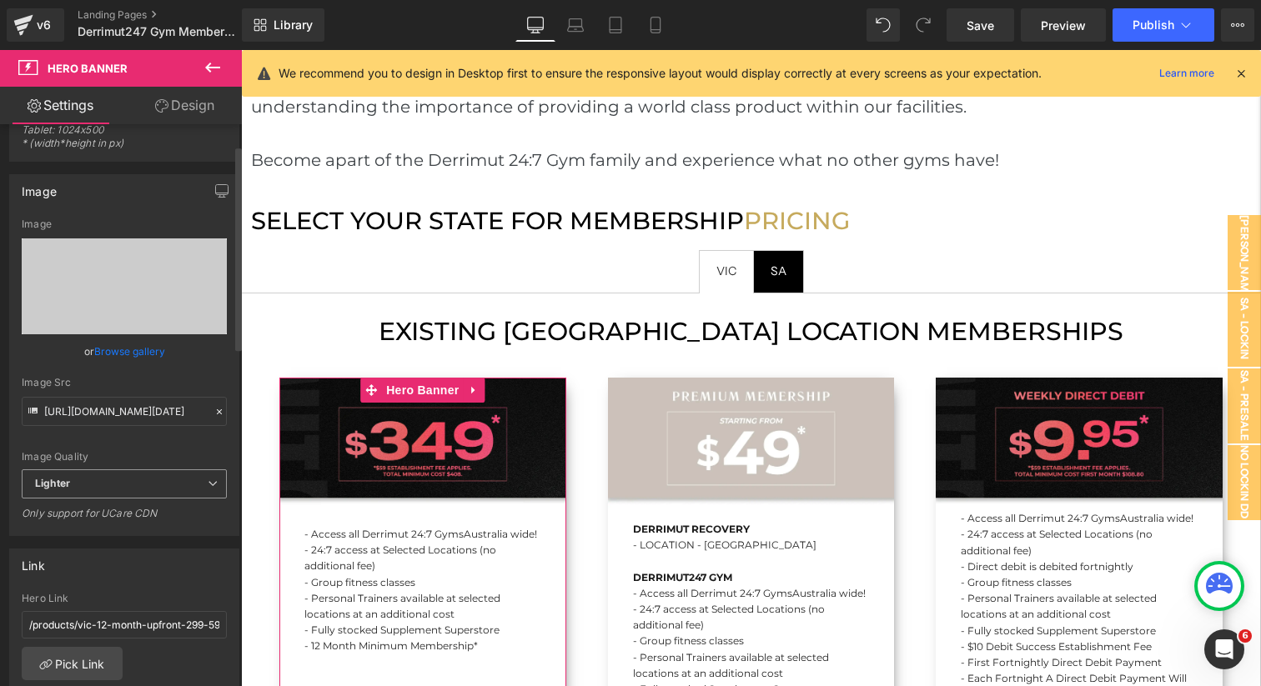
scroll to position [163, 0]
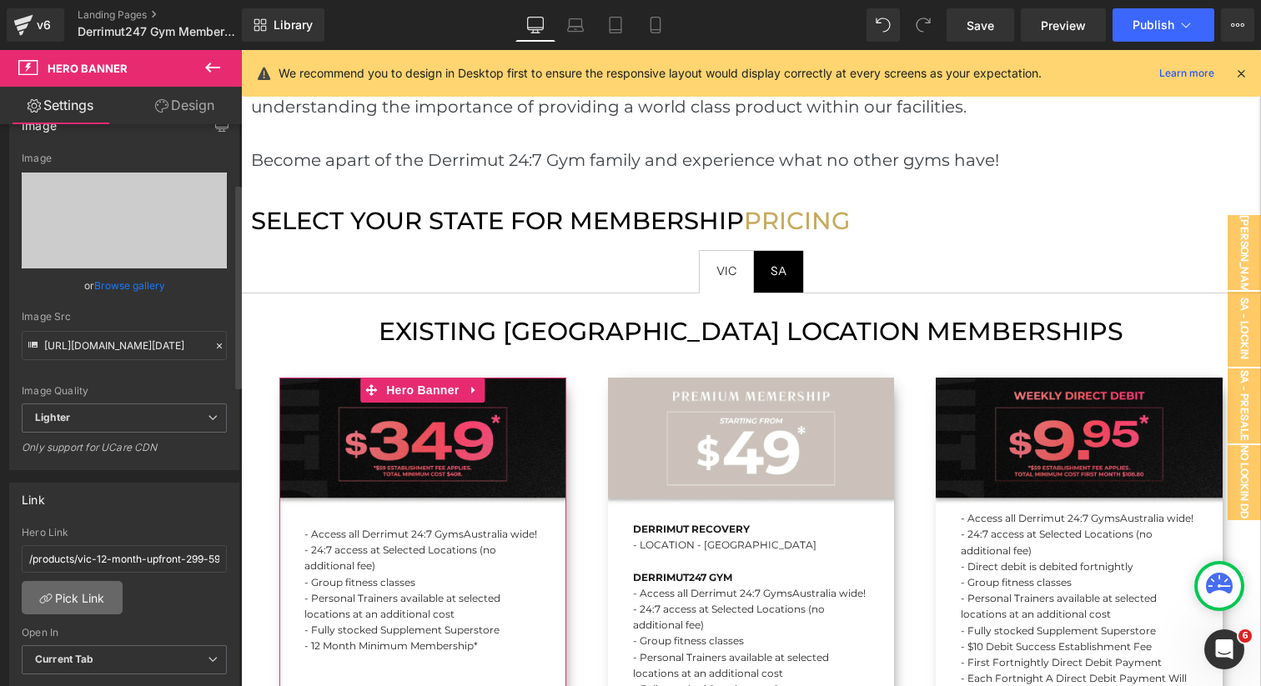
click at [85, 603] on link "Pick Link" at bounding box center [72, 597] width 101 height 33
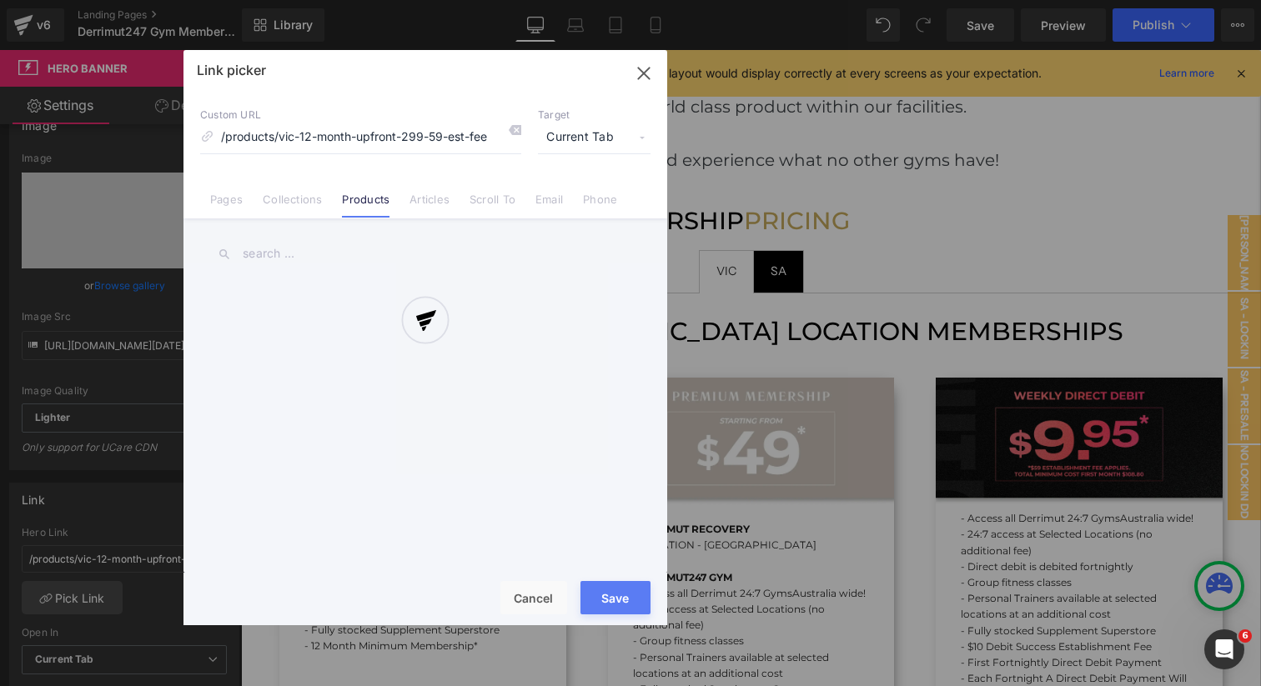
click at [347, 254] on div at bounding box center [425, 337] width 484 height 575
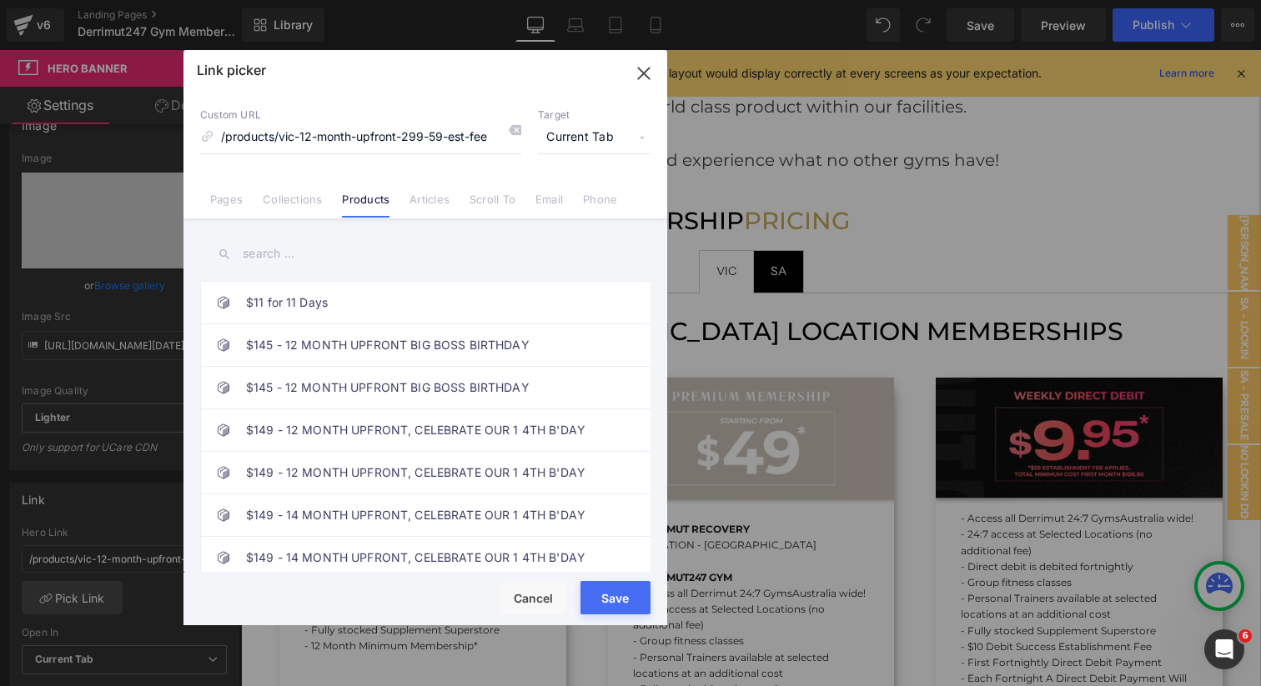
click at [338, 260] on input "text" at bounding box center [425, 254] width 450 height 38
paste input "12 MONTH UPFRONT ($408 + $59 EST FEE)"
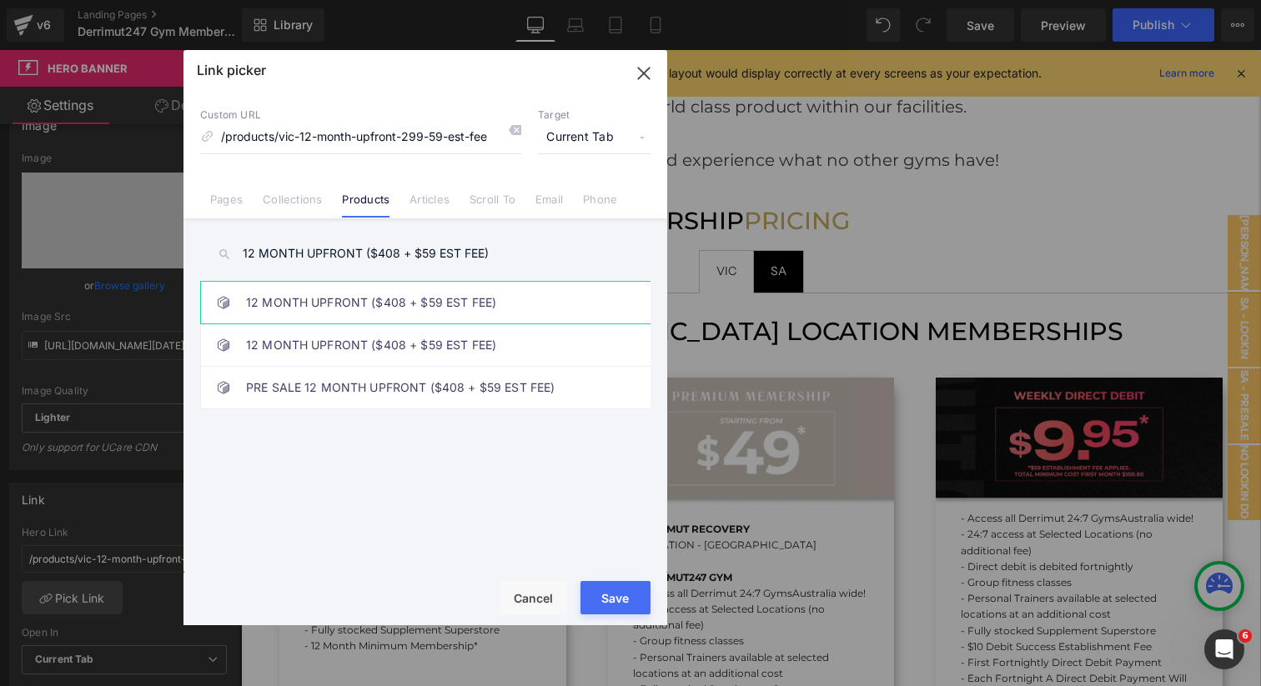
type input "12 MONTH UPFRONT ($408 + $59 EST FEE)"
click at [350, 308] on link "12 MONTH UPFRONT ($408 + $59 EST FEE)" at bounding box center [429, 303] width 367 height 42
click at [348, 353] on link "12 MONTH UPFRONT ($408 + $59 EST FEE)" at bounding box center [429, 345] width 367 height 42
click at [348, 314] on link "12 MONTH UPFRONT ($408 + $59 EST FEE)" at bounding box center [429, 303] width 367 height 42
click at [624, 598] on button "Save" at bounding box center [615, 597] width 70 height 33
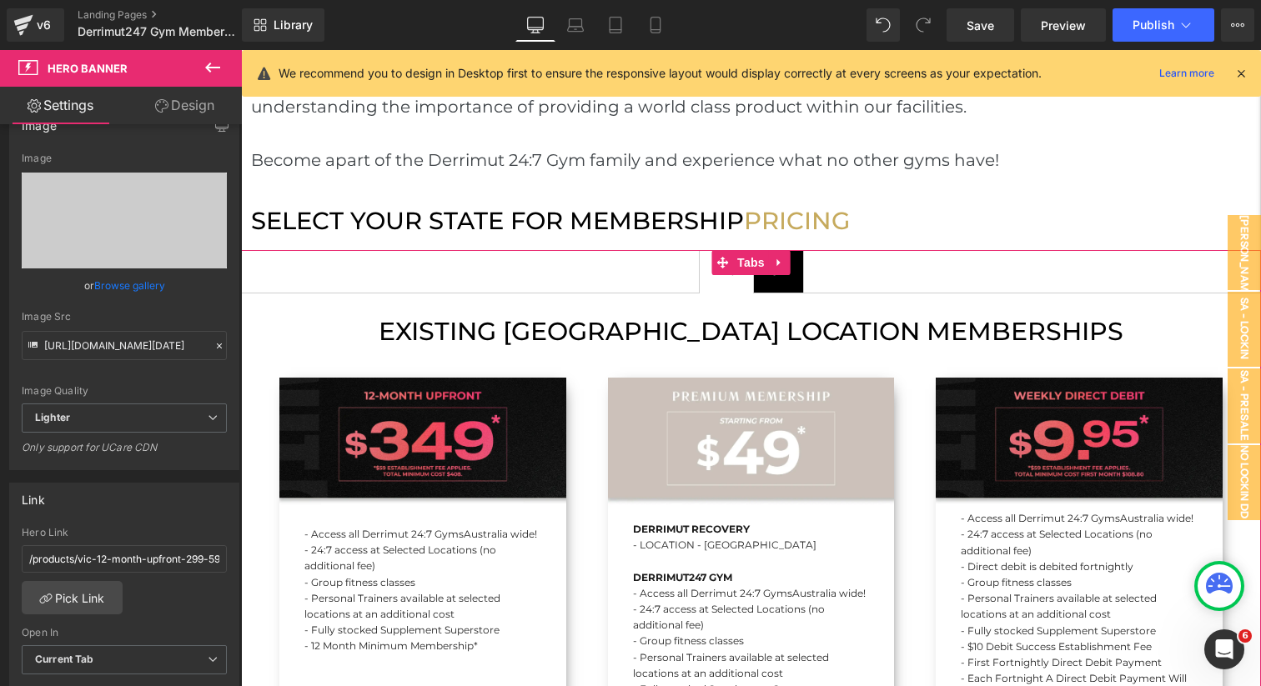
click at [779, 259] on span "SA Text Block" at bounding box center [778, 272] width 49 height 42
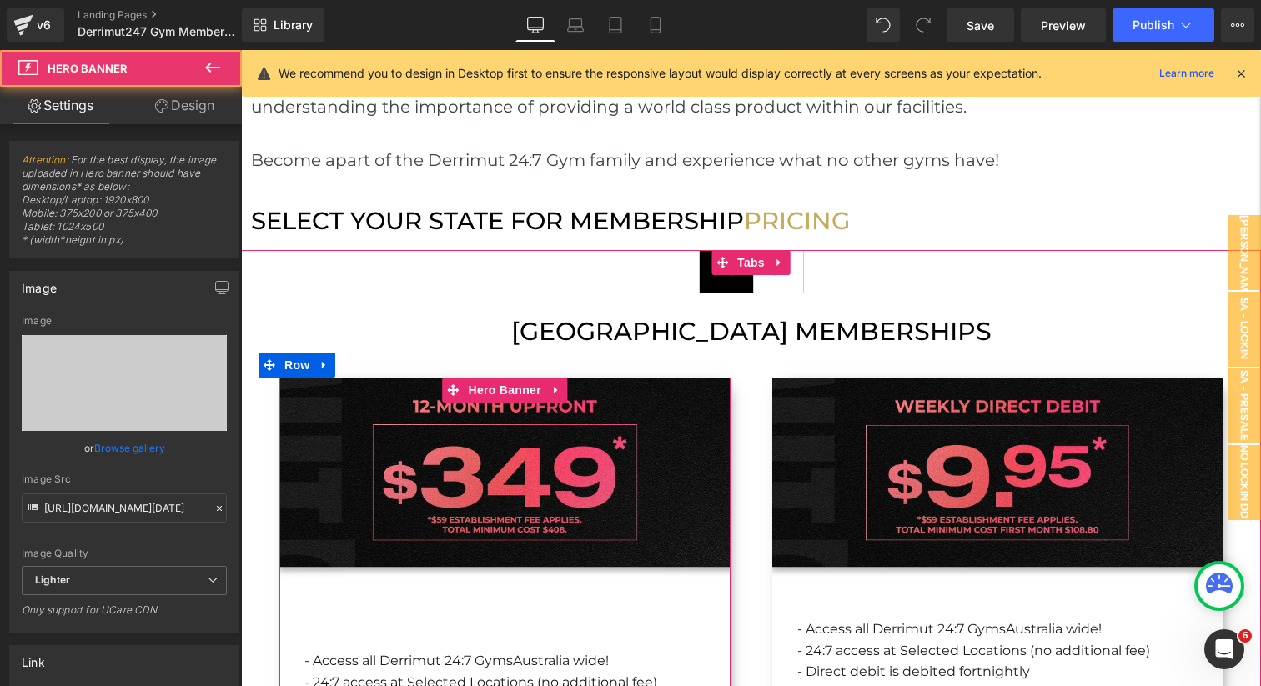
click at [500, 378] on span "Hero Banner" at bounding box center [505, 390] width 81 height 25
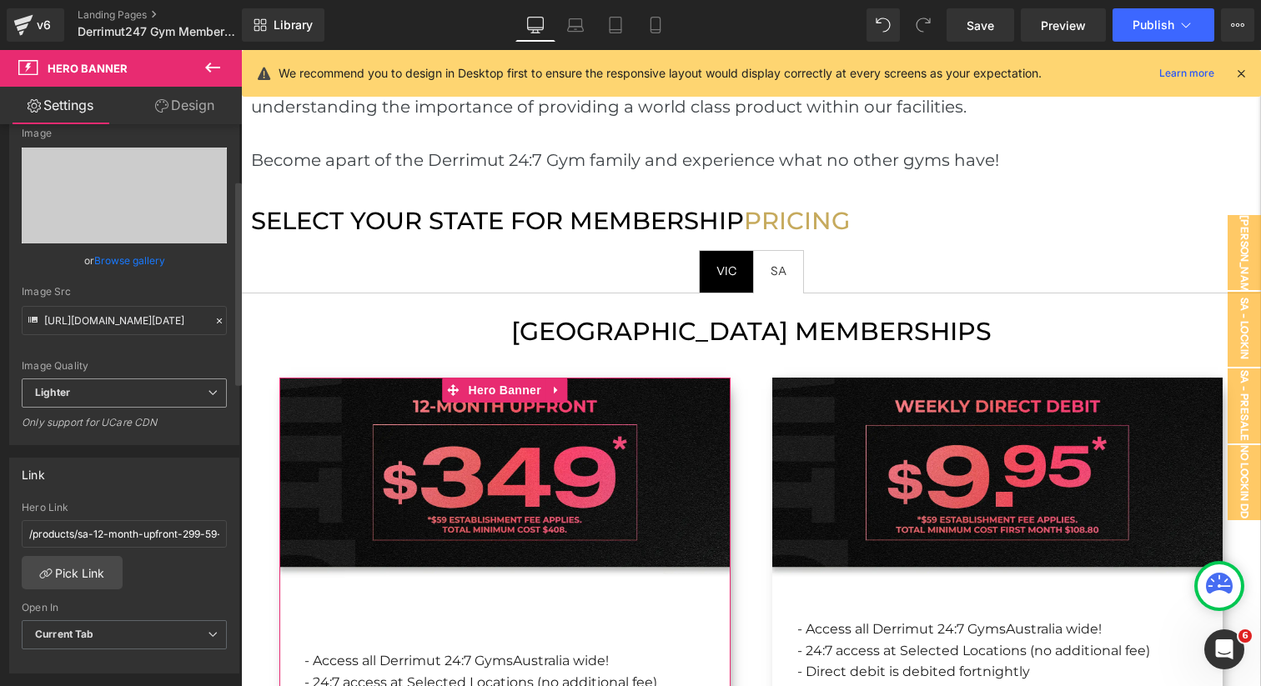
scroll to position [206, 0]
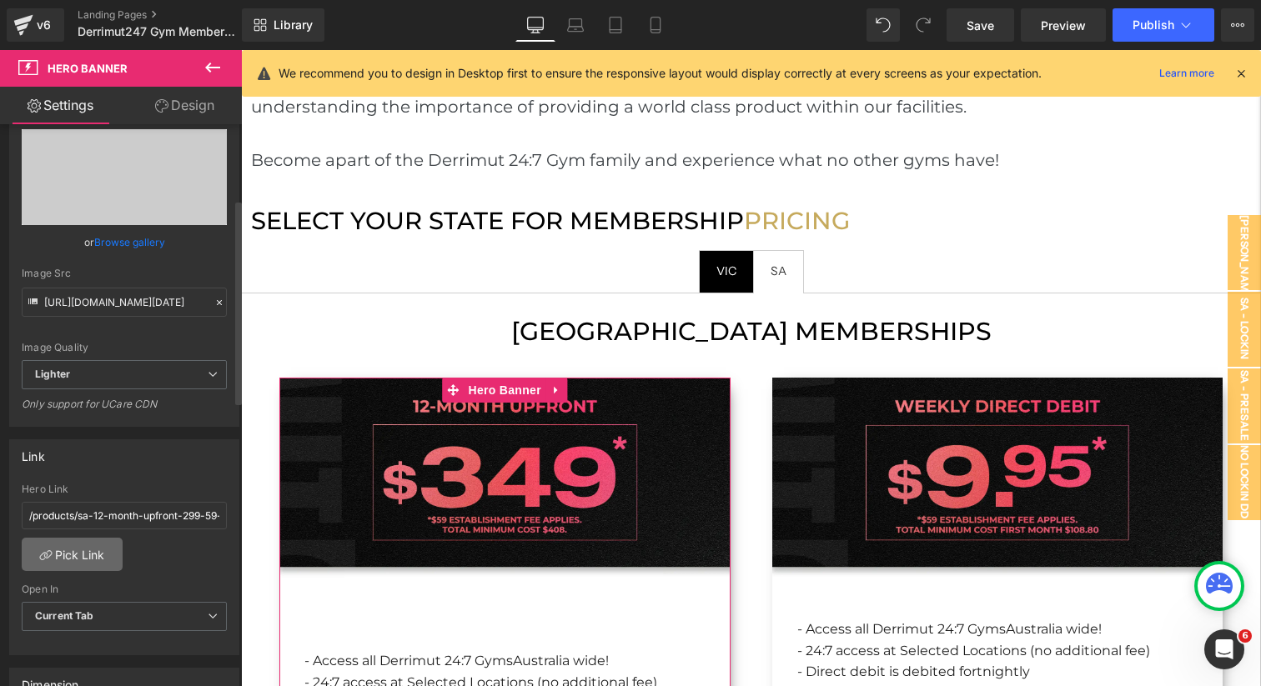
click at [91, 557] on link "Pick Link" at bounding box center [72, 554] width 101 height 33
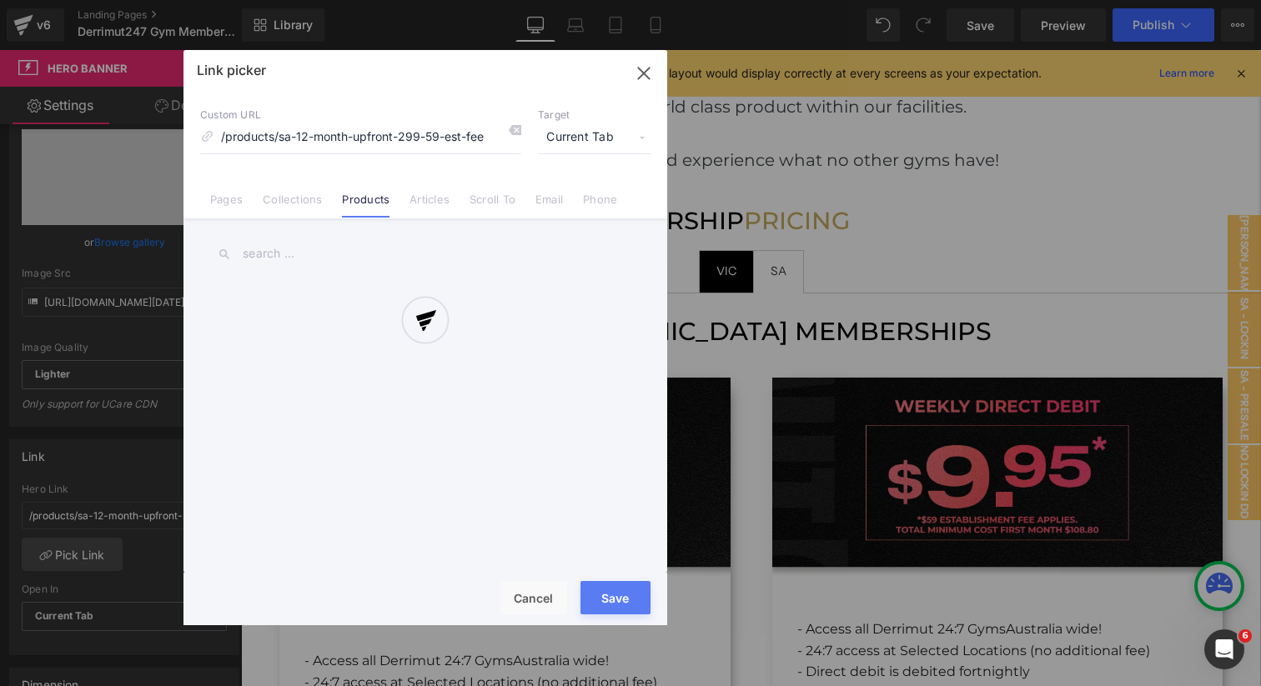
click at [282, 263] on div at bounding box center [425, 337] width 484 height 575
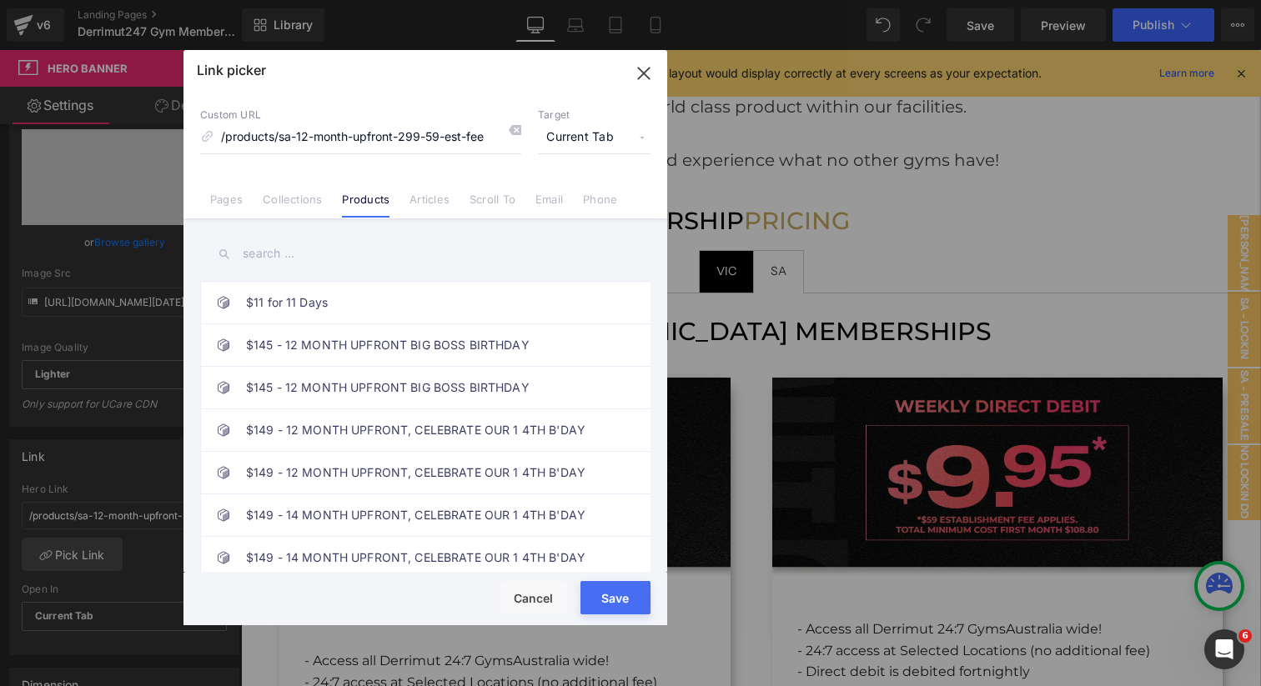
click at [282, 259] on input "text" at bounding box center [425, 254] width 450 height 38
paste input "12 MONTH UPFRONT ($408 + $59 EST FEE)"
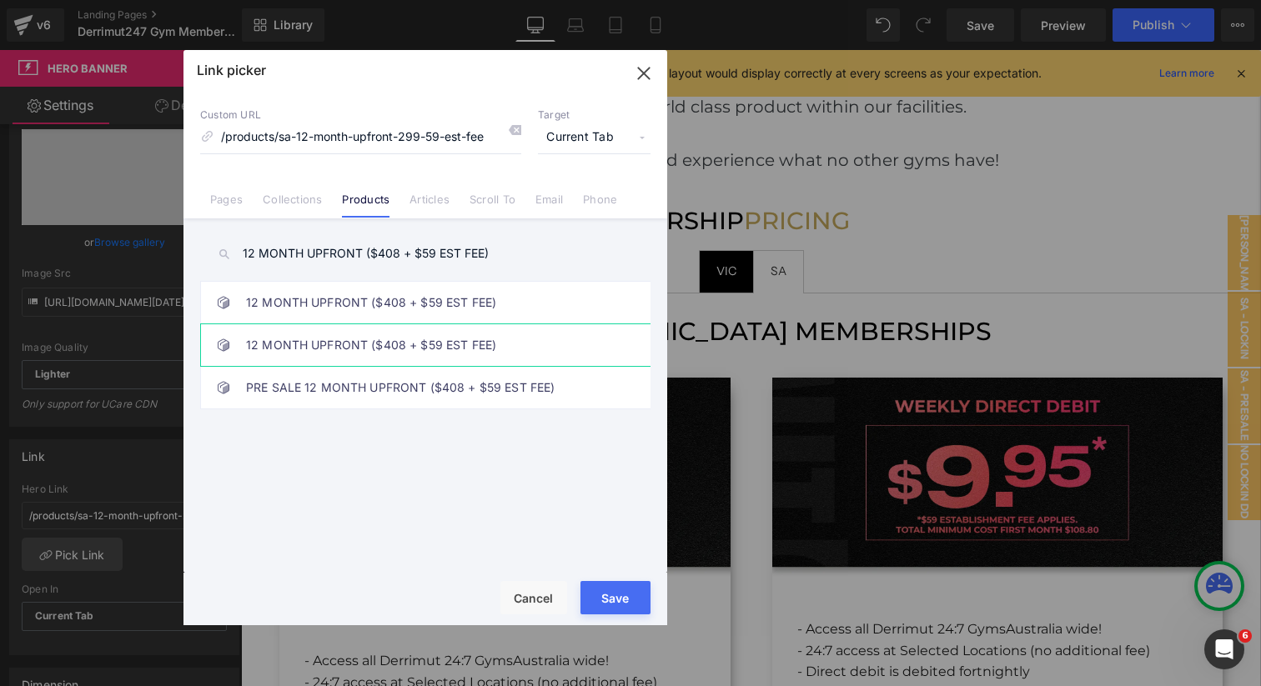
type input "12 MONTH UPFRONT ($408 + $59 EST FEE)"
click at [309, 332] on link "12 MONTH UPFRONT ($408 + $59 EST FEE)" at bounding box center [429, 345] width 367 height 42
click at [321, 310] on link "12 MONTH UPFRONT ($408 + $59 EST FEE)" at bounding box center [429, 303] width 367 height 42
click at [322, 343] on link "12 MONTH UPFRONT ($408 + $59 EST FEE)" at bounding box center [429, 345] width 367 height 42
click at [598, 593] on button "Save" at bounding box center [615, 597] width 70 height 33
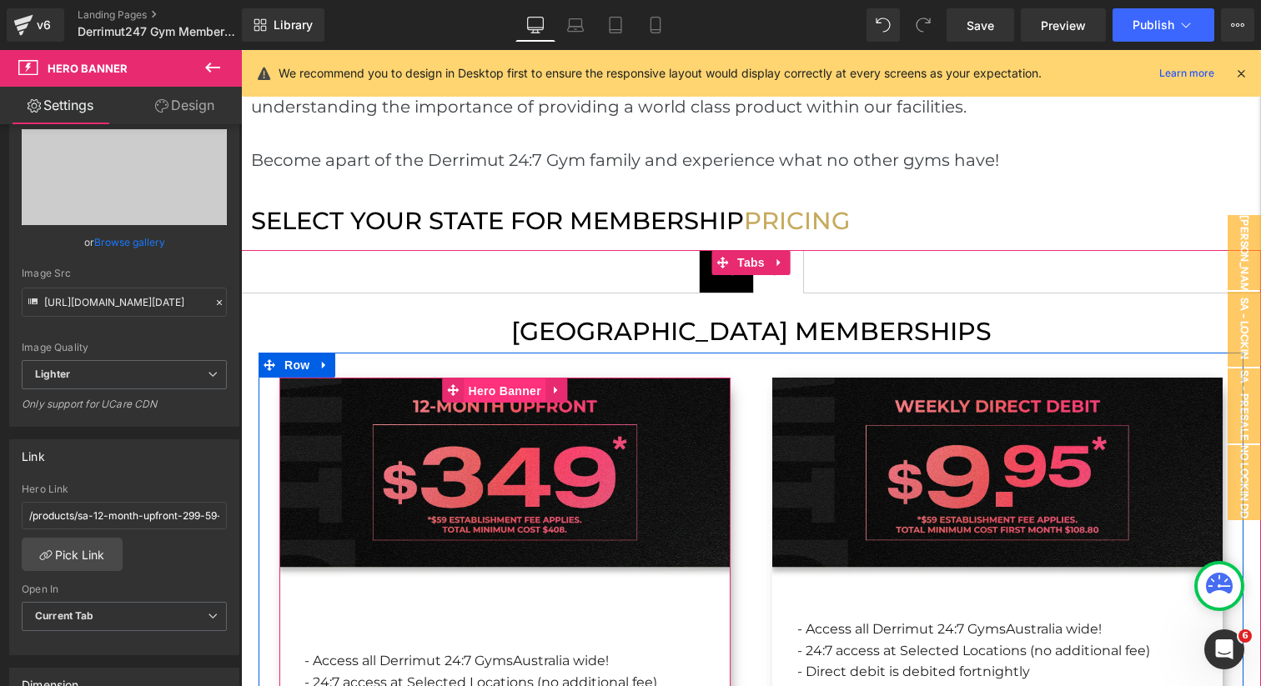
click at [503, 379] on span "Hero Banner" at bounding box center [505, 391] width 81 height 25
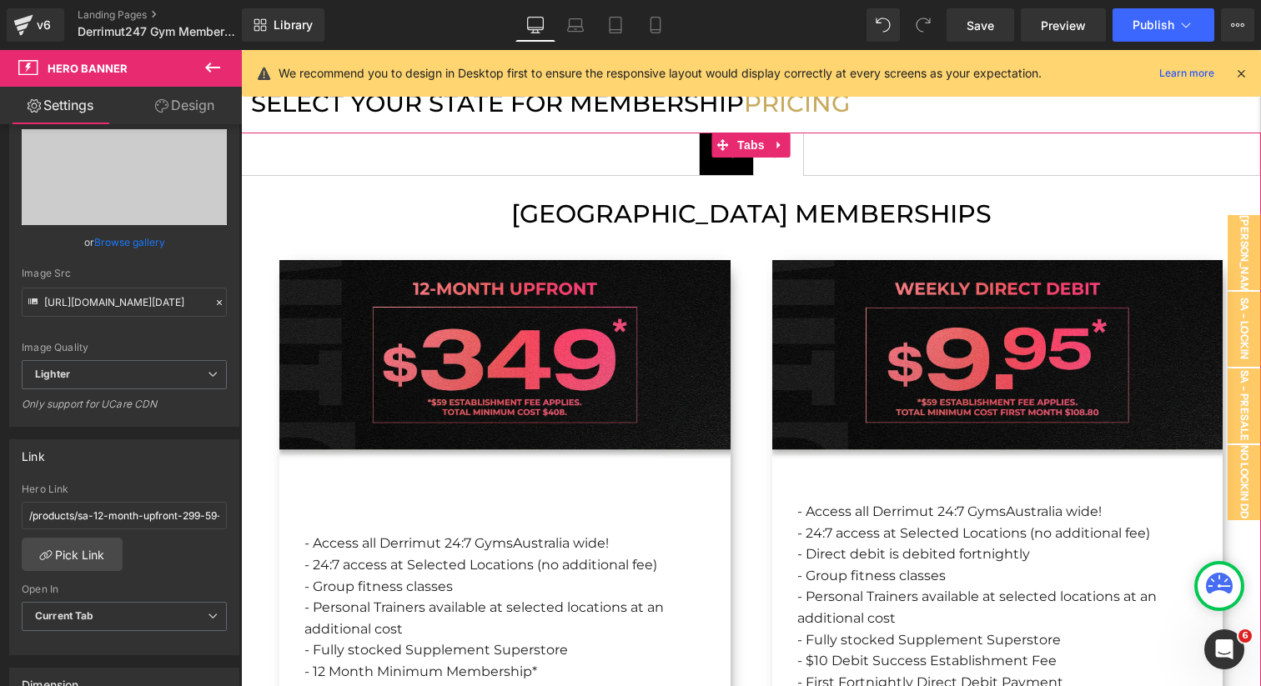
scroll to position [1588, 0]
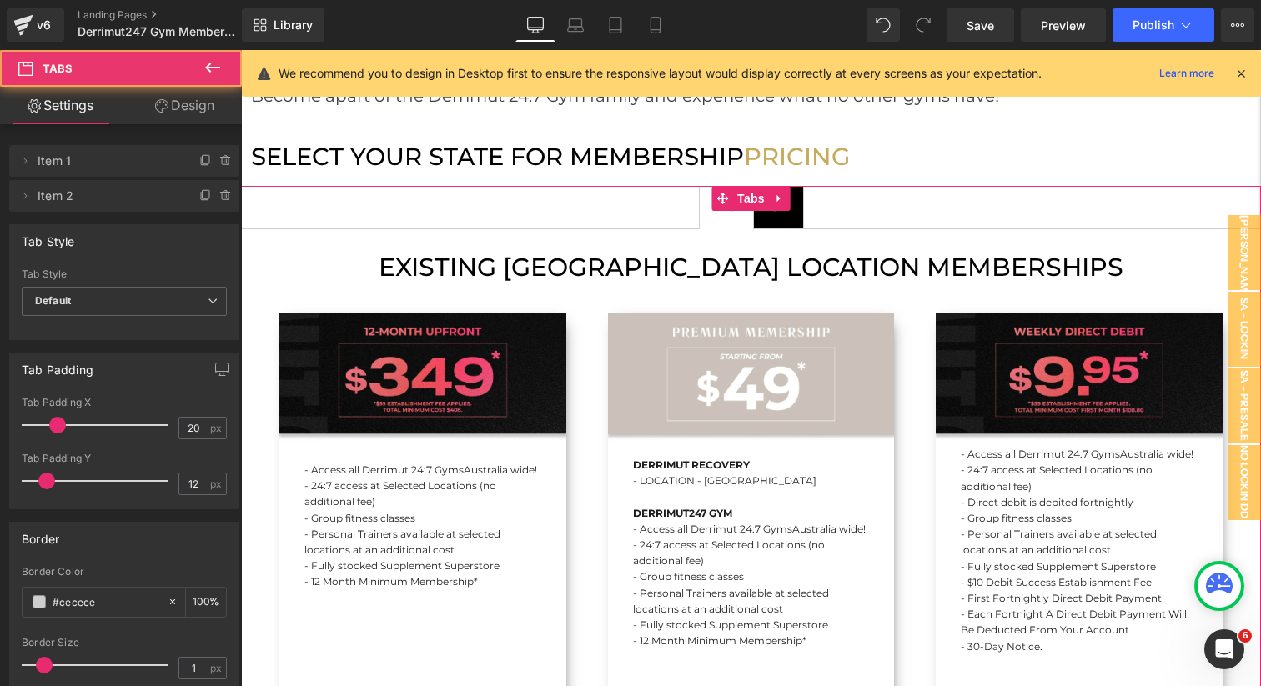
click at [733, 198] on span "VIC Text Block" at bounding box center [726, 208] width 53 height 42
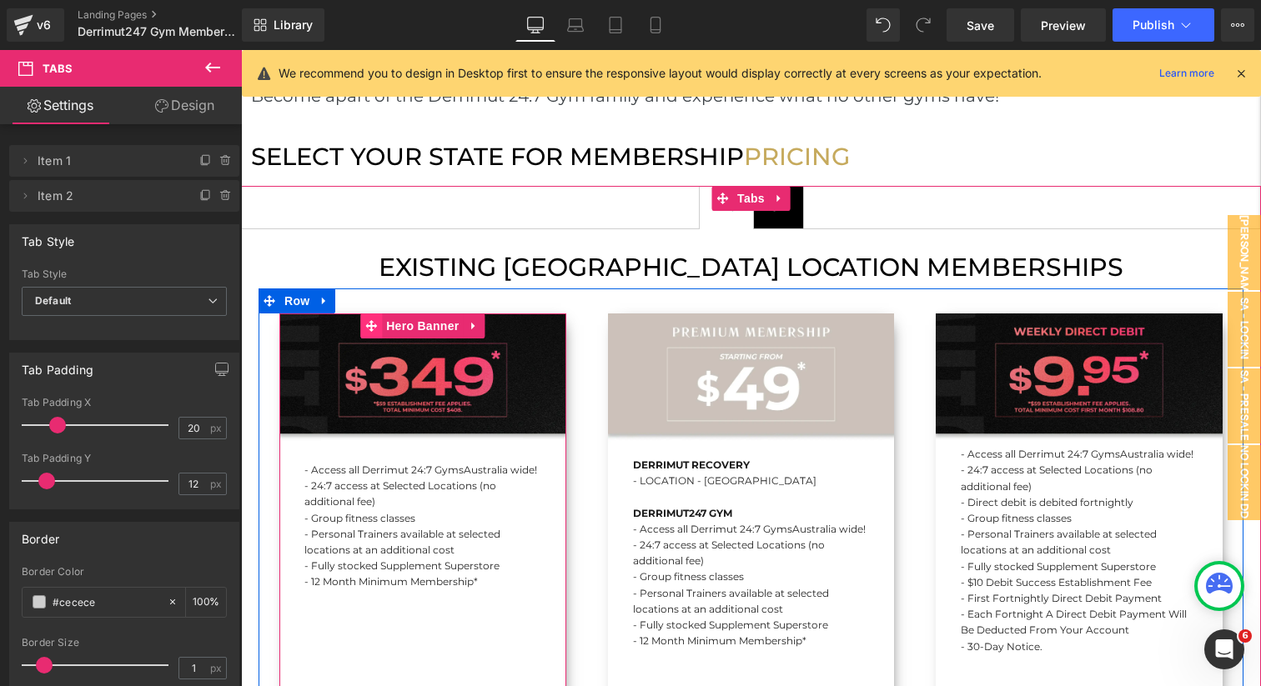
click at [437, 314] on span "Hero Banner" at bounding box center [422, 326] width 81 height 25
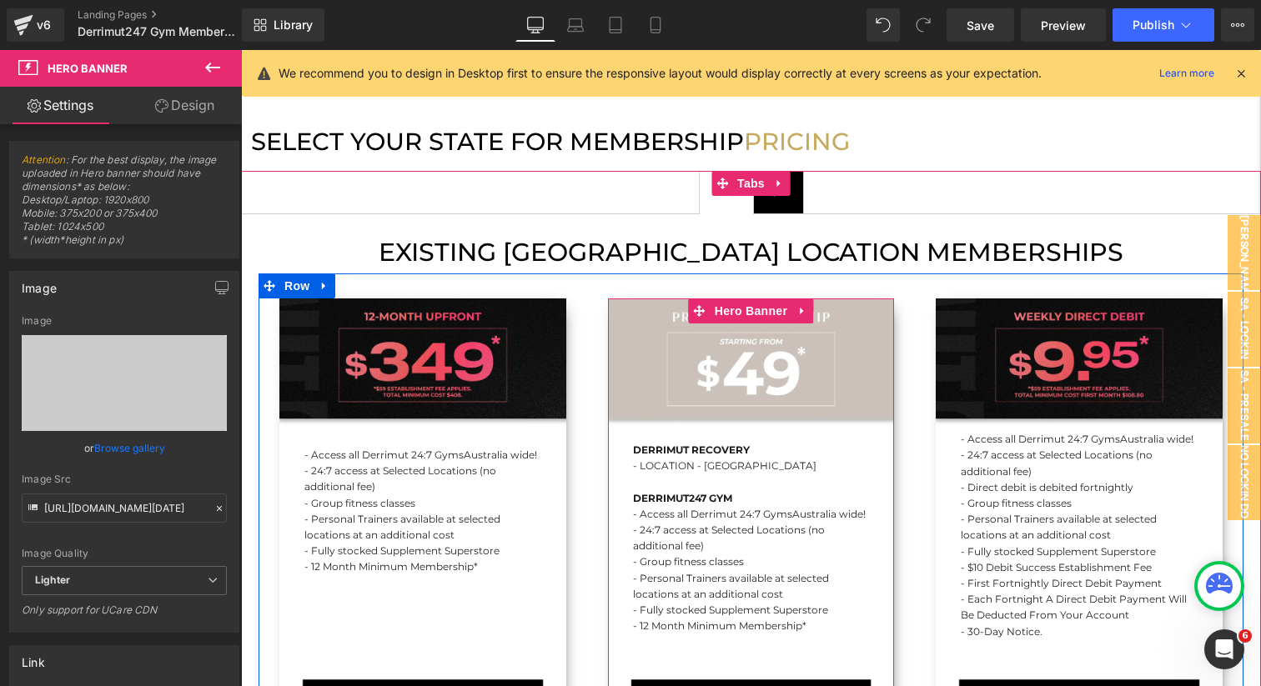
scroll to position [1597, 0]
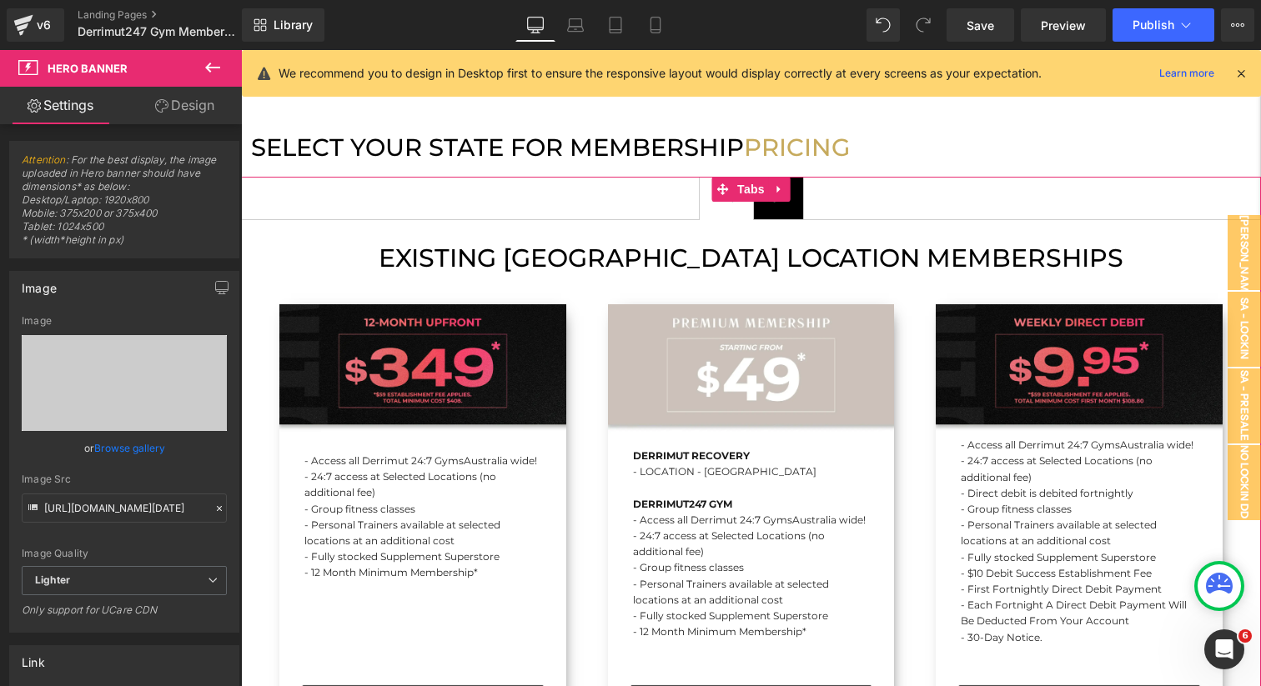
click at [790, 185] on span "SA Text Block" at bounding box center [778, 199] width 49 height 42
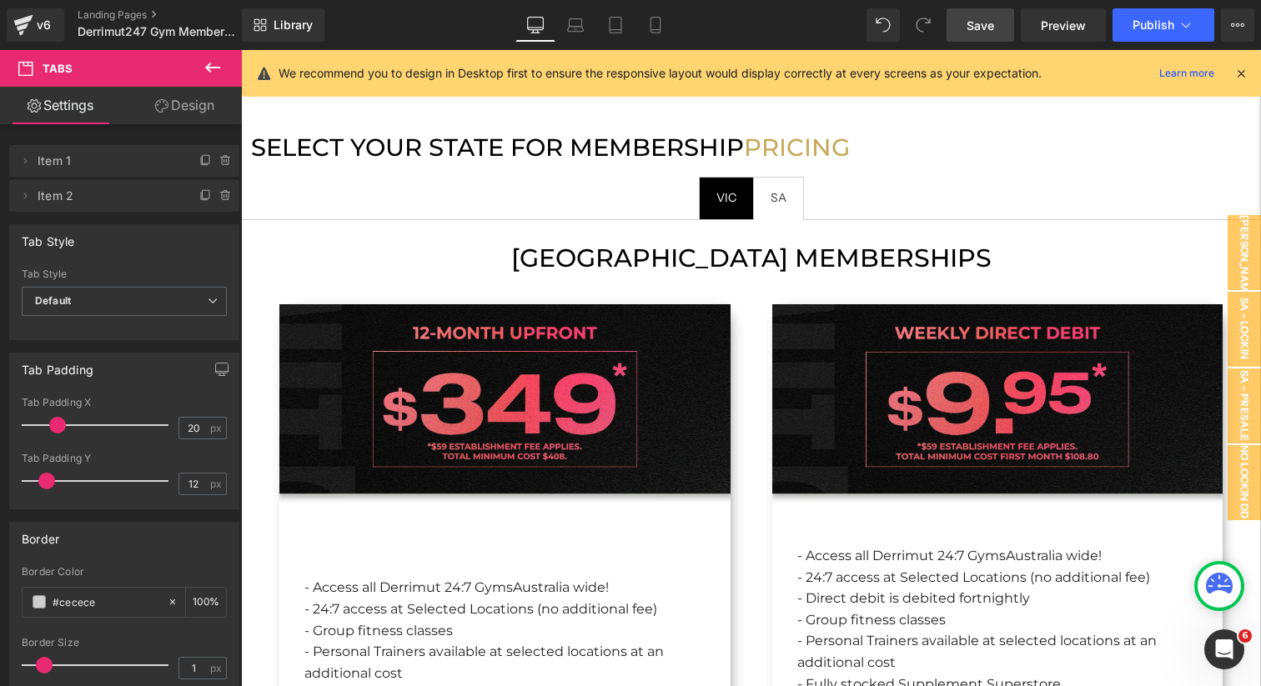
click at [975, 31] on span "Save" at bounding box center [981, 26] width 28 height 18
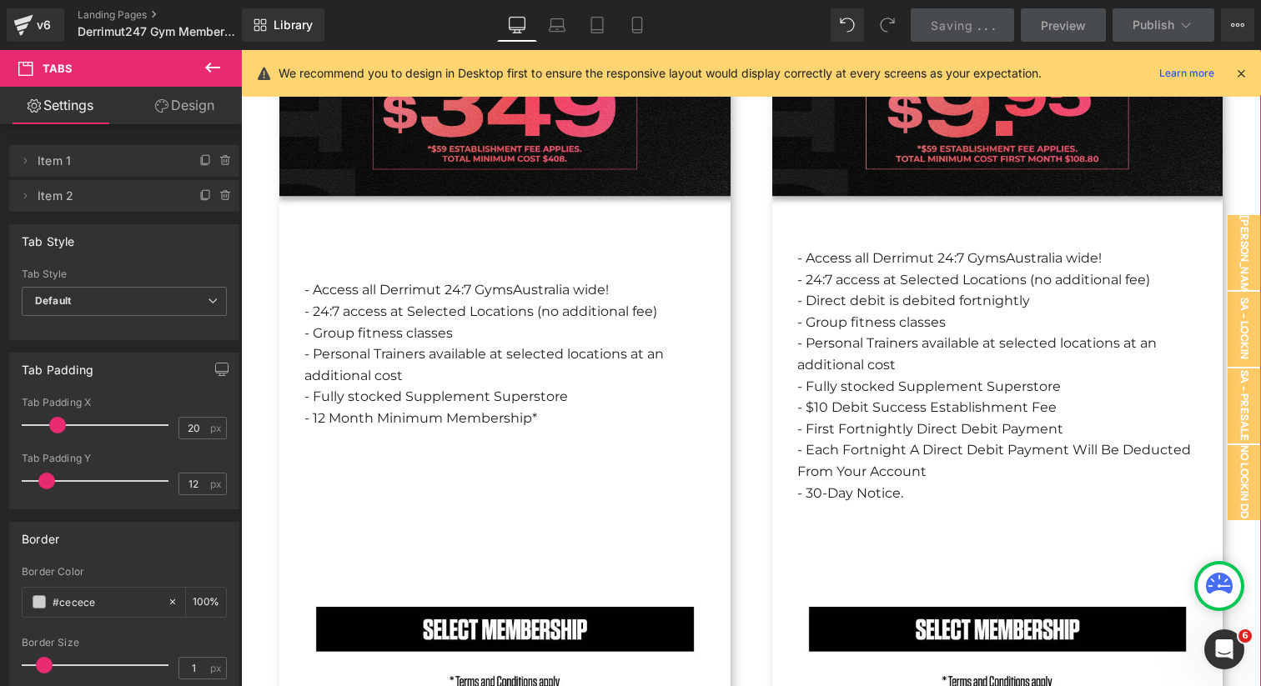
scroll to position [1896, 0]
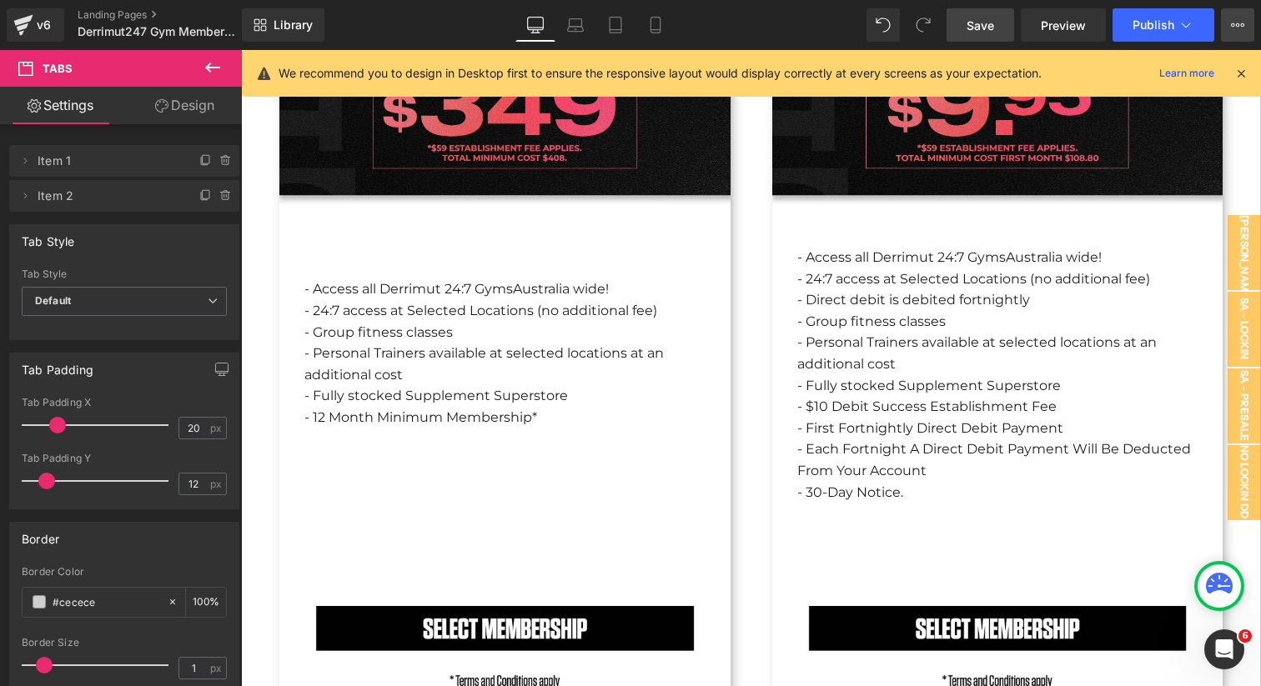
click at [1244, 30] on button "View Live Page View with current Template Save Template to Library Schedule Pub…" at bounding box center [1237, 24] width 33 height 33
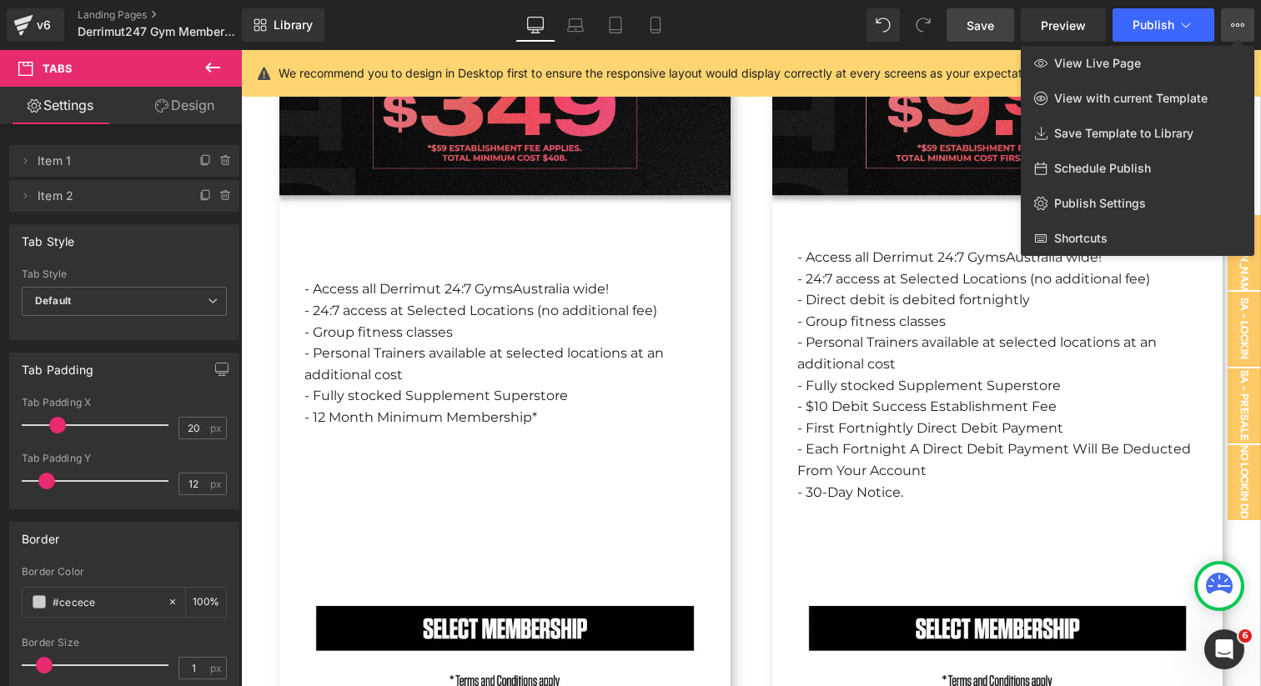
click at [1098, 165] on span "Schedule Publish" at bounding box center [1102, 168] width 97 height 15
select select
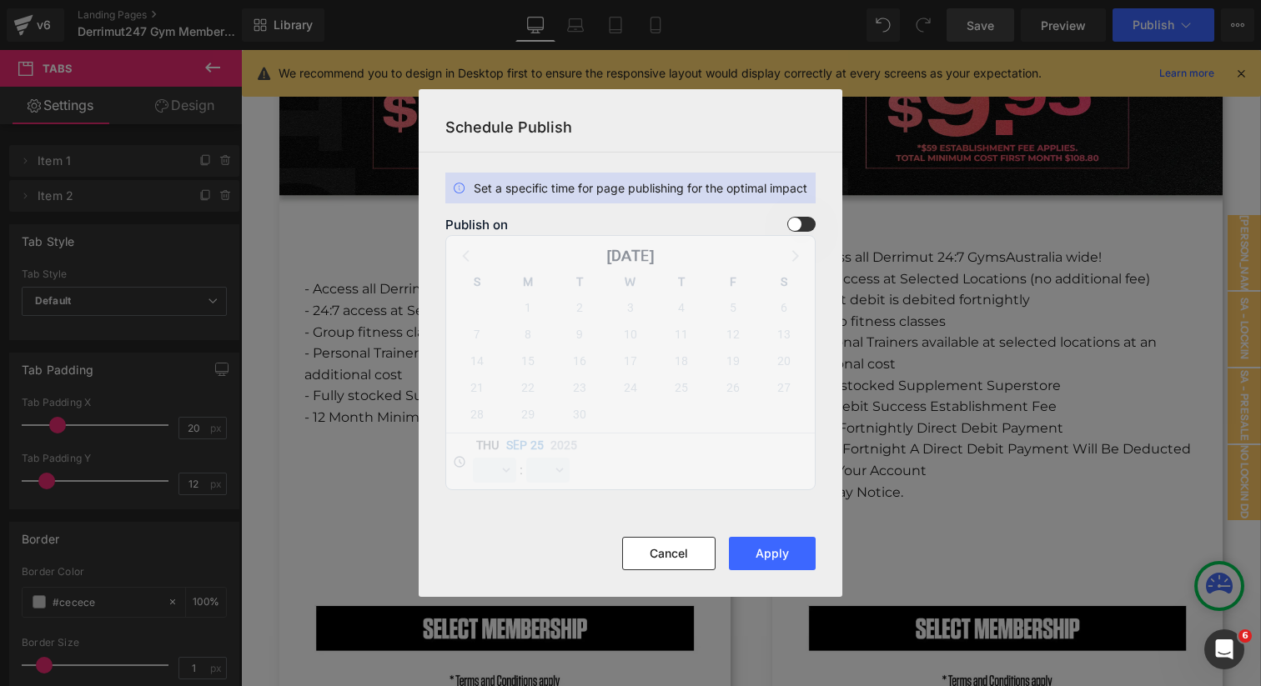
click at [811, 223] on span at bounding box center [801, 224] width 28 height 15
click at [0, 0] on input "checkbox" at bounding box center [0, 0] width 0 height 0
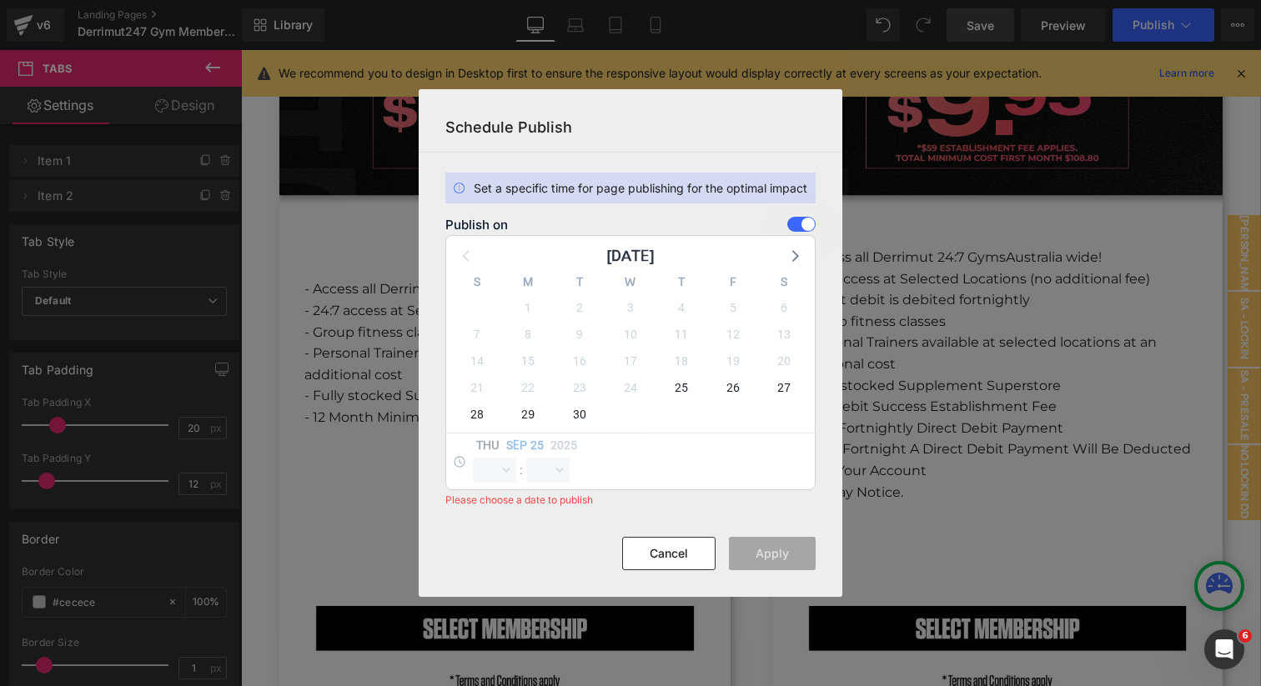
click at [721, 393] on div "26" at bounding box center [732, 387] width 51 height 27
click at [740, 387] on span "26" at bounding box center [732, 387] width 23 height 23
click at [498, 476] on select "00 01 02 03 04 05 06 07 08 09 10 11 12 13 14 15 16 17 18 19 20 21 22 23" at bounding box center [494, 470] width 43 height 25
select select "0"
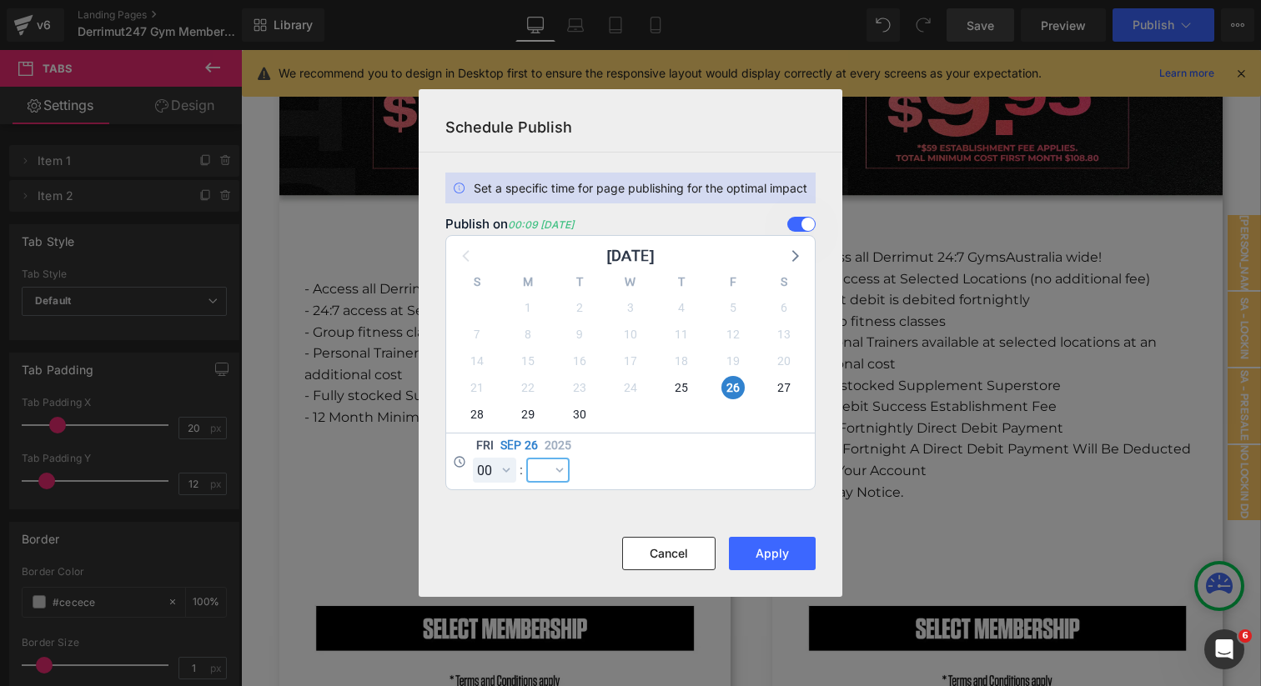
click at [542, 475] on select "00 01 02 03 04 05 06 07 08 09 10 11 12 13 14 15 16 17 18 19 20 21 22 23 24 25 2…" at bounding box center [547, 470] width 43 height 25
select select "0"
click at [777, 555] on button "Apply" at bounding box center [772, 553] width 87 height 33
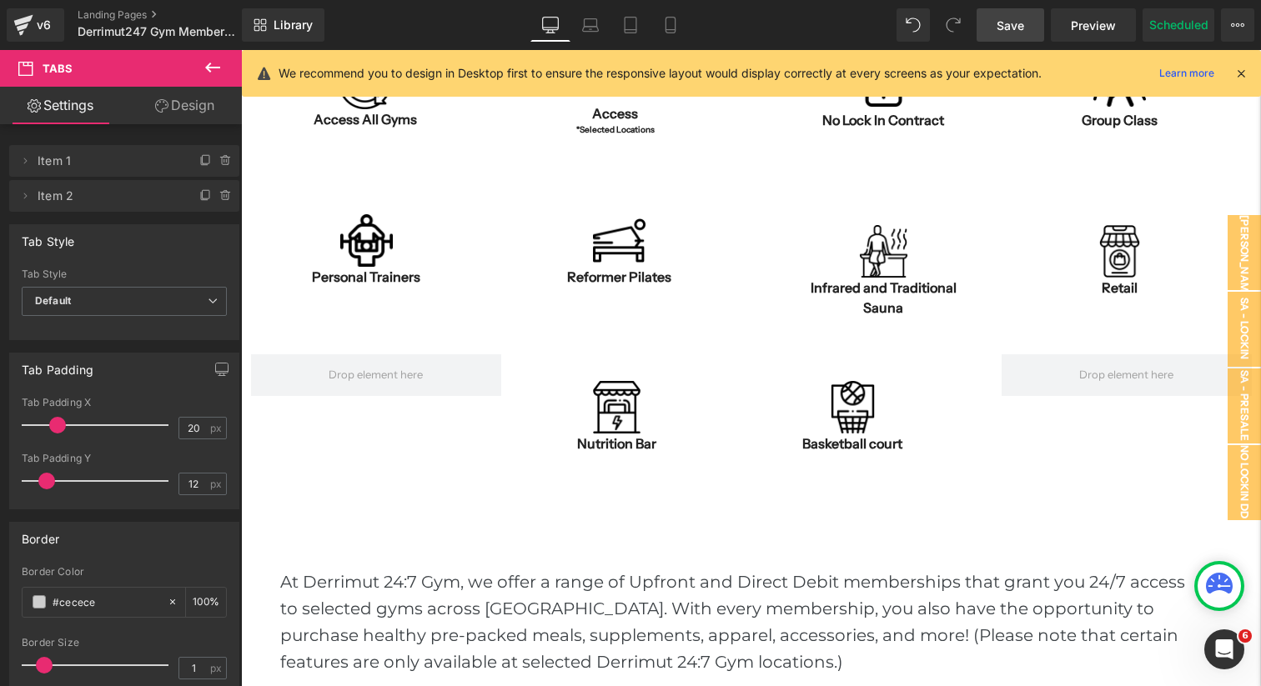
scroll to position [500, 0]
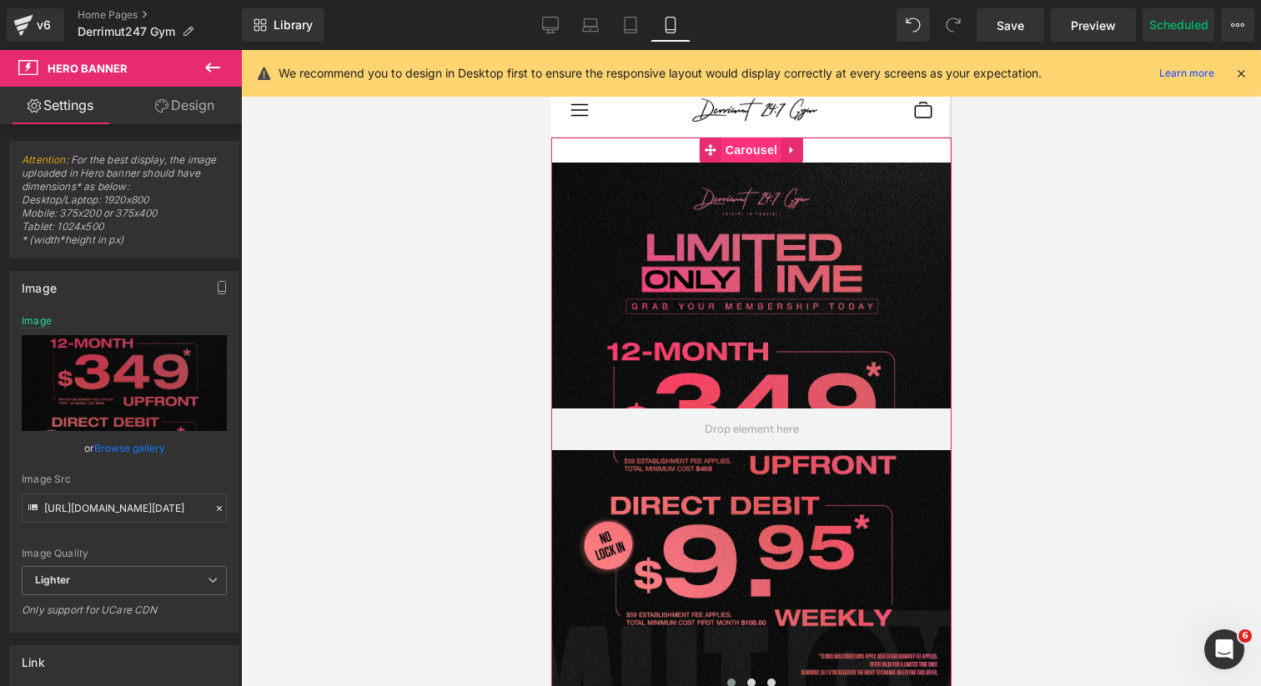
scroll to position [8028, 400]
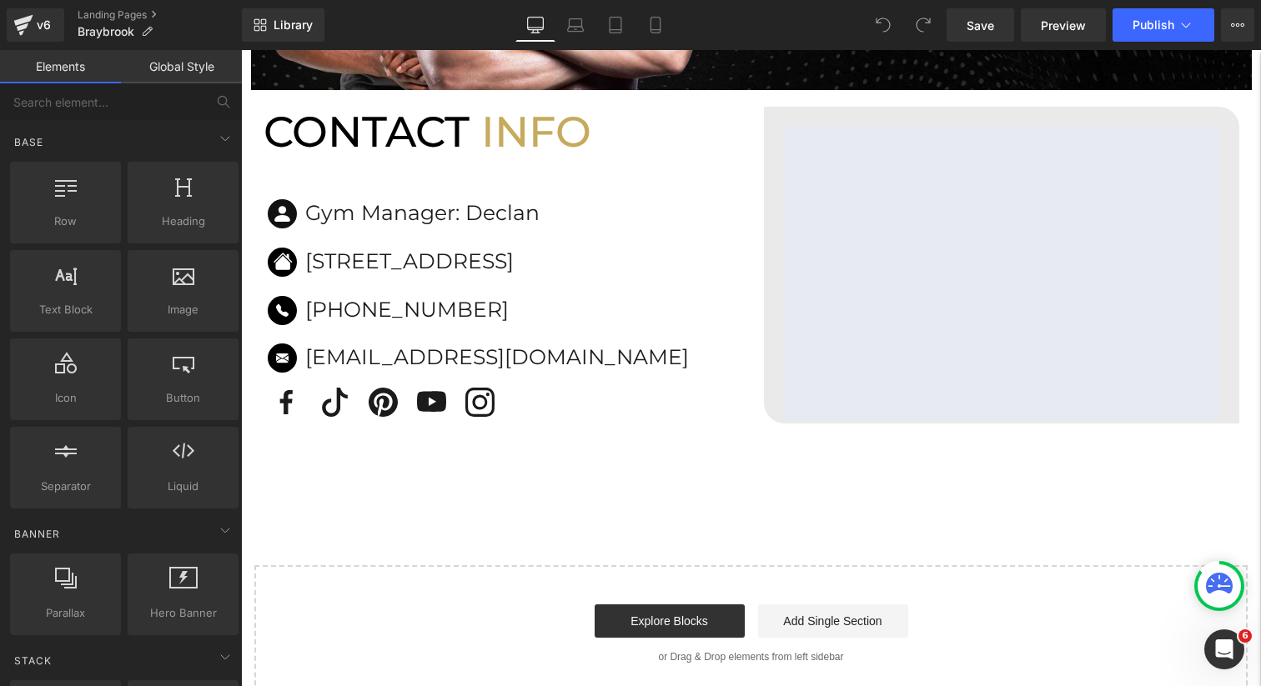
scroll to position [2069, 0]
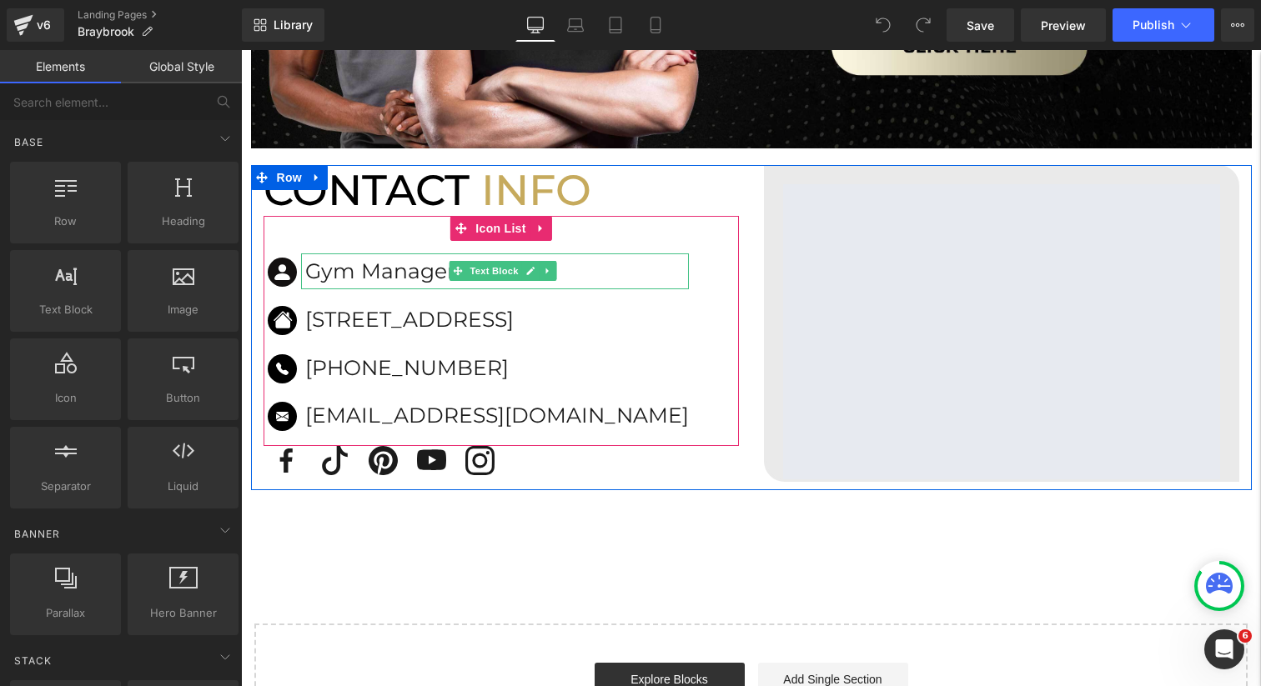
click at [490, 279] on div "Gym Manager: Declan Text Block" at bounding box center [495, 272] width 388 height 36
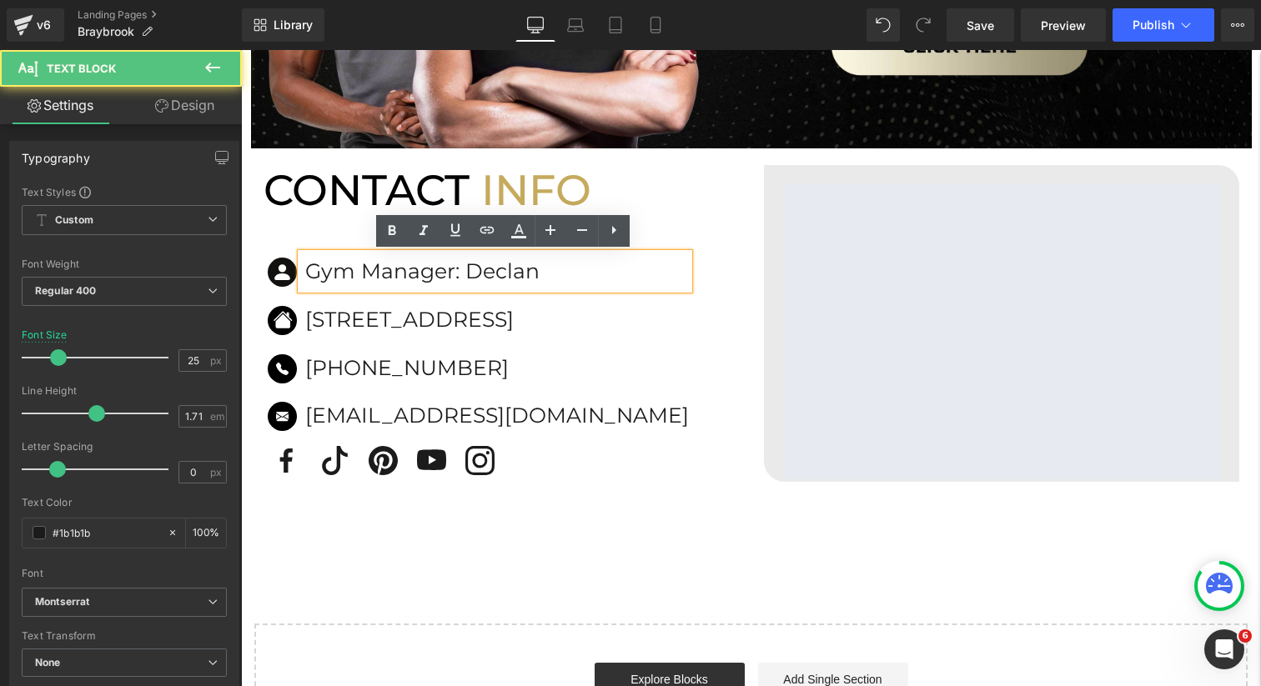
click at [520, 275] on p "Gym Manager: Declan" at bounding box center [497, 272] width 384 height 36
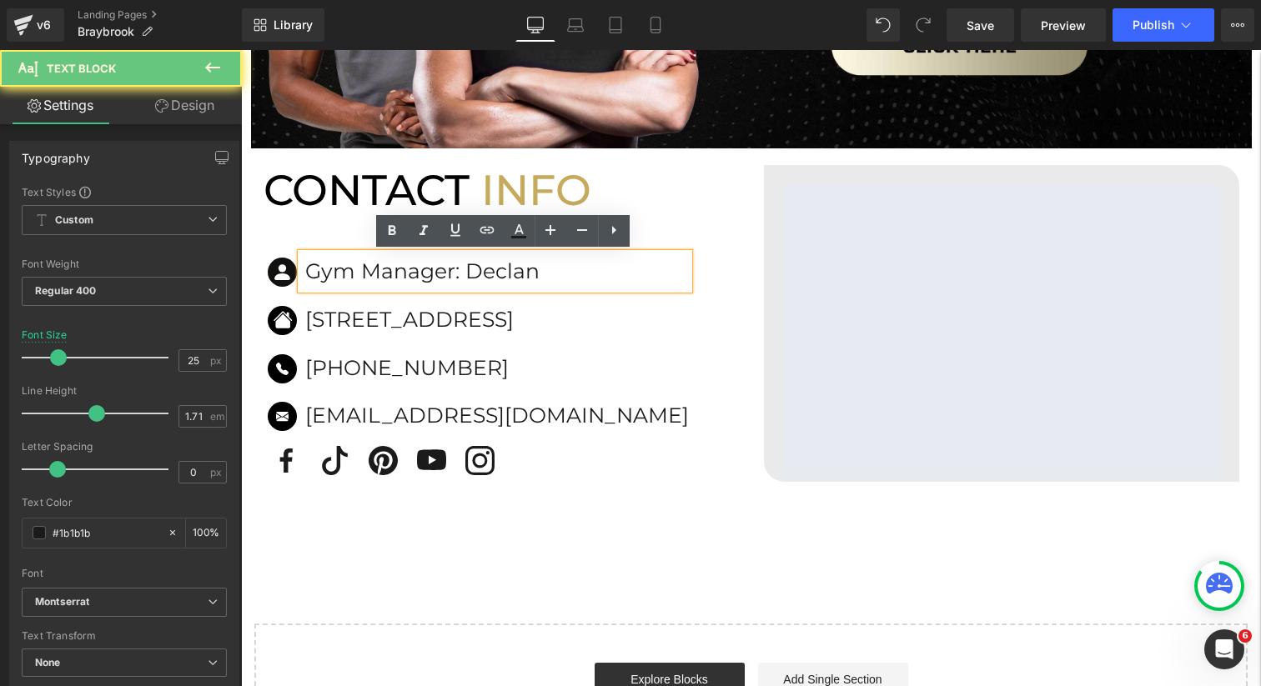
click at [520, 275] on p "Gym Manager: Declan" at bounding box center [497, 272] width 384 height 36
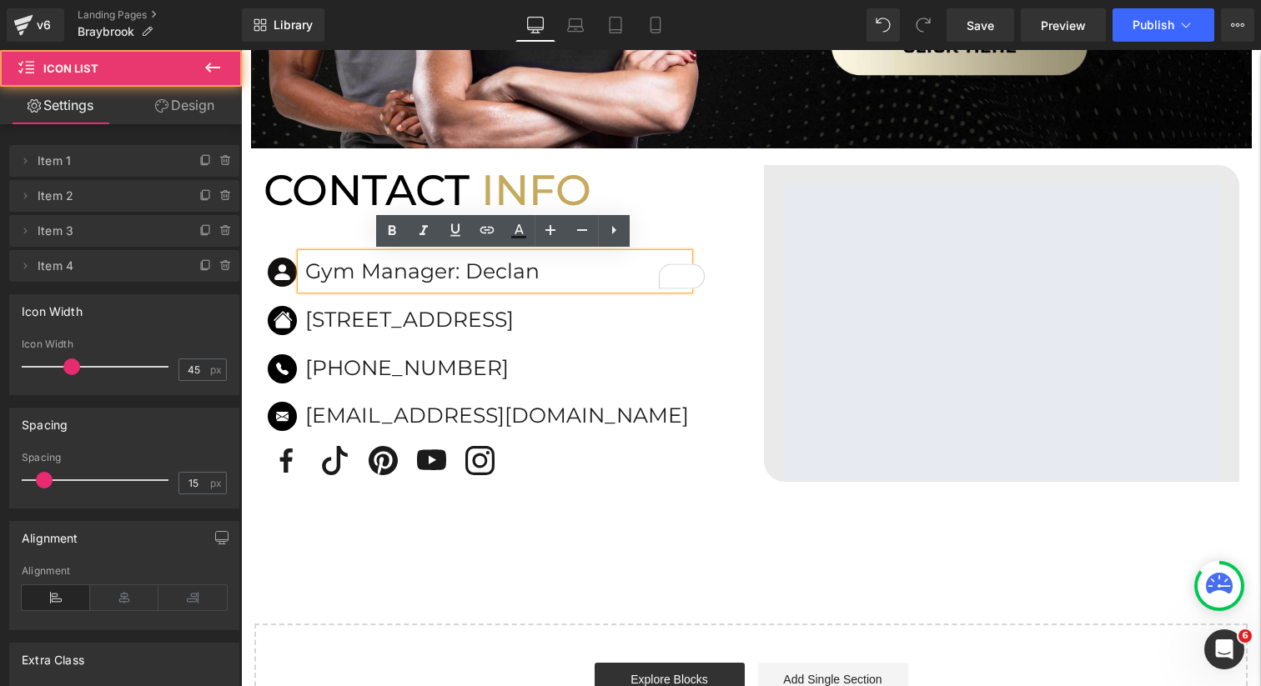
click at [326, 240] on div "Icon Gym Manager: Declan Text Block Icon 227 Ballarat Road, Braybrook, VIC, 301…" at bounding box center [501, 331] width 475 height 230
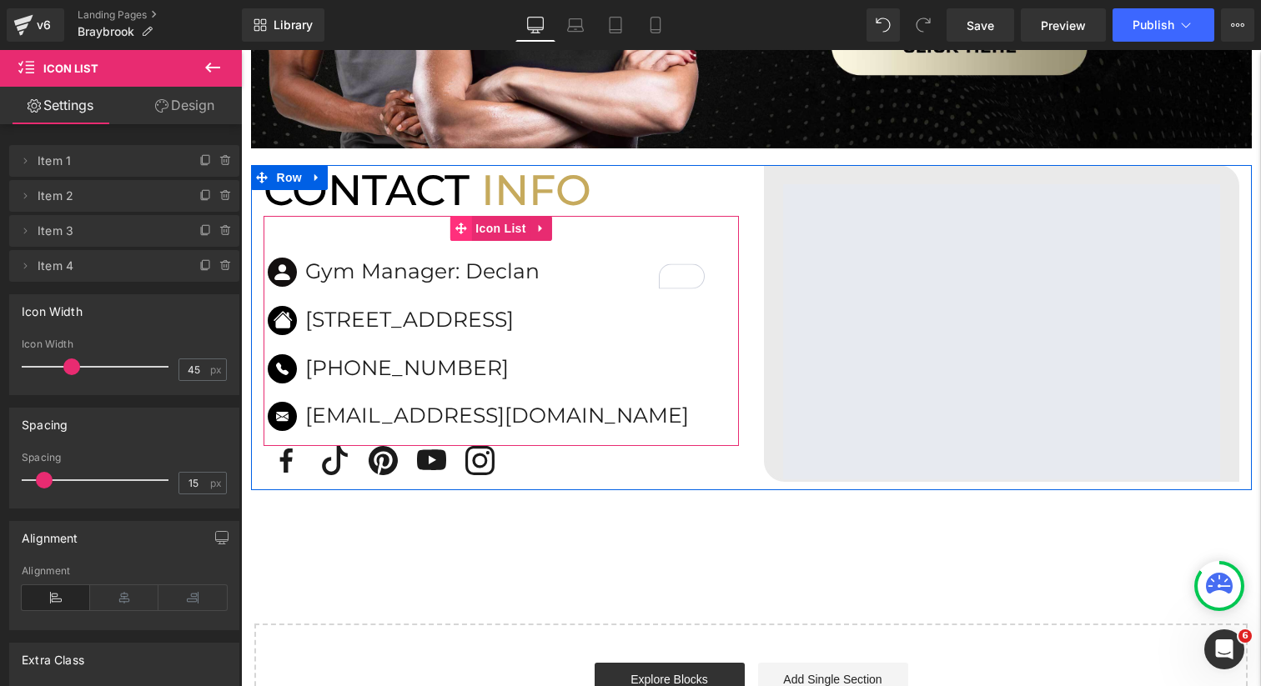
click at [457, 234] on icon at bounding box center [461, 229] width 12 height 13
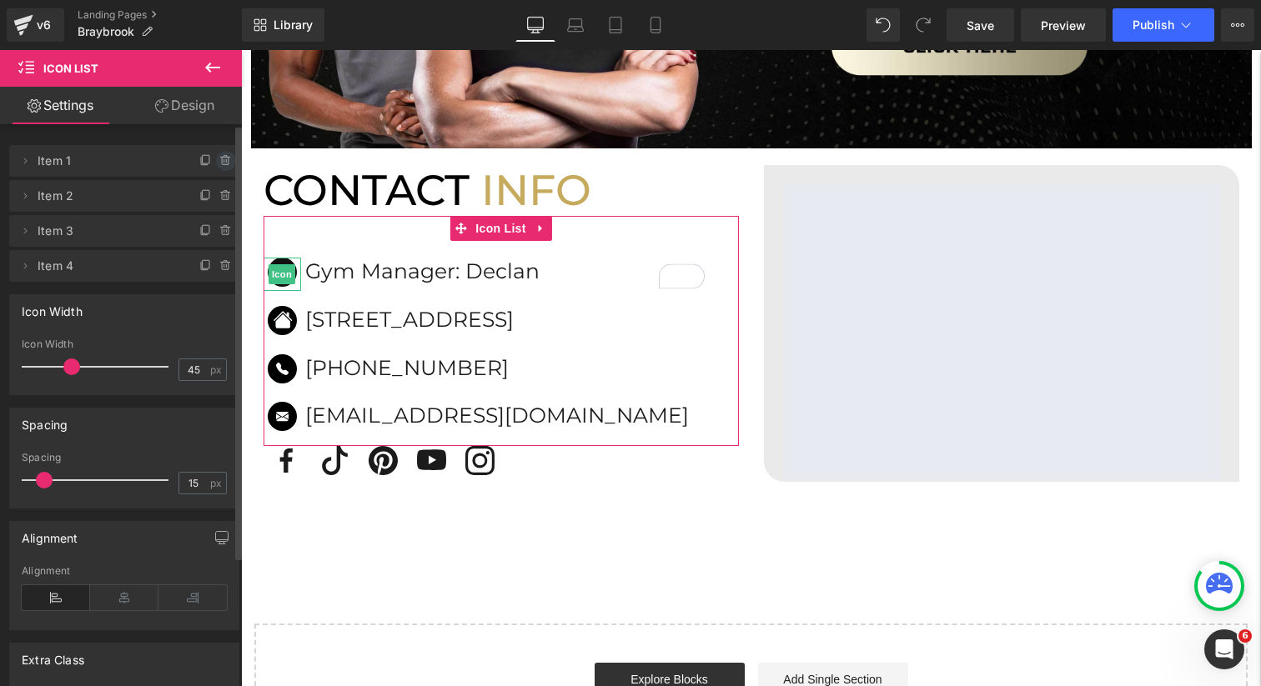
click at [222, 161] on icon at bounding box center [225, 162] width 7 height 8
click at [214, 160] on button "Delete" at bounding box center [208, 162] width 53 height 22
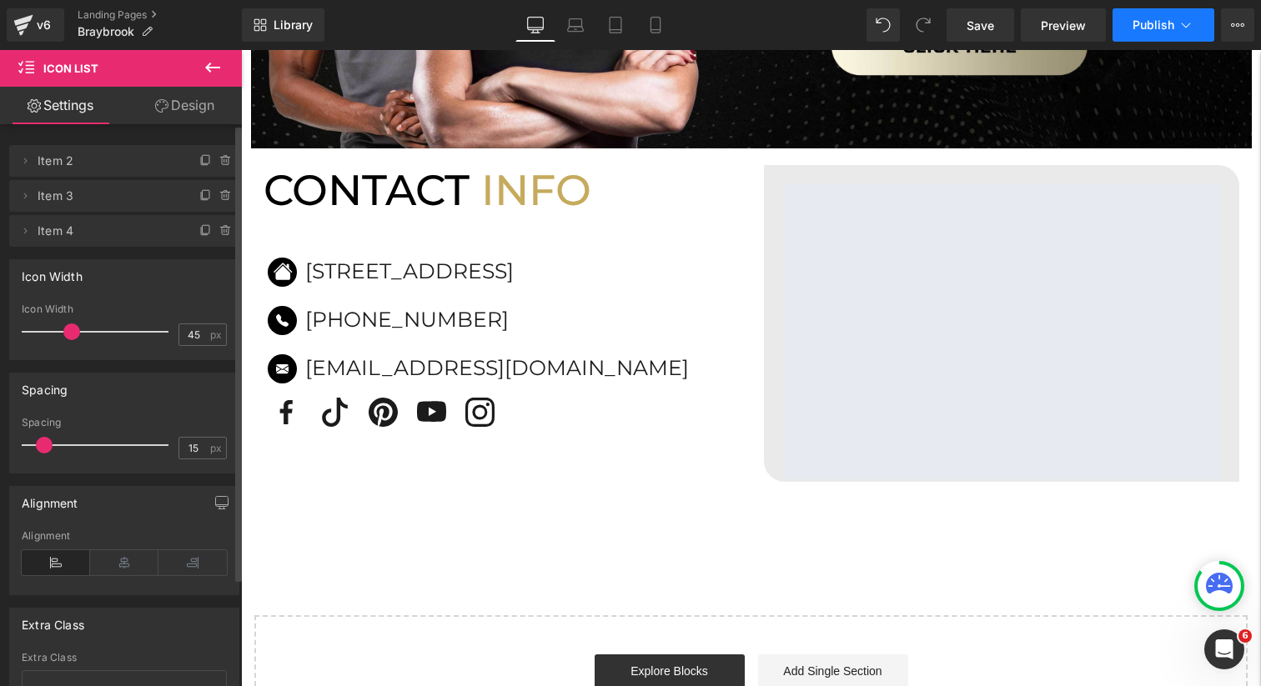
click at [1153, 35] on button "Publish" at bounding box center [1164, 24] width 102 height 33
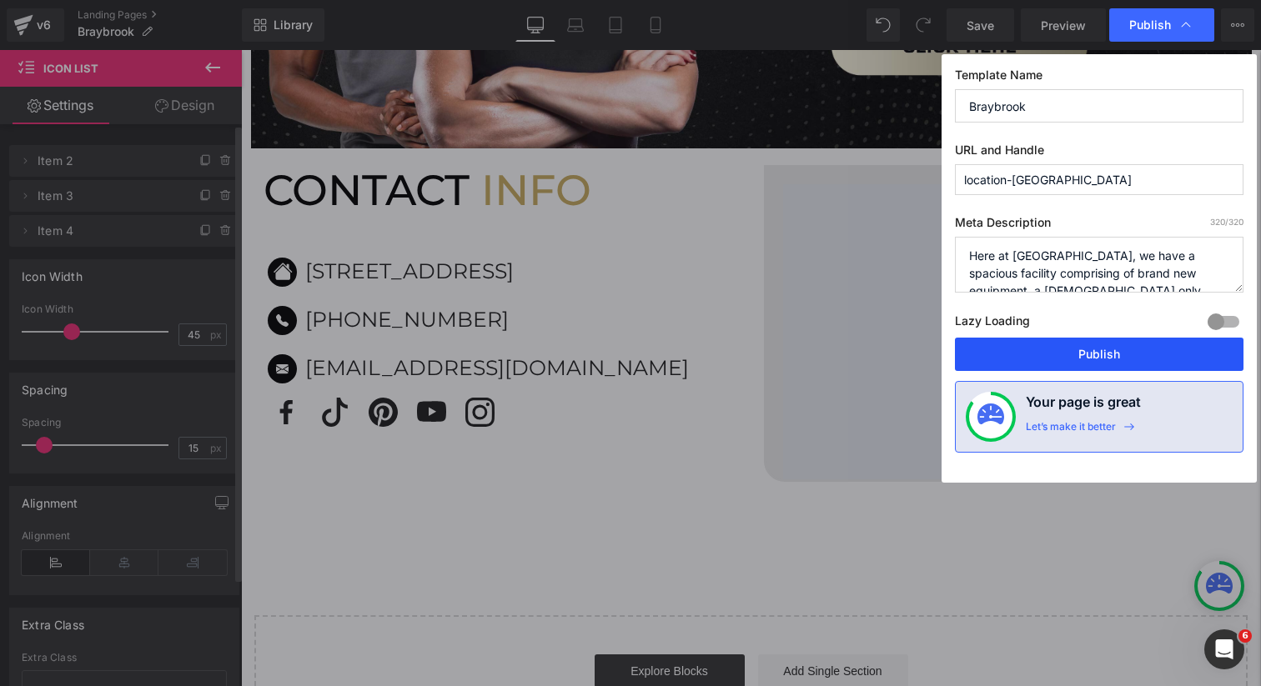
click at [1059, 363] on button "Publish" at bounding box center [1099, 354] width 289 height 33
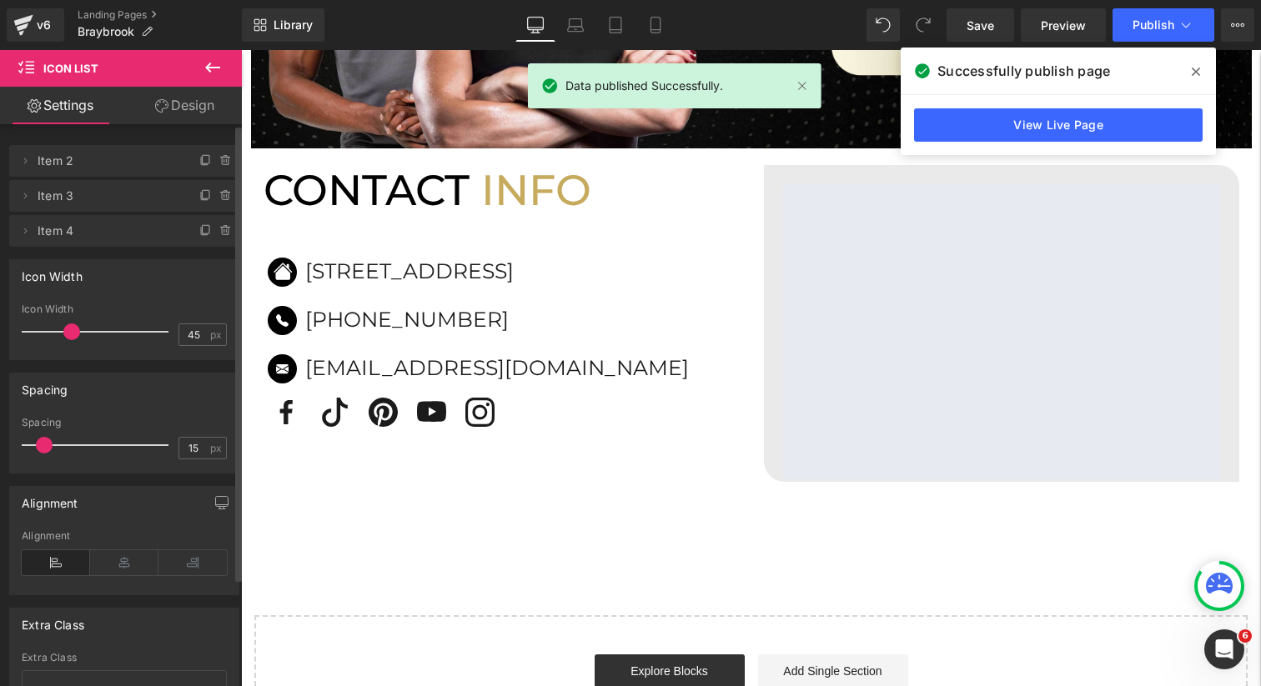
click at [1192, 74] on icon at bounding box center [1196, 72] width 8 height 8
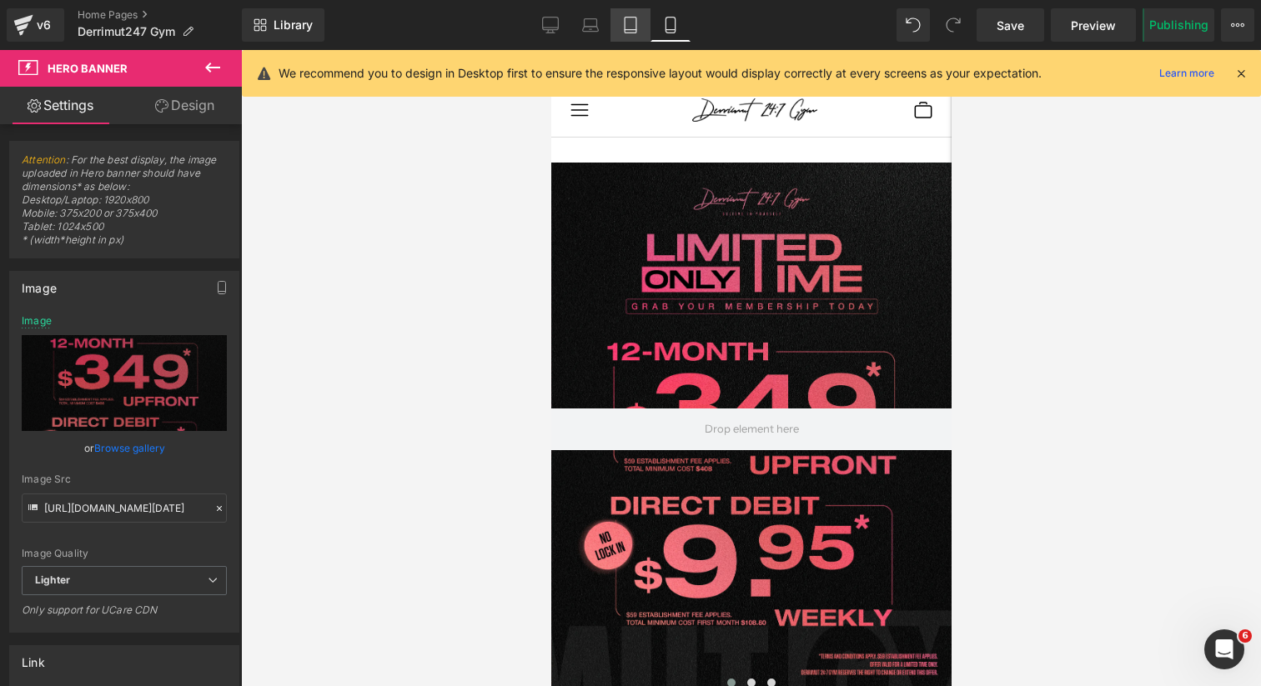
scroll to position [8028, 400]
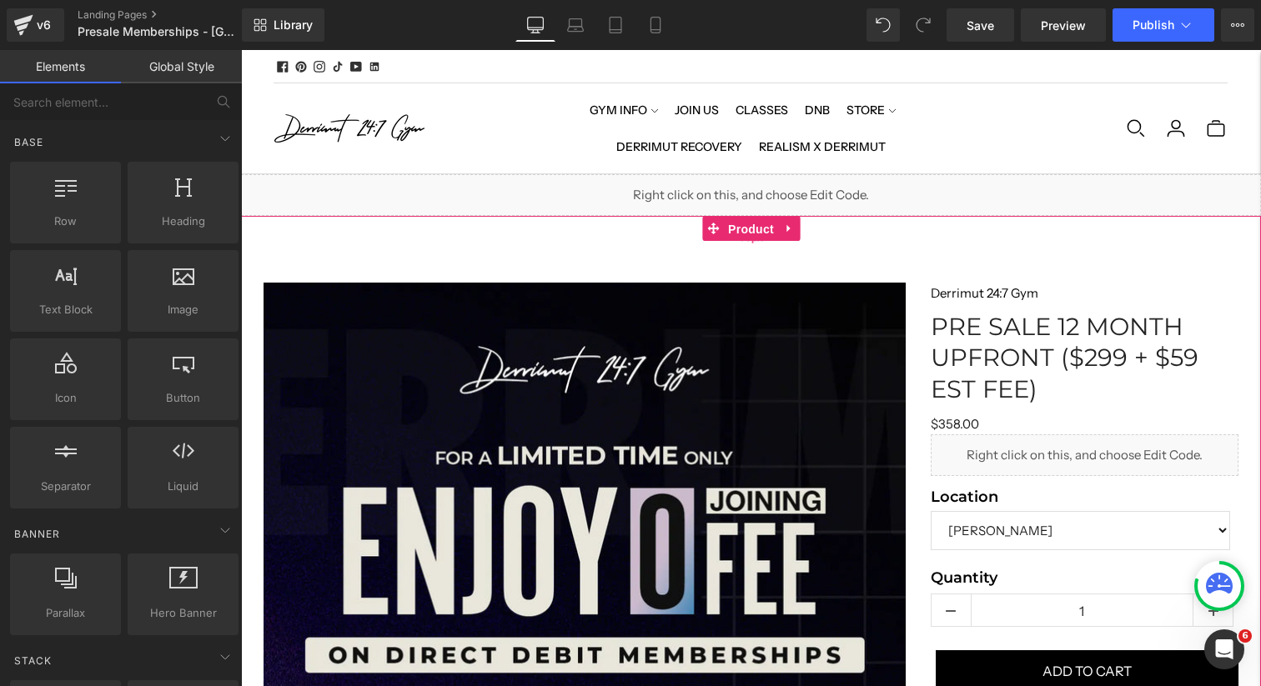
click at [749, 224] on span "Product" at bounding box center [751, 229] width 54 height 25
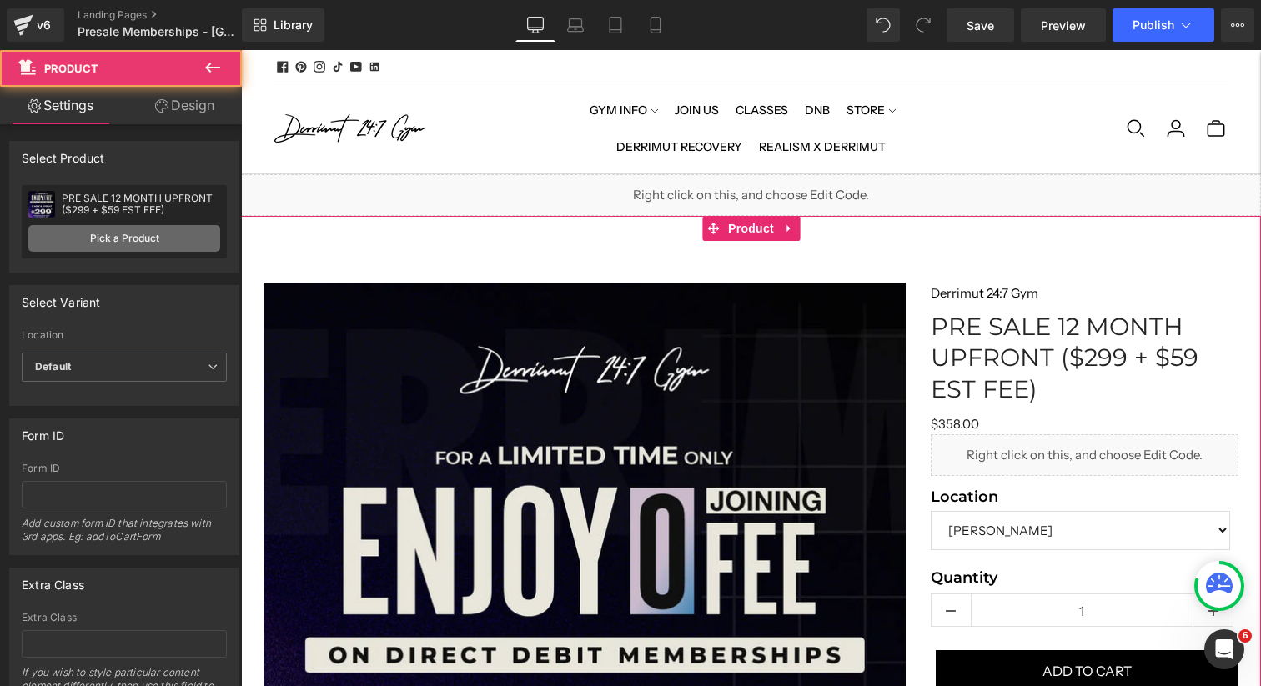
click at [140, 244] on link "Pick a Product" at bounding box center [124, 238] width 192 height 27
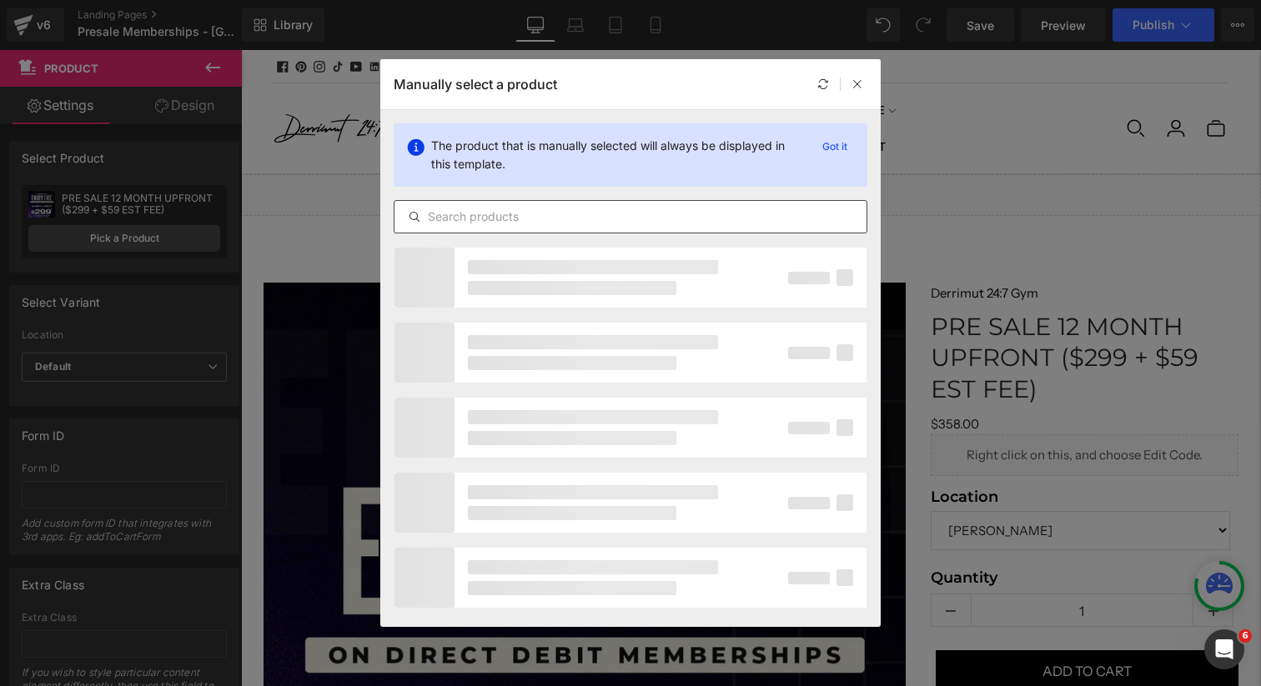
click at [506, 227] on div at bounding box center [631, 216] width 474 height 33
click at [504, 223] on input "text" at bounding box center [630, 217] width 472 height 20
paste input "12 MONTH UPFRONT ($408 + $59 EST FEE)"
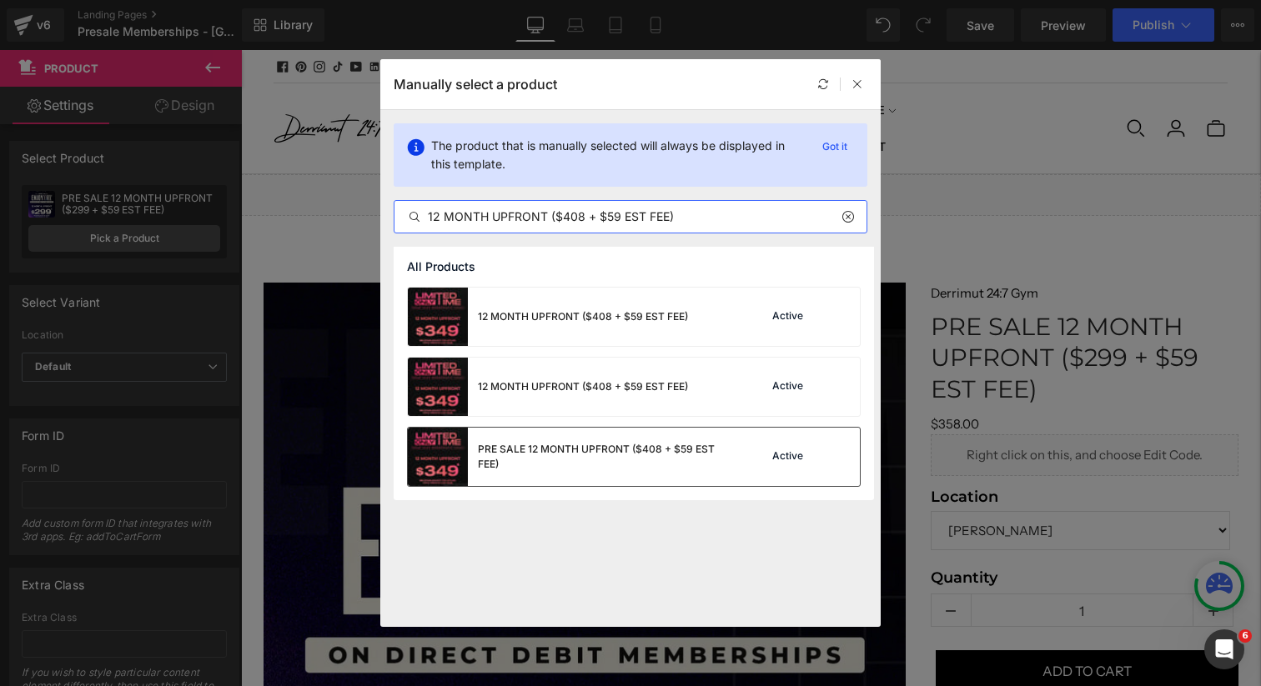
type input "12 MONTH UPFRONT ($408 + $59 EST FEE)"
click at [585, 448] on div "PRE SALE 12 MONTH UPFRONT ($408 + $59 EST FEE)" at bounding box center [603, 457] width 250 height 30
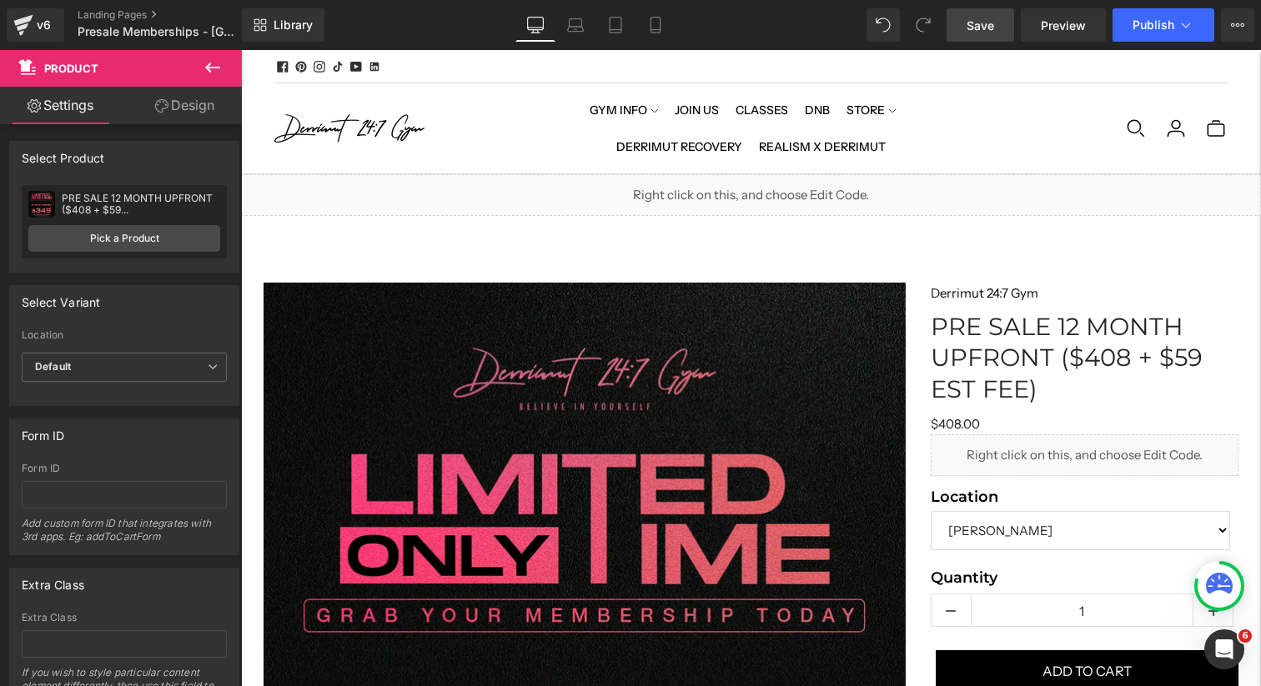
click at [984, 35] on link "Save" at bounding box center [981, 24] width 68 height 33
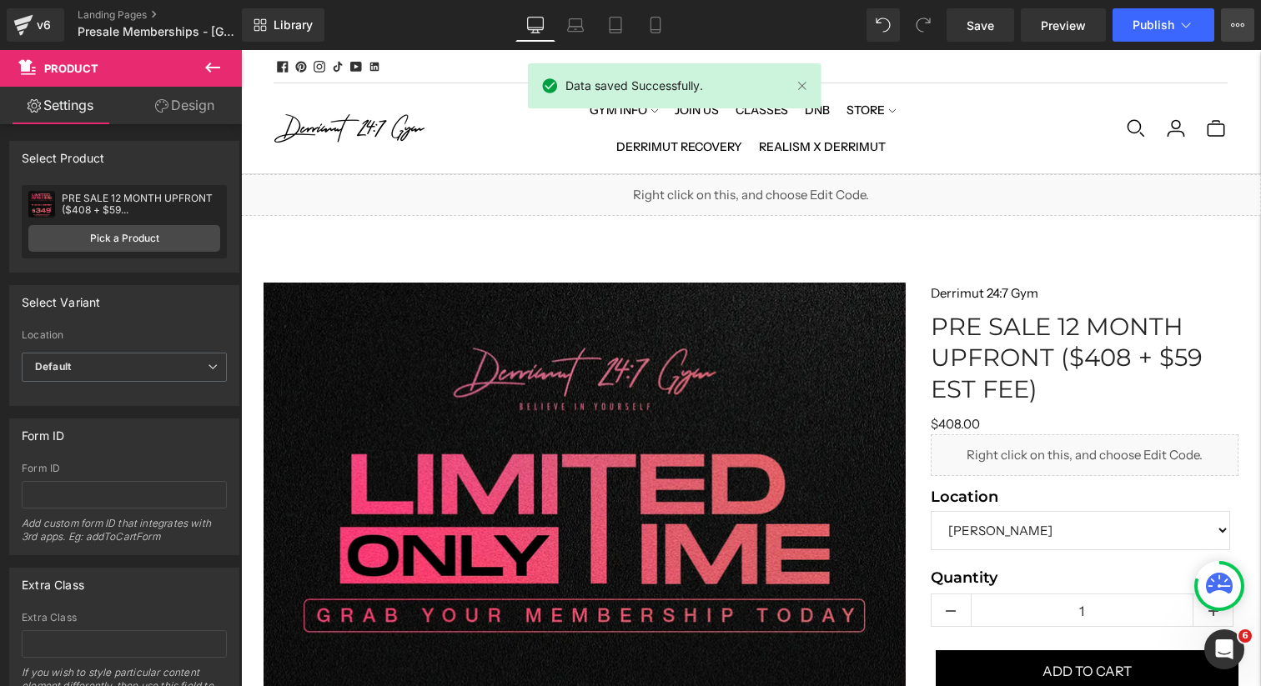
click at [1228, 25] on button "View Live Page View with current Template Save Template to Library Schedule Pub…" at bounding box center [1237, 24] width 33 height 33
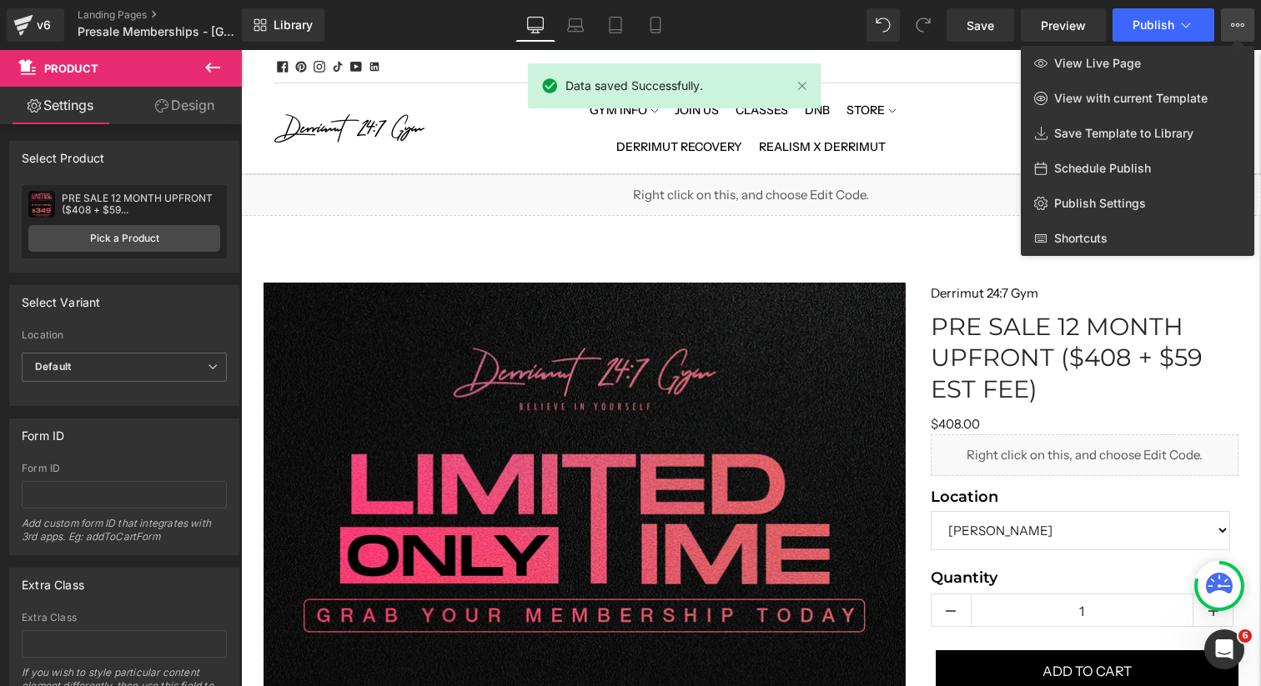
click at [1121, 175] on span "Schedule Publish" at bounding box center [1102, 168] width 97 height 15
select select
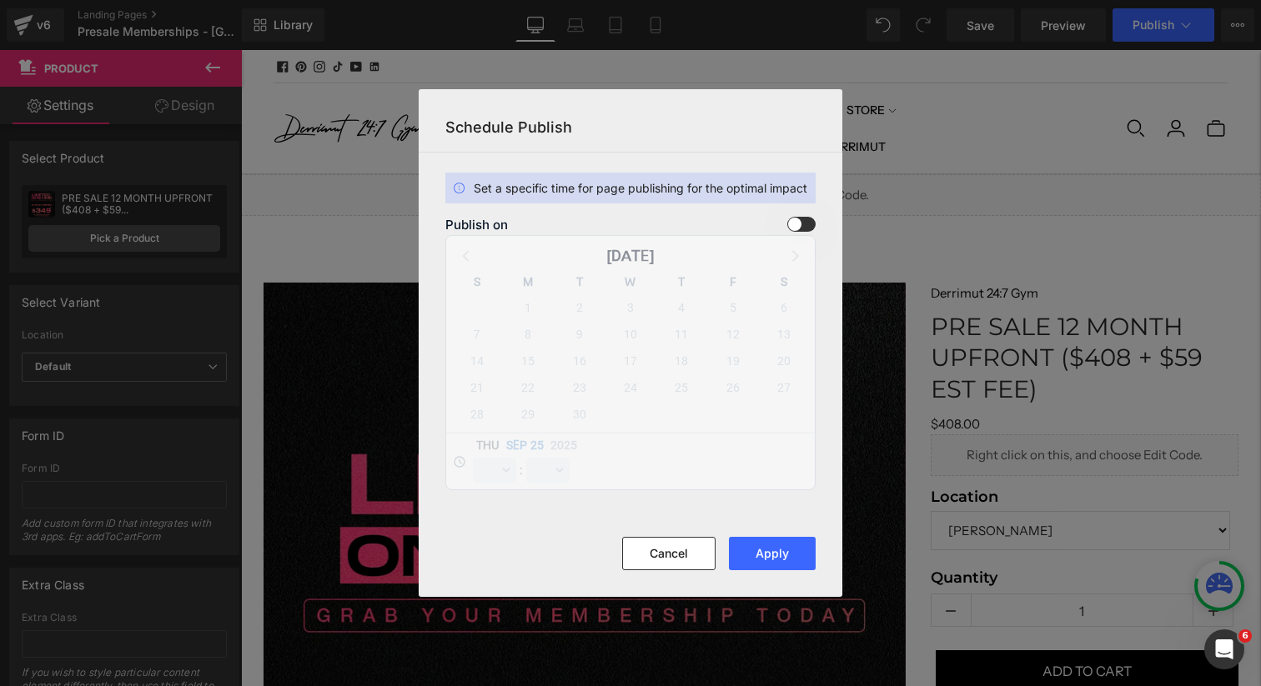
click at [810, 229] on span at bounding box center [801, 224] width 28 height 15
click at [0, 0] on input "checkbox" at bounding box center [0, 0] width 0 height 0
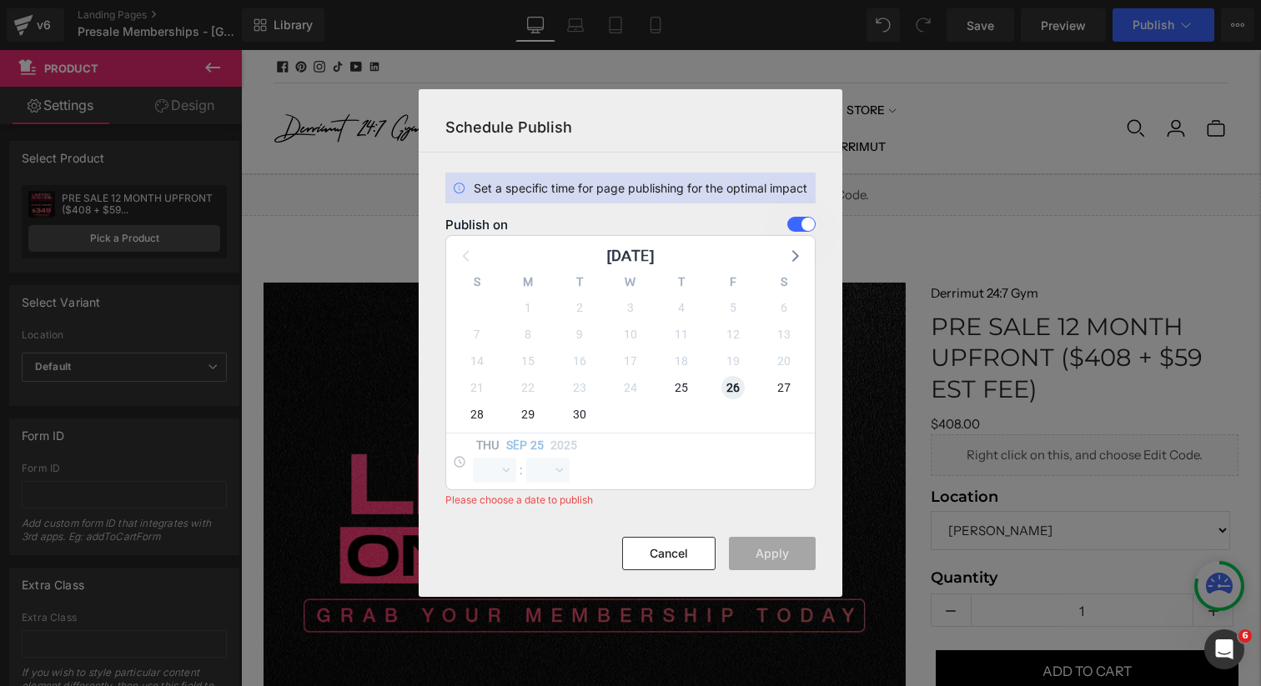
click at [734, 387] on span "26" at bounding box center [732, 387] width 23 height 23
select select "16"
select select "57"
click at [506, 463] on select "00 01 02 03 04 05 06 07 08 09 10 11 12 13 14 15 16 17 18 19 20 21 22 23" at bounding box center [494, 470] width 43 height 25
select select "0"
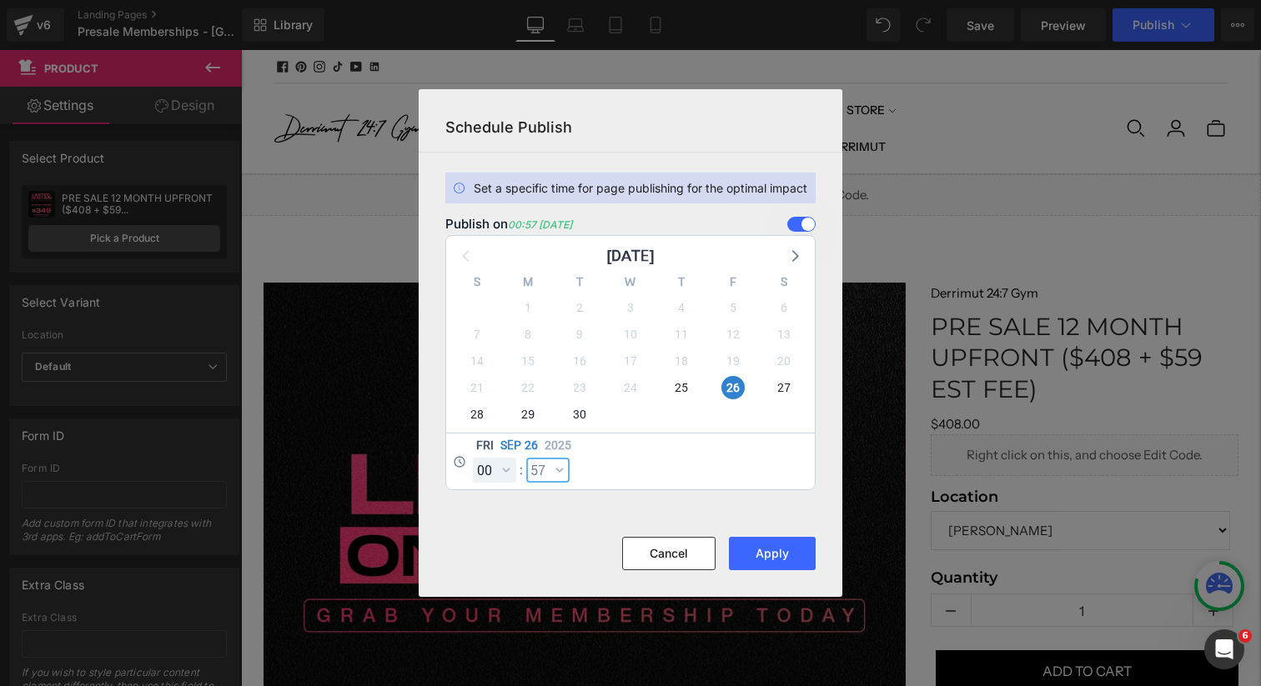
click at [561, 466] on select "00 01 02 03 04 05 06 07 08 09 10 11 12 13 14 15 16 17 18 19 20 21 22 23 24 25 2…" at bounding box center [547, 470] width 43 height 25
select select "0"
click at [766, 549] on button "Apply" at bounding box center [772, 553] width 87 height 33
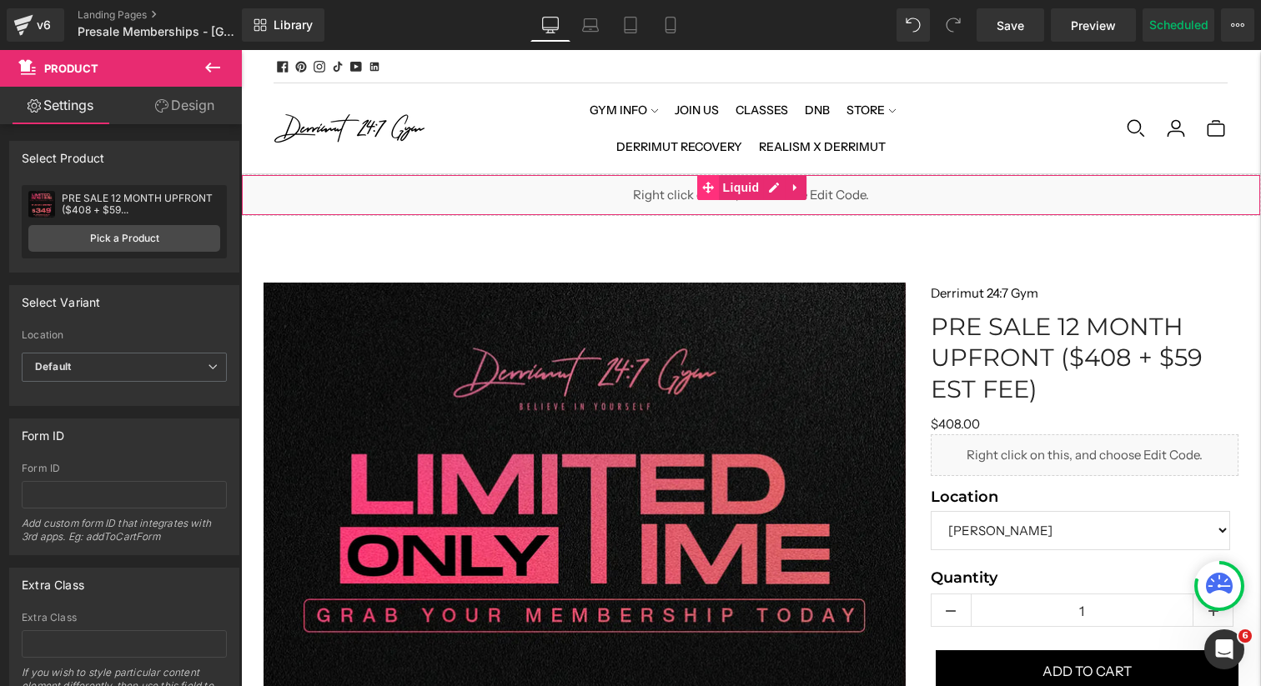
click at [701, 193] on span at bounding box center [708, 187] width 22 height 25
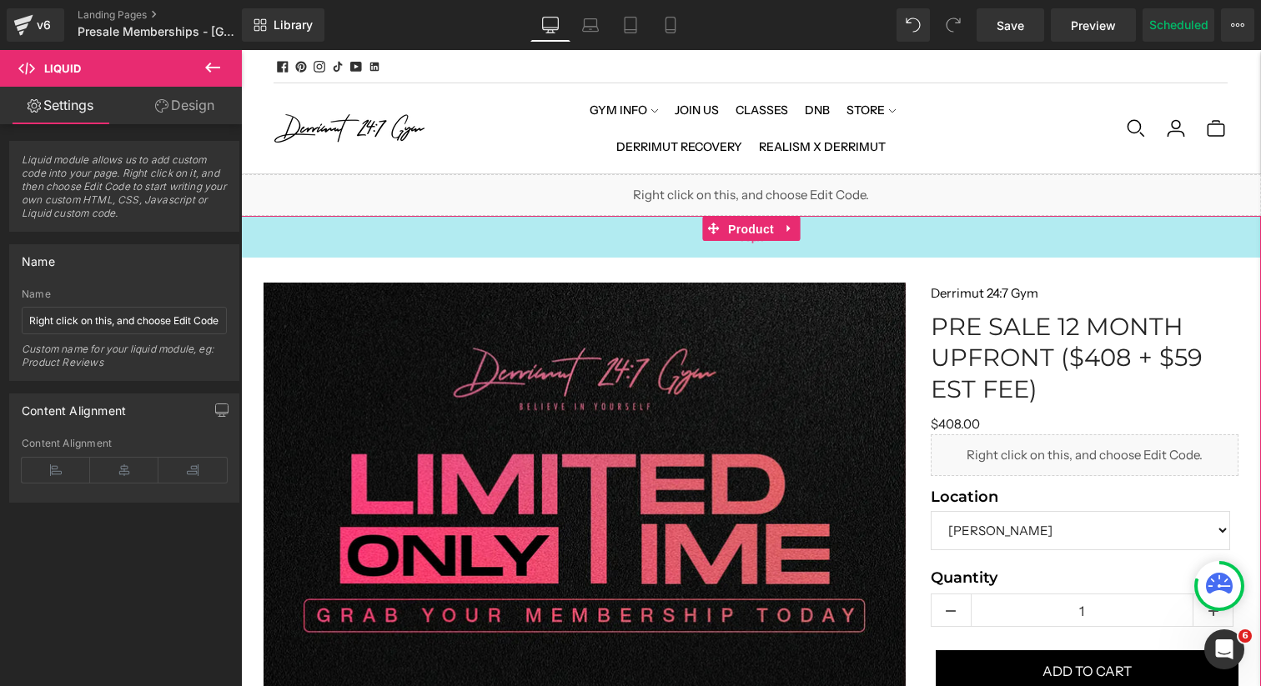
click at [742, 234] on span "Product" at bounding box center [751, 229] width 54 height 25
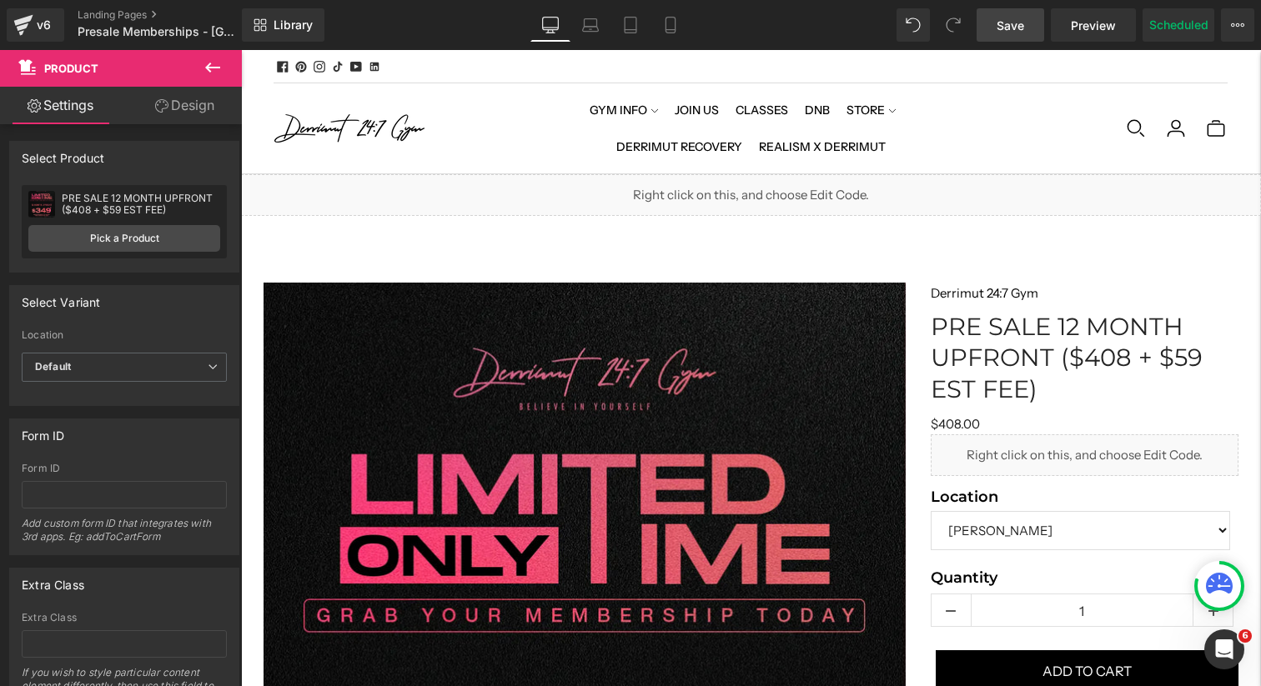
click at [1015, 26] on span "Save" at bounding box center [1011, 26] width 28 height 18
click at [48, 31] on div "v6" at bounding box center [43, 25] width 21 height 22
